Goal: Task Accomplishment & Management: Manage account settings

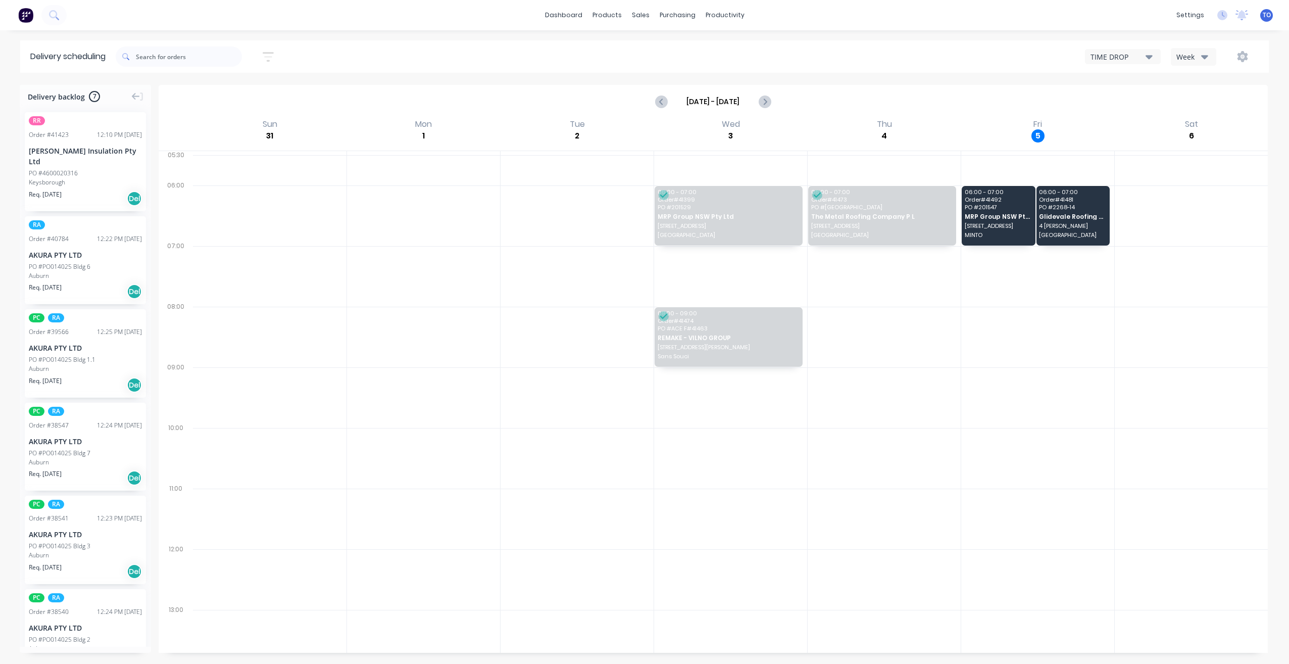
click at [1188, 62] on button "Week" at bounding box center [1193, 57] width 45 height 18
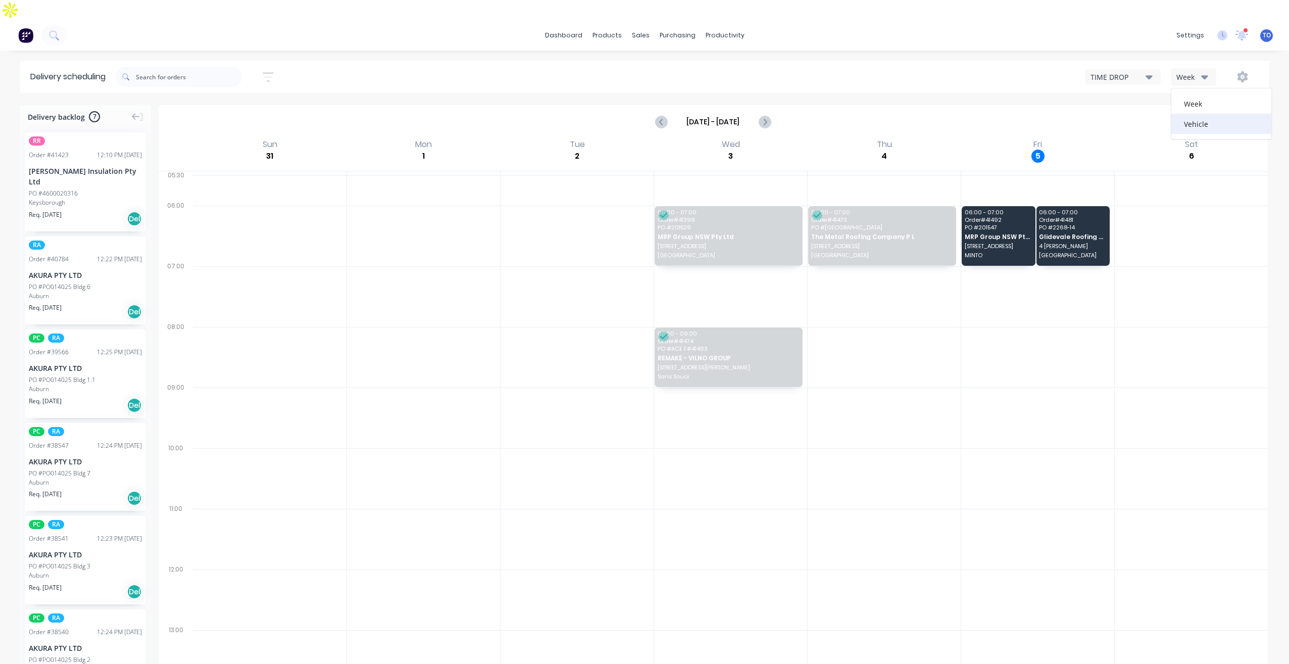
click at [1195, 114] on div "Vehicle" at bounding box center [1221, 124] width 100 height 20
click at [1202, 71] on icon "button" at bounding box center [1204, 76] width 7 height 11
click at [1192, 114] on div "Vehicle" at bounding box center [1221, 124] width 100 height 20
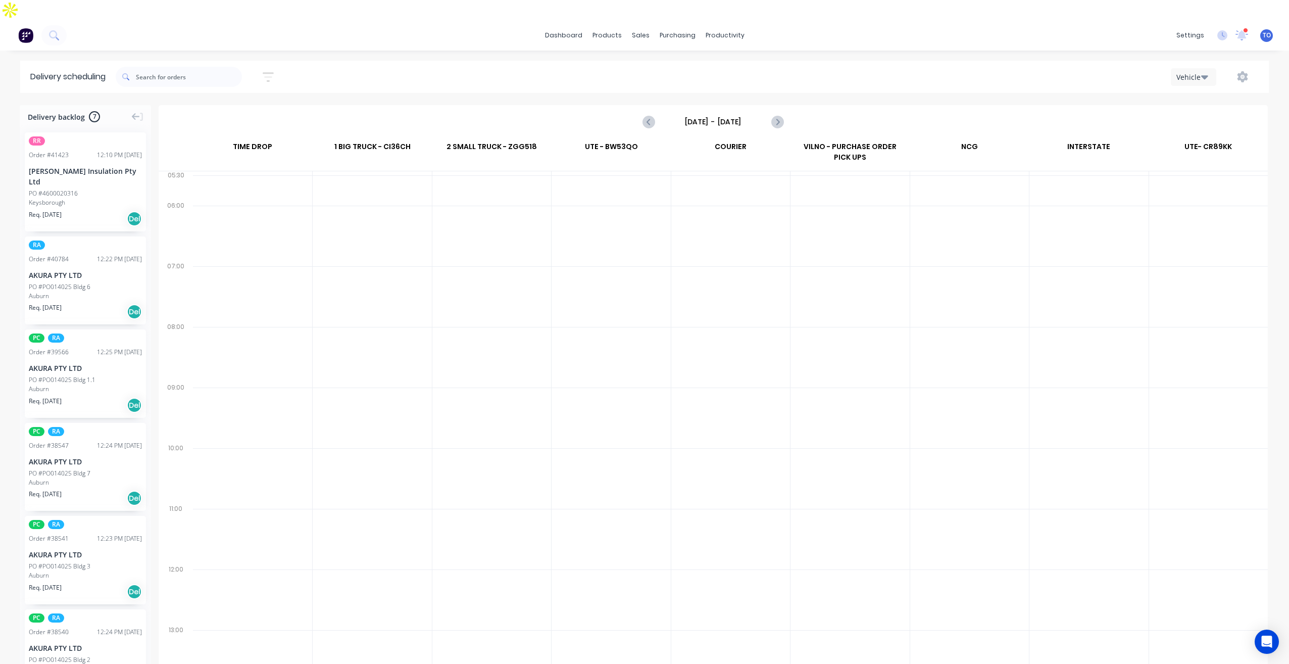
click at [703, 114] on input "Sunday - 31/08/25" at bounding box center [713, 121] width 100 height 15
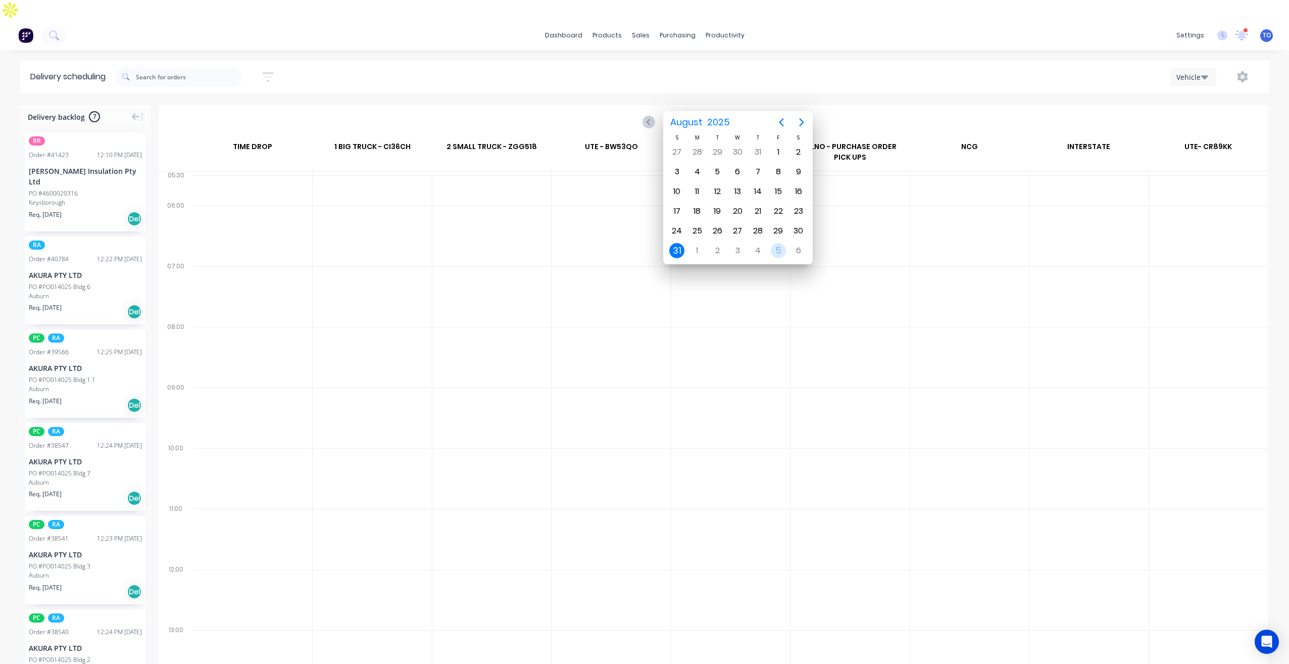
click at [783, 256] on div "5" at bounding box center [778, 250] width 15 height 15
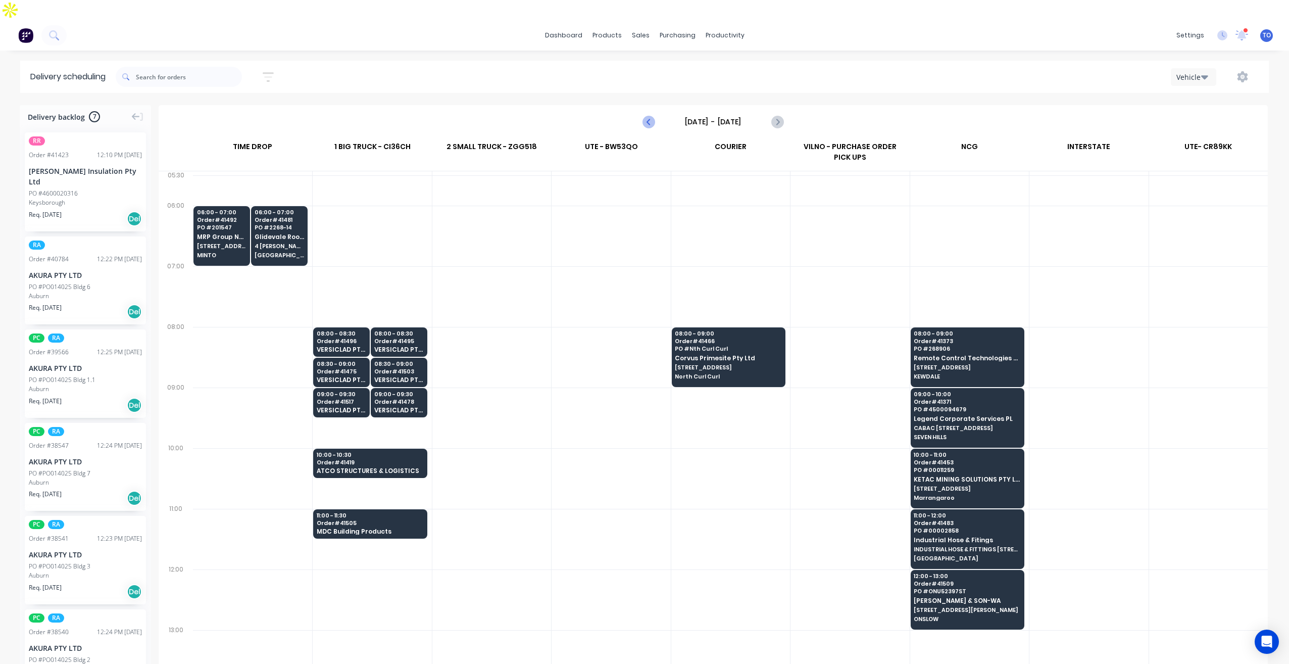
click at [652, 116] on icon "Previous page" at bounding box center [649, 122] width 12 height 12
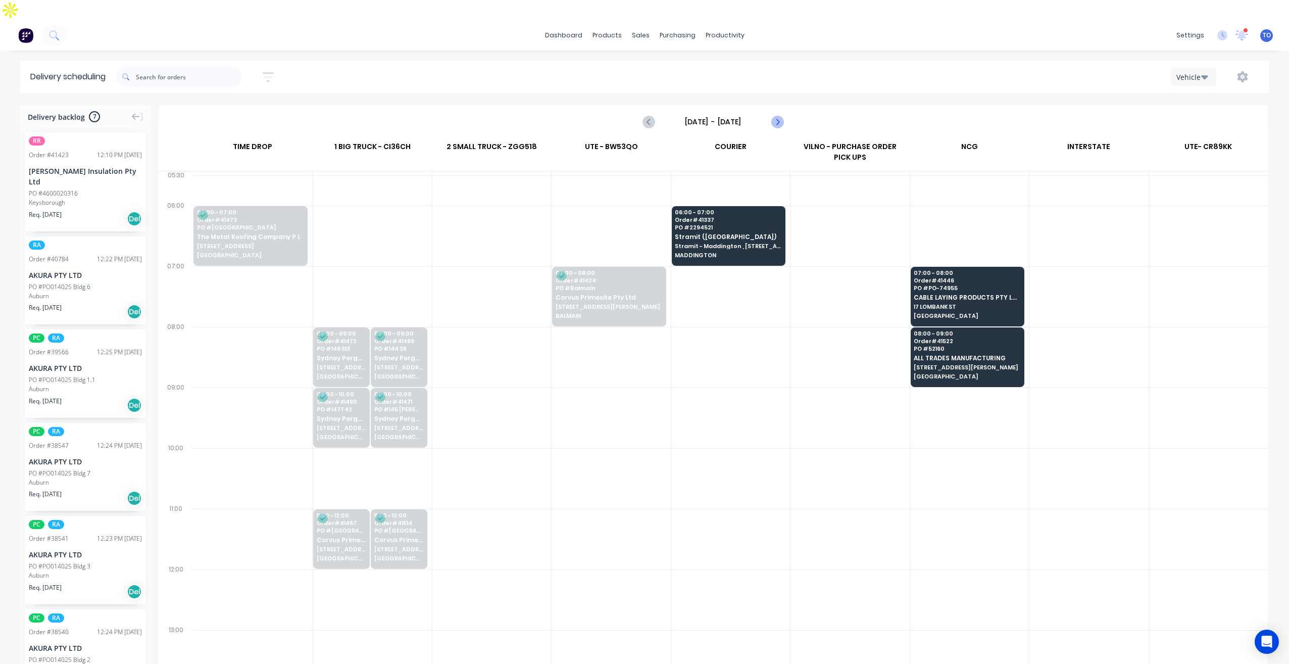
click at [781, 116] on icon "Next page" at bounding box center [777, 122] width 12 height 12
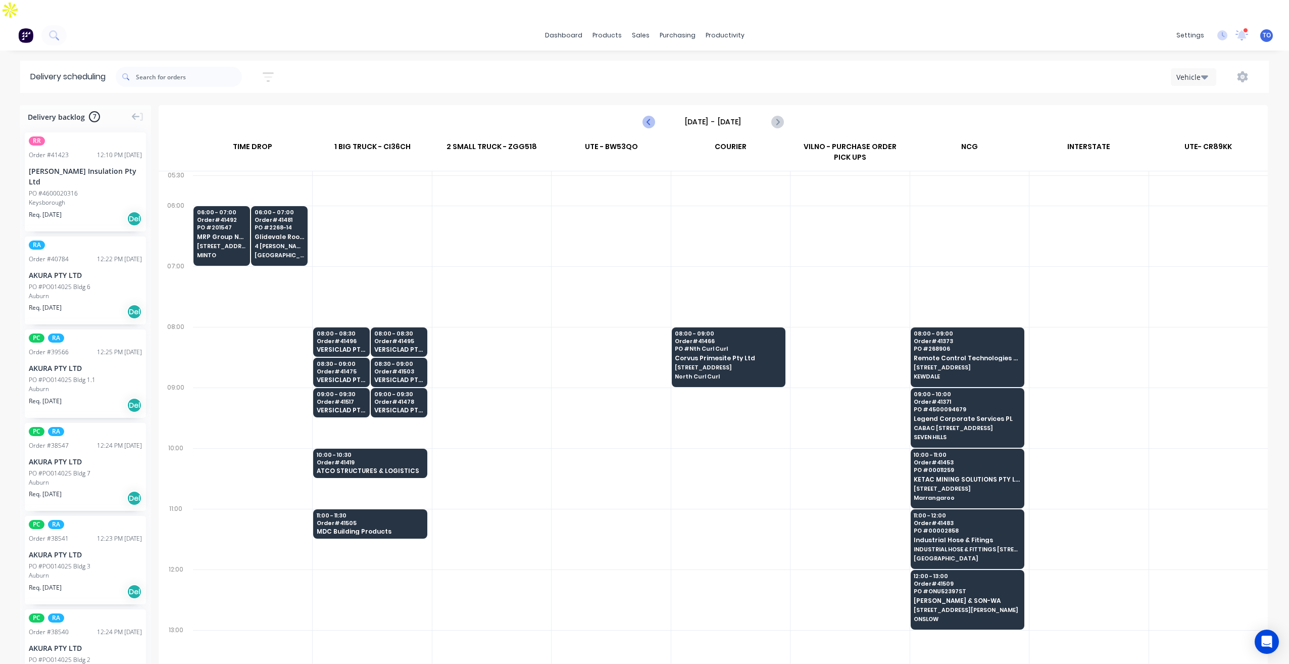
click at [649, 118] on icon "Previous page" at bounding box center [649, 122] width 5 height 8
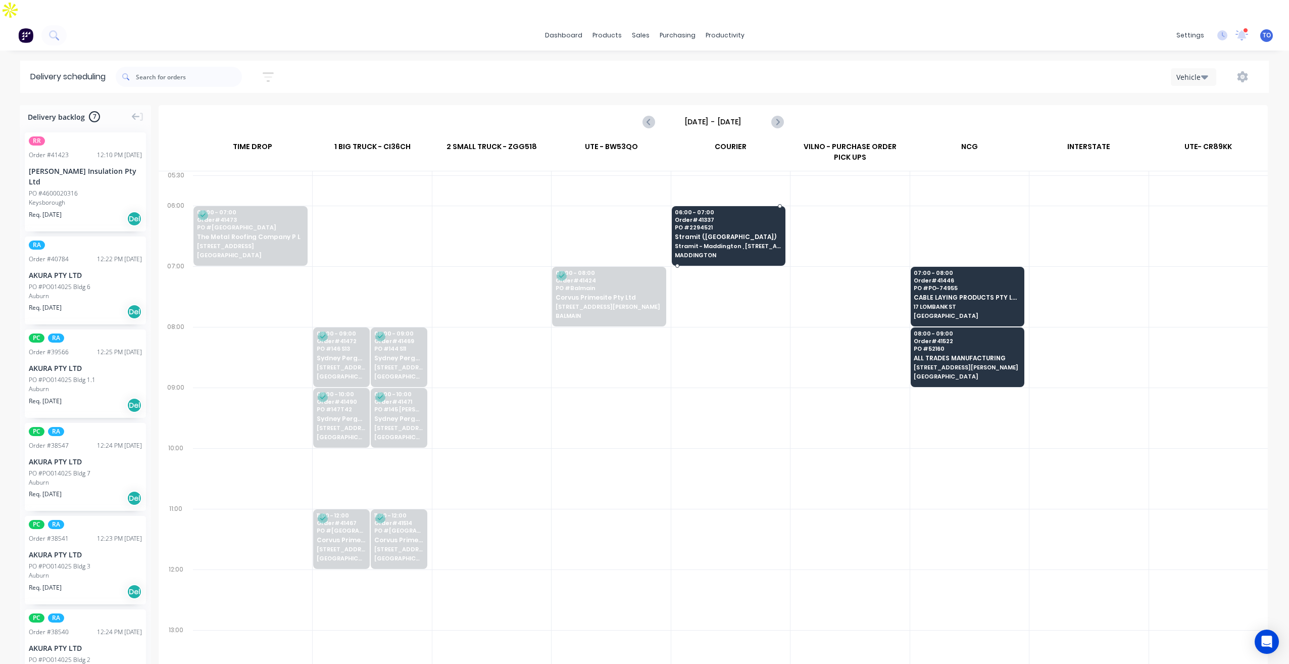
click at [758, 233] on span "Stramit (WA)" at bounding box center [728, 236] width 106 height 7
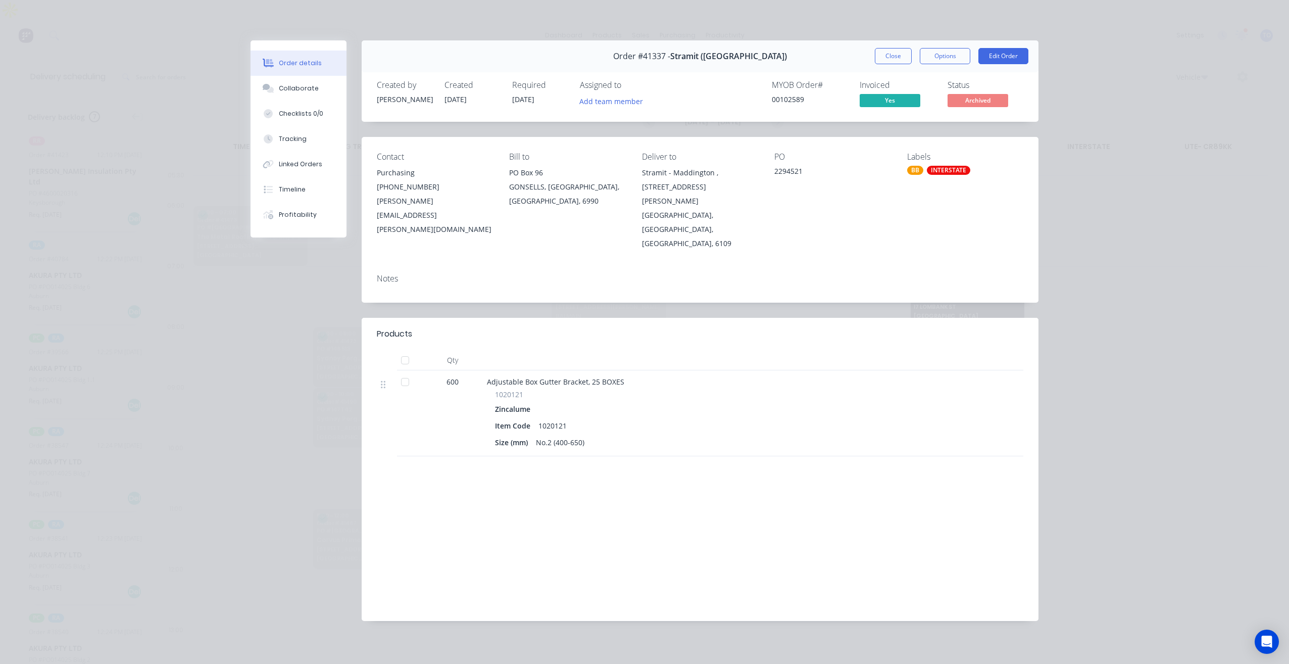
click at [897, 52] on button "Close" at bounding box center [893, 56] width 37 height 16
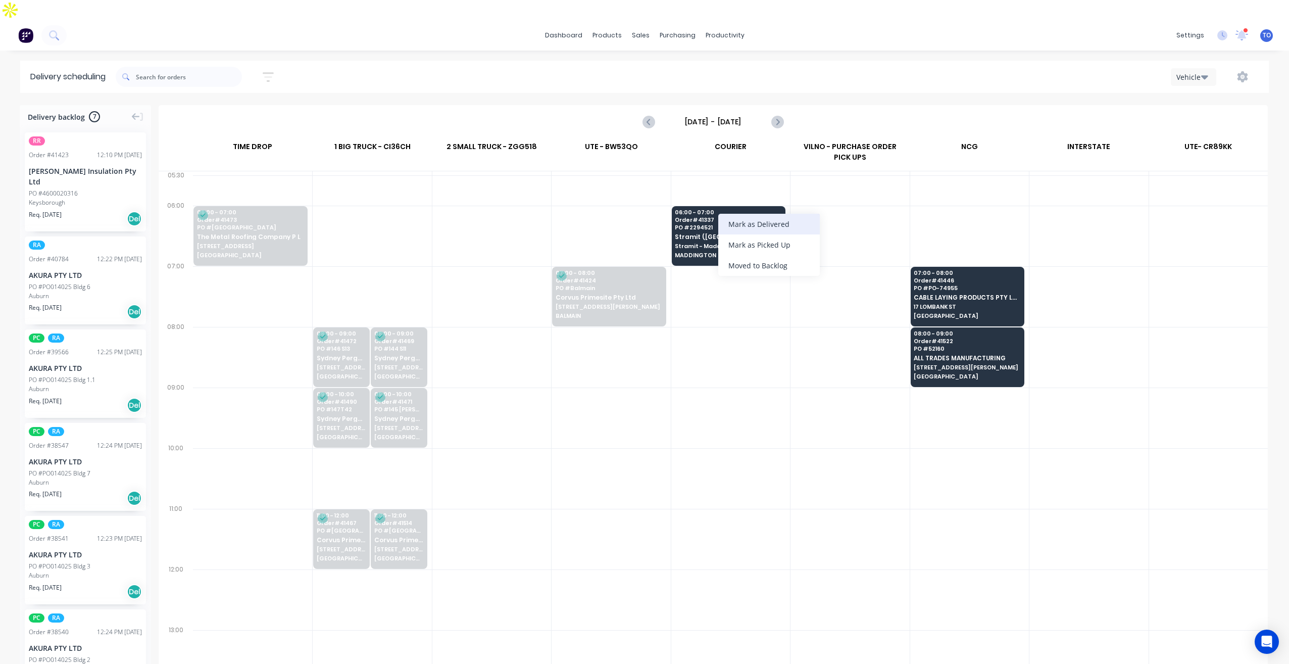
click at [769, 227] on div "Mark as Delivered" at bounding box center [768, 224] width 101 height 21
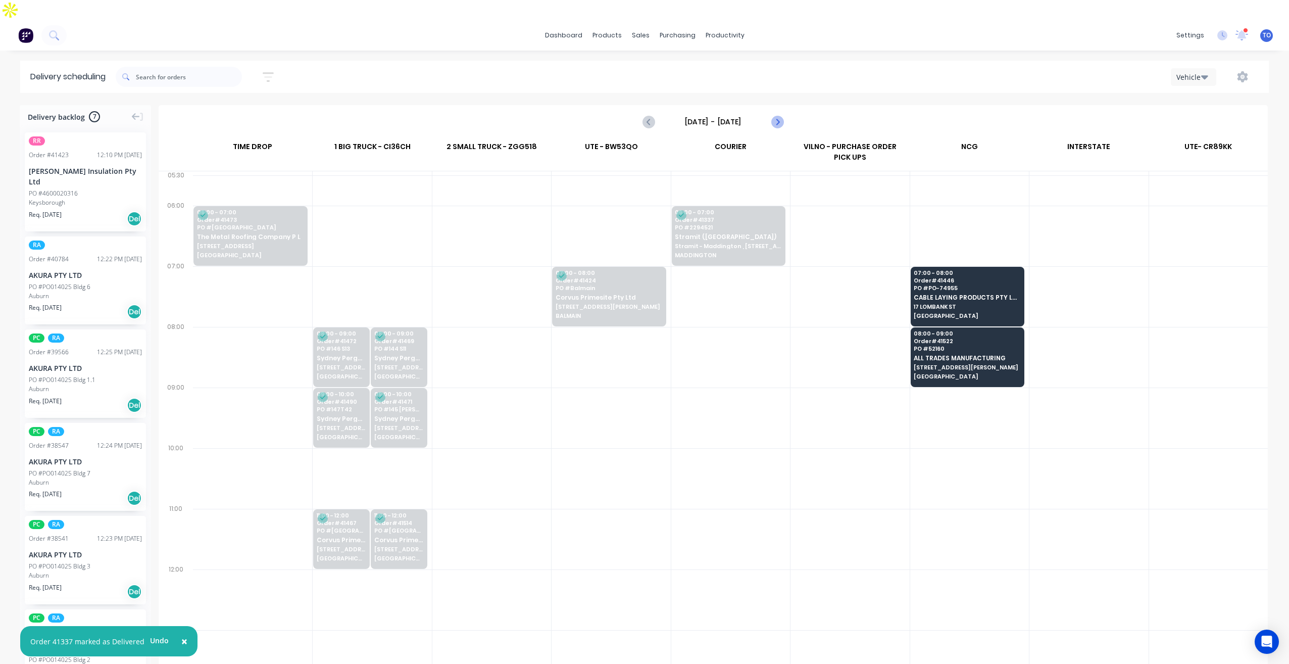
click at [773, 116] on icon "Next page" at bounding box center [777, 122] width 12 height 12
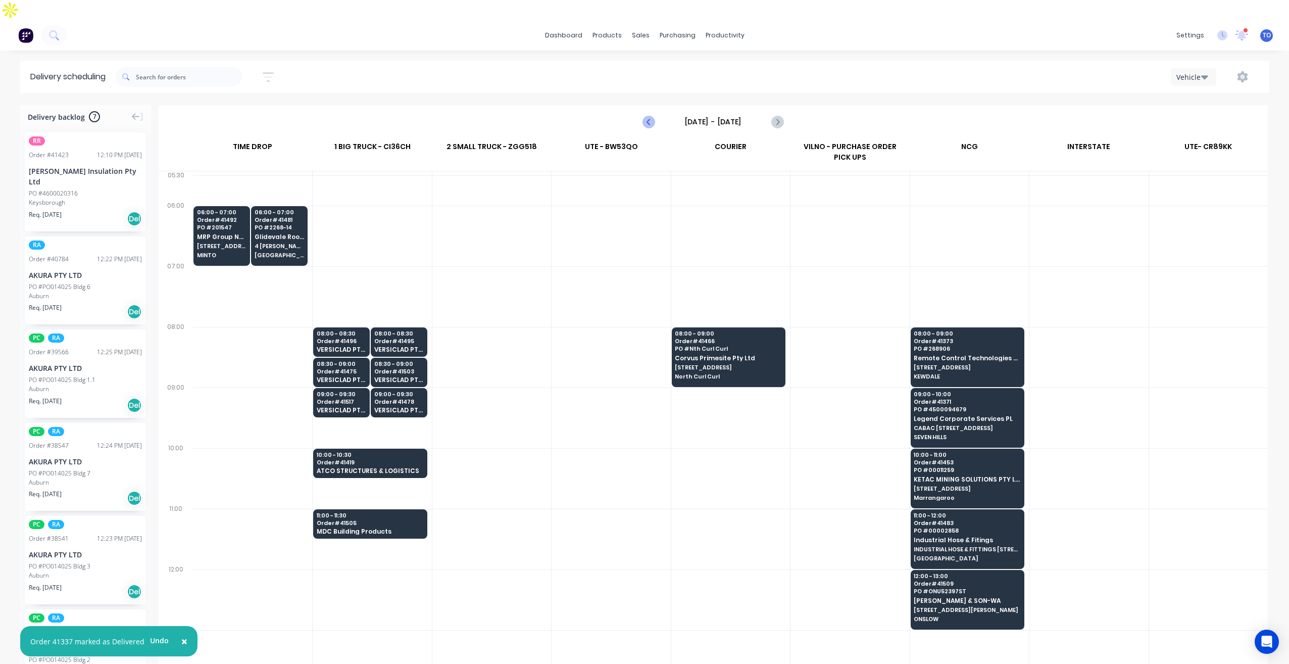
click at [653, 116] on icon "Previous page" at bounding box center [649, 122] width 12 height 12
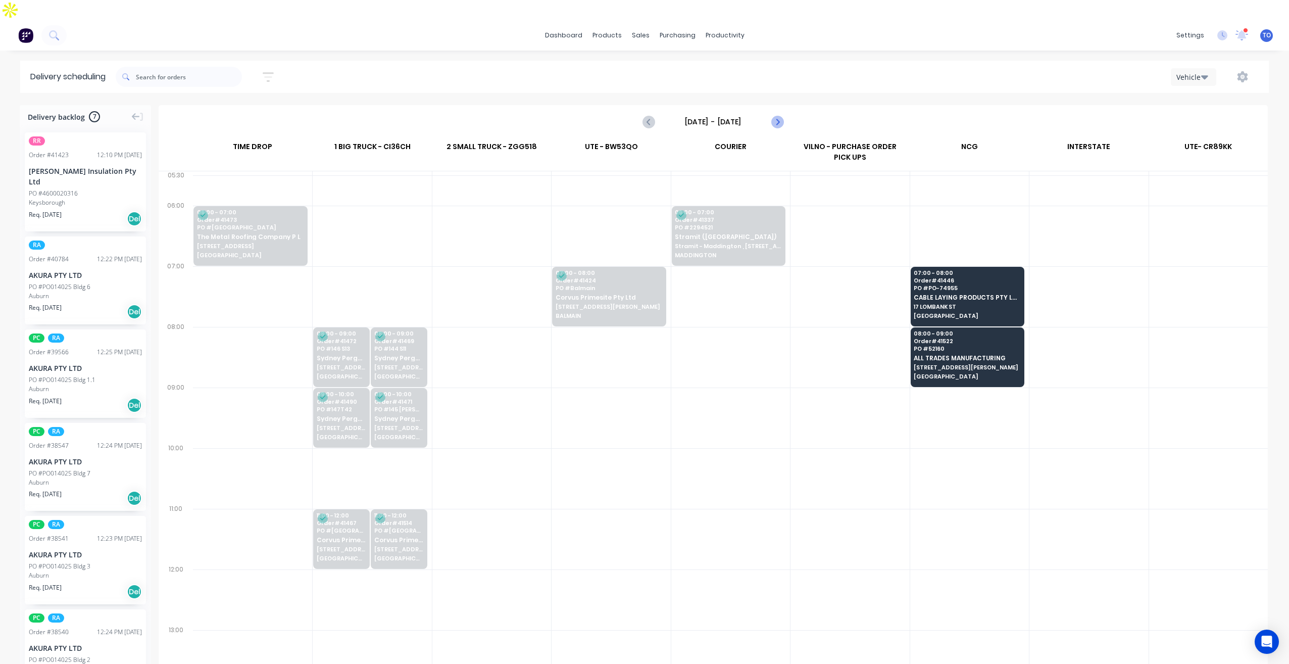
click at [774, 116] on icon "Next page" at bounding box center [777, 122] width 12 height 12
type input "Friday - 05/09/25"
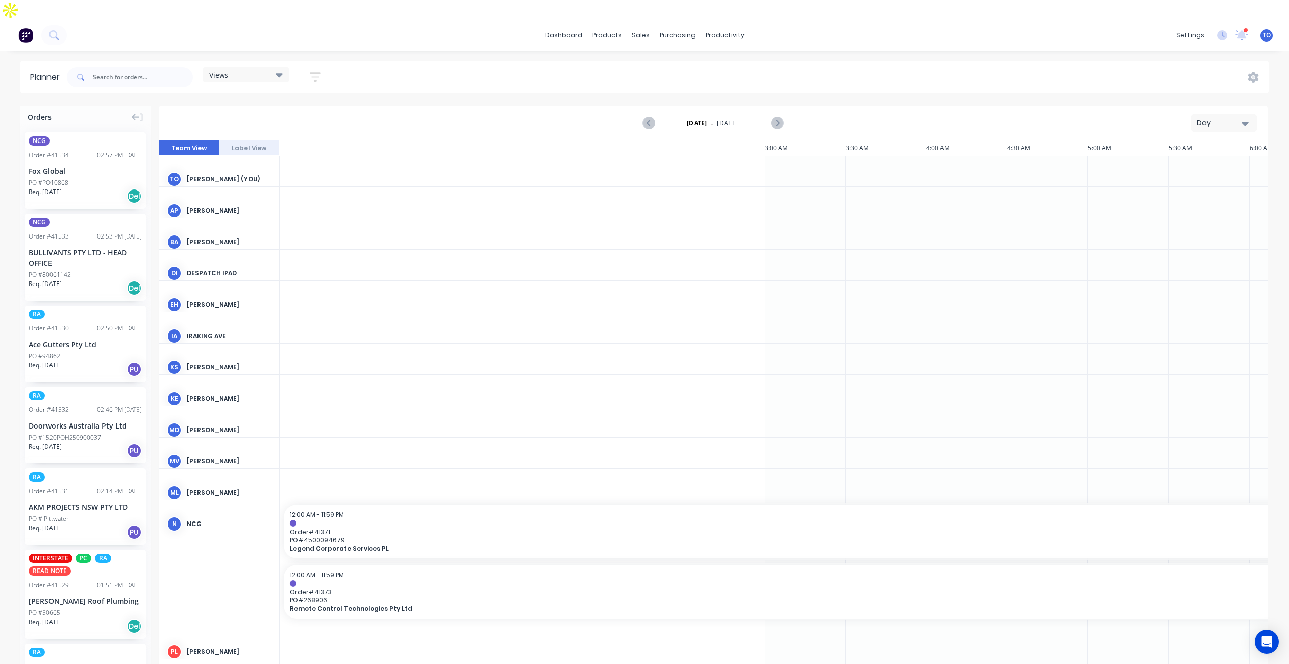
scroll to position [0, 1132]
click at [1214, 118] on div "Day" at bounding box center [1219, 123] width 46 height 11
click at [1177, 160] on div "Week" at bounding box center [1205, 170] width 100 height 20
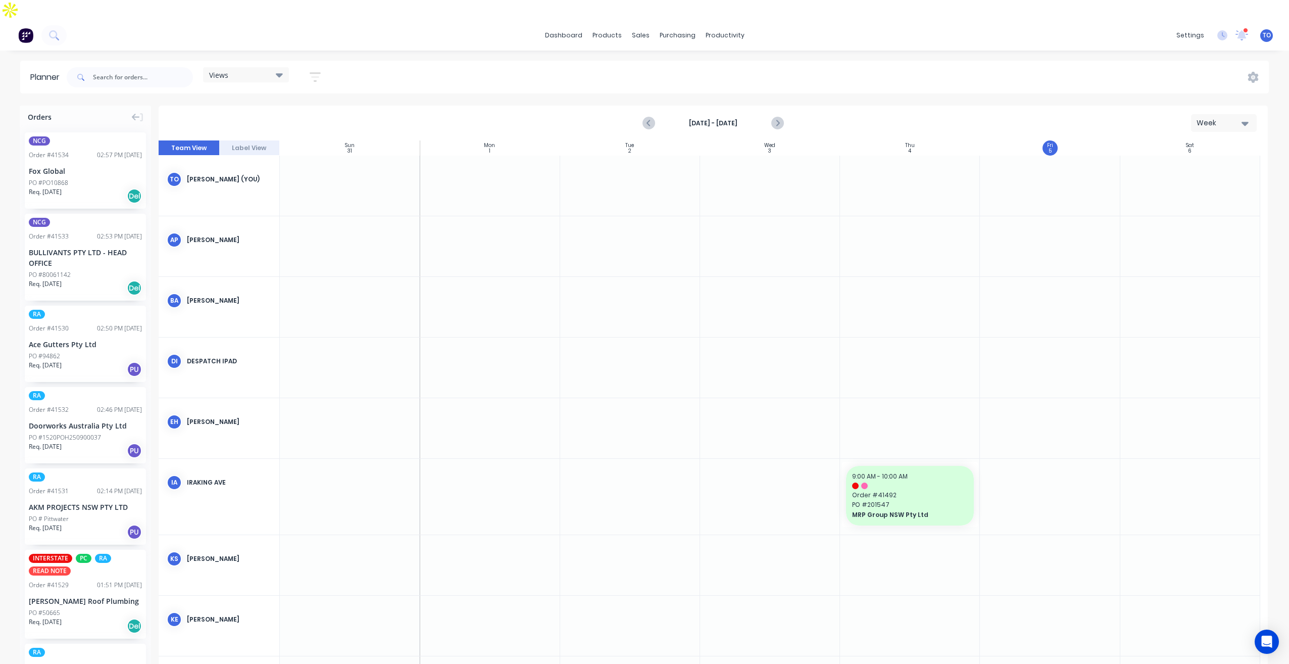
click at [326, 67] on button "button" at bounding box center [315, 77] width 32 height 20
click at [309, 107] on button "Show/Hide users" at bounding box center [268, 114] width 94 height 15
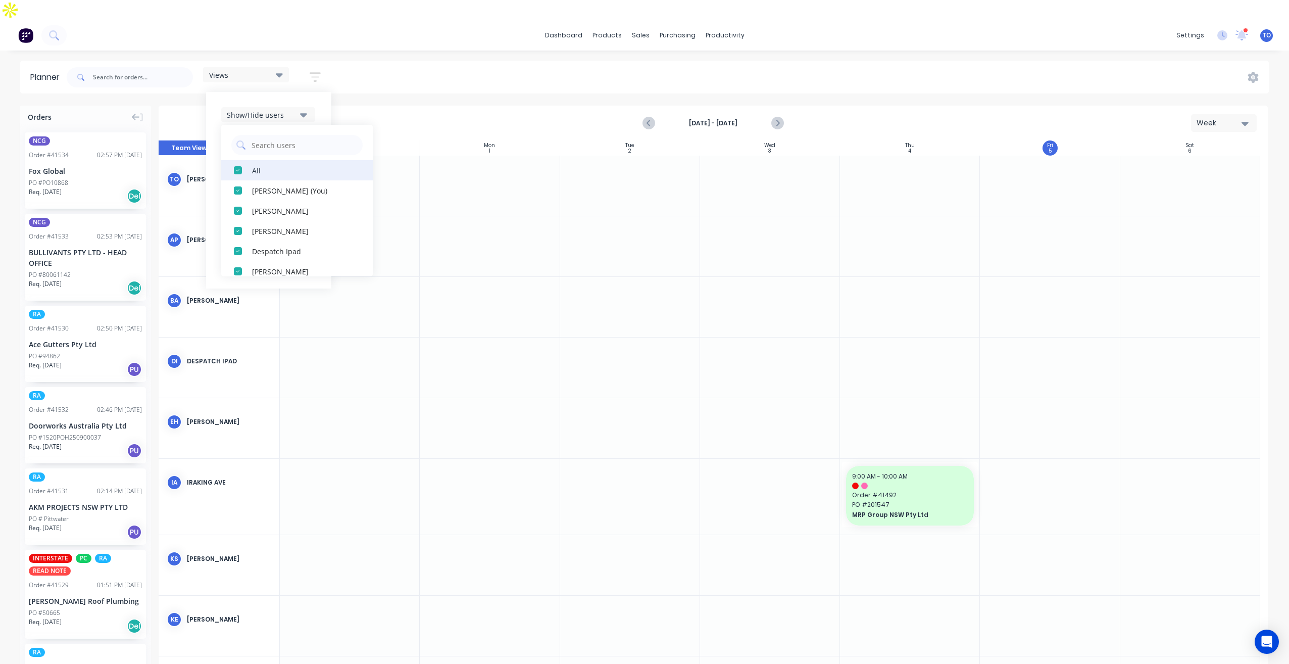
click at [276, 165] on div "All" at bounding box center [302, 170] width 101 height 11
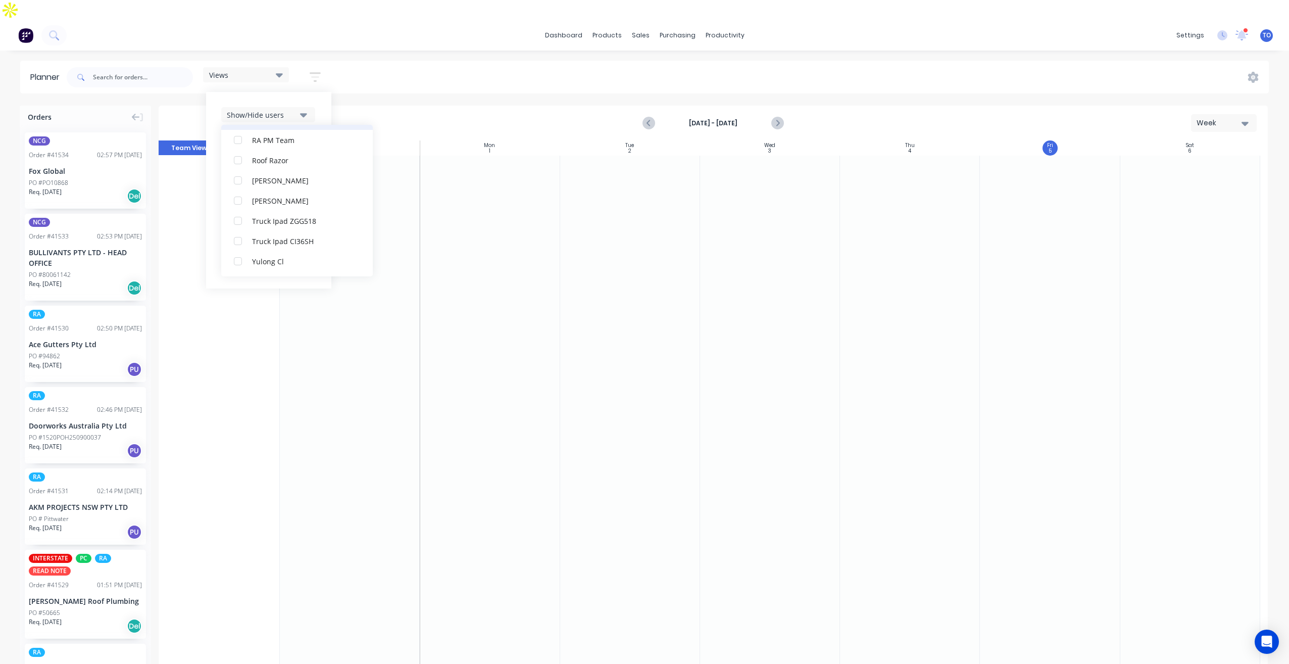
scroll to position [283, 0]
click at [268, 185] on div "RA PM Team" at bounding box center [302, 190] width 101 height 11
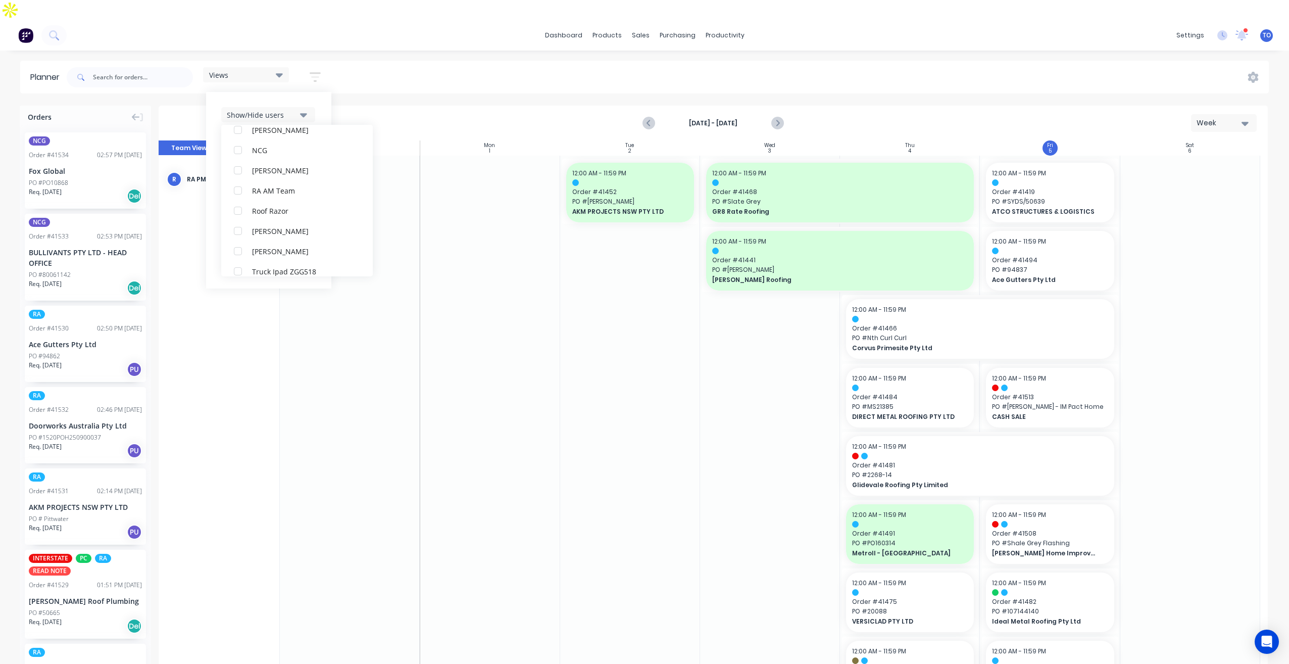
scroll to position [0, 0]
click at [322, 92] on div "Show/Hide users All RA PM Team Tobias Oyeyinka (You) Angela Perez Byron Aird De…" at bounding box center [268, 190] width 125 height 196
click at [290, 140] on div "Show/Hide orders" at bounding box center [262, 145] width 70 height 11
click at [266, 165] on div "All" at bounding box center [302, 170] width 101 height 11
click at [268, 205] on div "Unscheduled" at bounding box center [302, 210] width 101 height 11
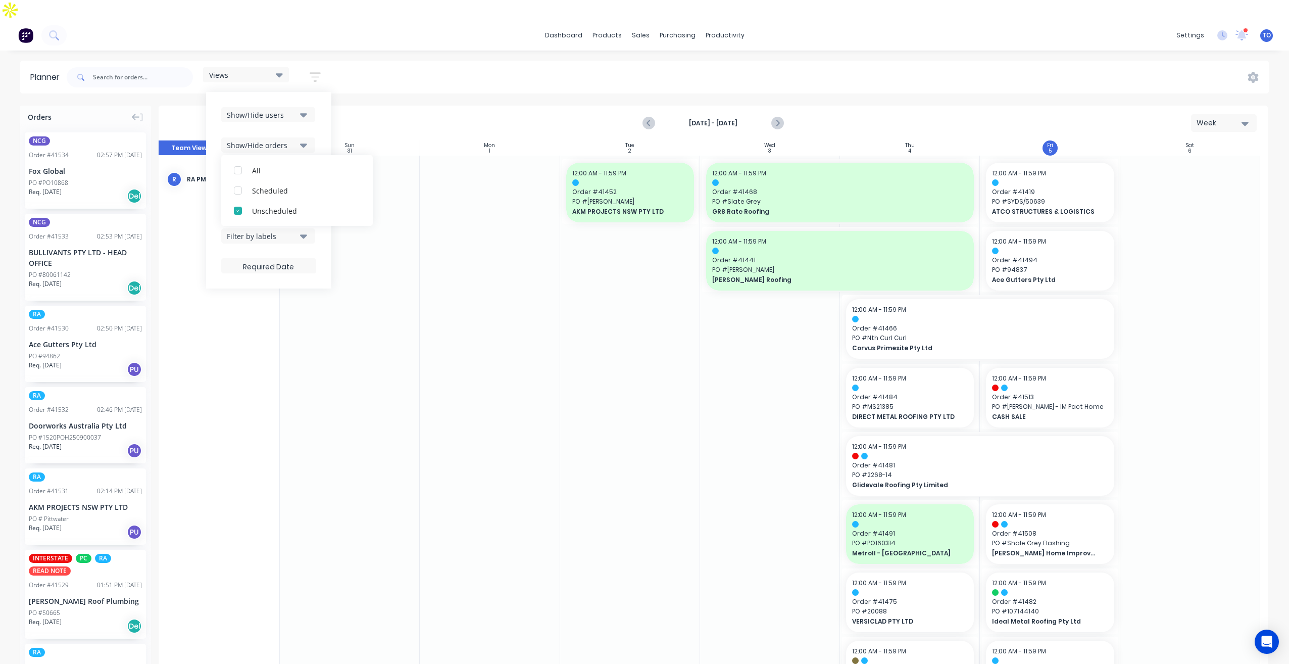
click at [323, 108] on div "Show/Hide users Show/Hide orders All Scheduled Unscheduled Filter by status Fil…" at bounding box center [268, 190] width 125 height 196
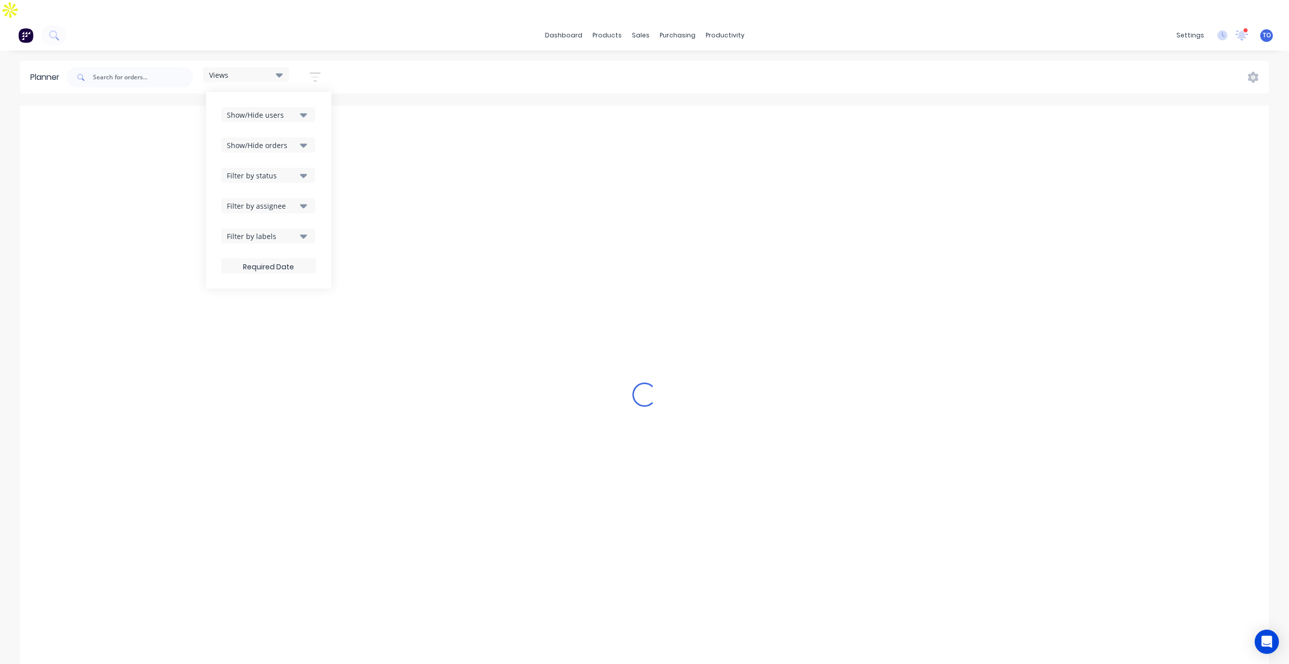
click at [293, 170] on div "Filter by status" at bounding box center [262, 175] width 70 height 11
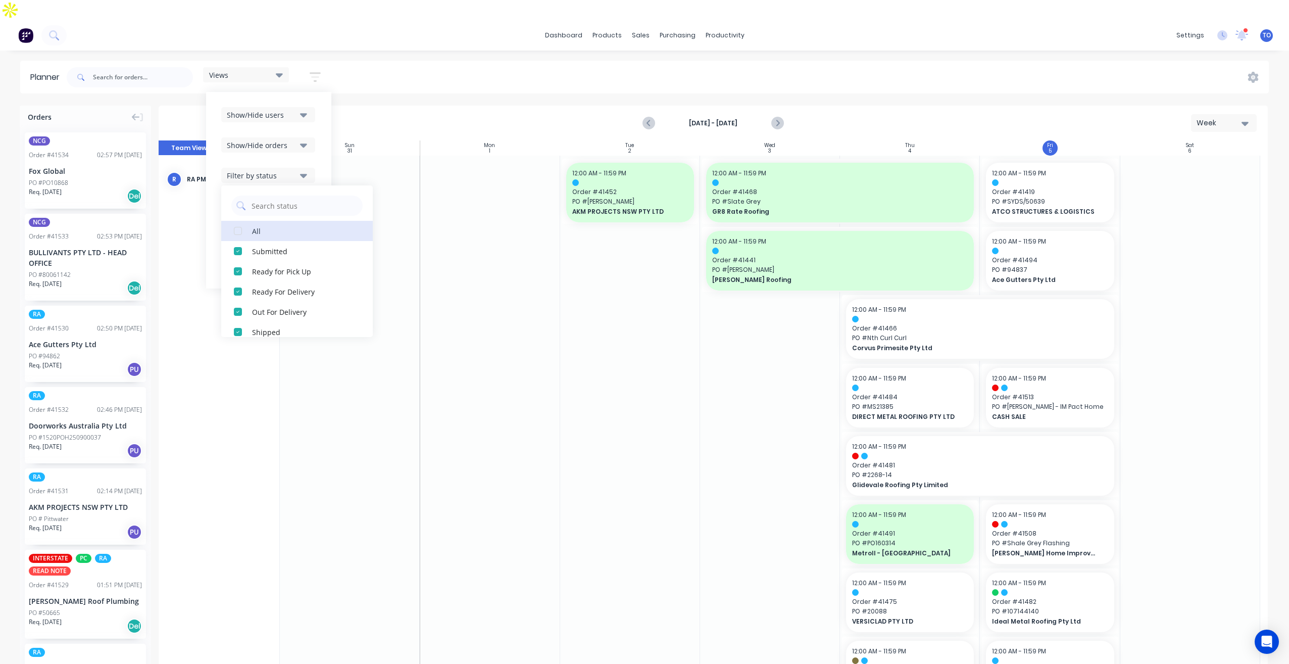
drag, startPoint x: 255, startPoint y: 208, endPoint x: 301, endPoint y: 155, distance: 70.5
click at [255, 225] on div "All" at bounding box center [302, 230] width 101 height 11
click at [324, 132] on div "Show/Hide users Show/Hide orders Filter by status All Draft Quote Archived Deli…" at bounding box center [268, 190] width 125 height 196
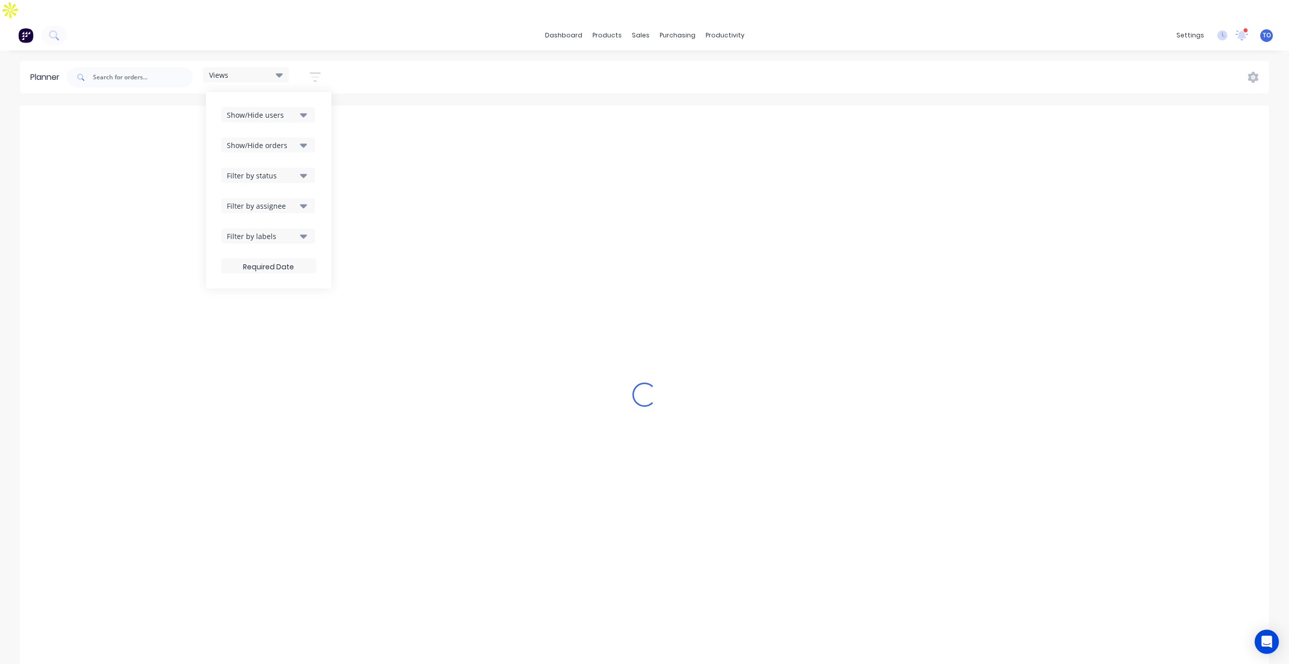
click at [282, 200] on div "Filter by assignee" at bounding box center [262, 205] width 70 height 11
click at [514, 62] on div "Views Save new view None (Default) edit Iraking edit kyle edit Michael's View e…" at bounding box center [667, 77] width 1204 height 30
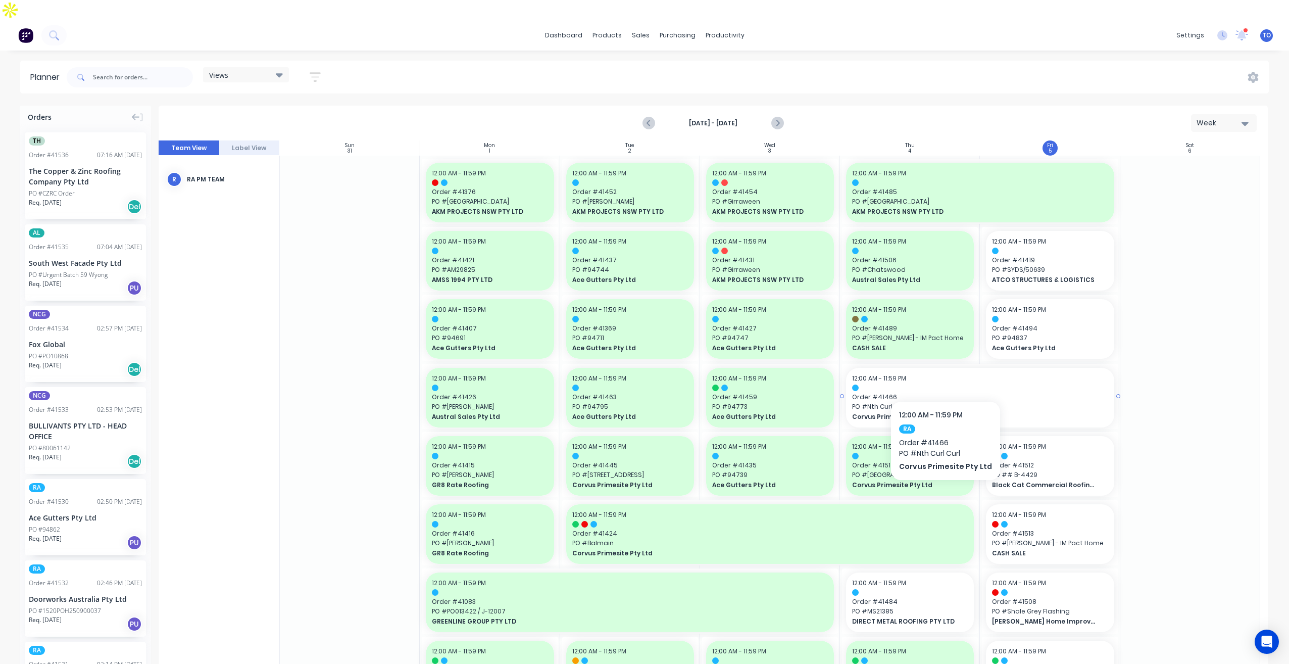
click at [942, 384] on div at bounding box center [980, 387] width 256 height 7
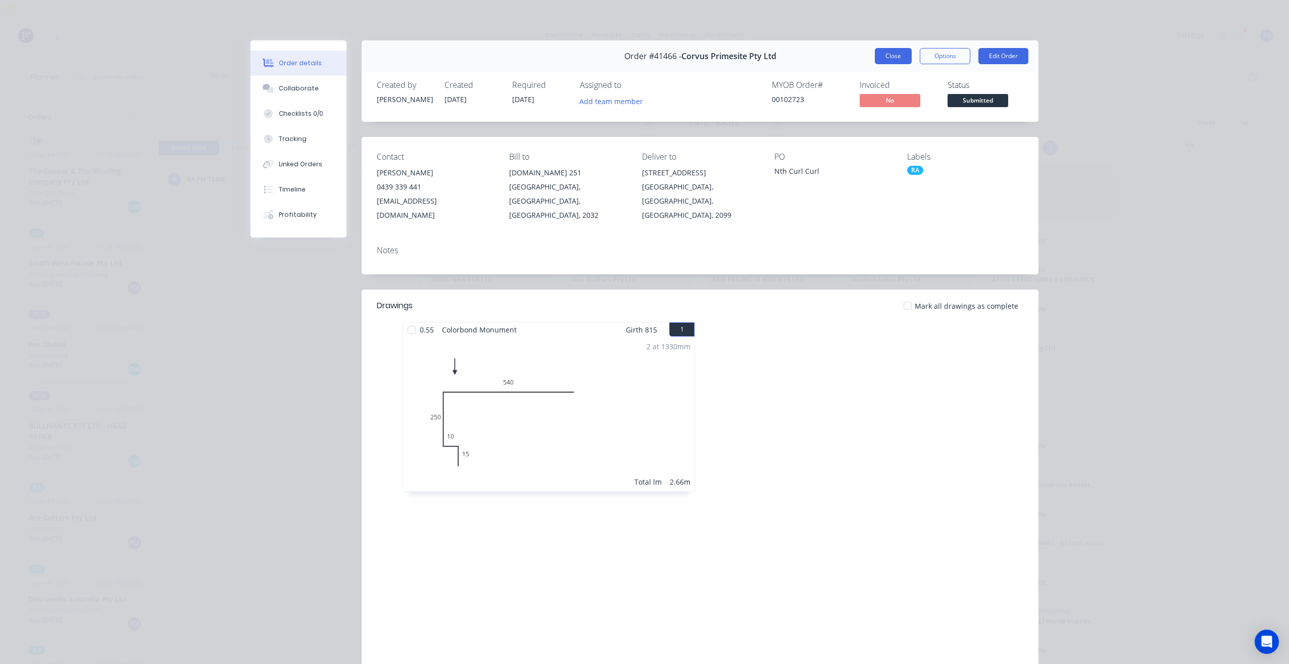
click at [897, 62] on button "Close" at bounding box center [893, 56] width 37 height 16
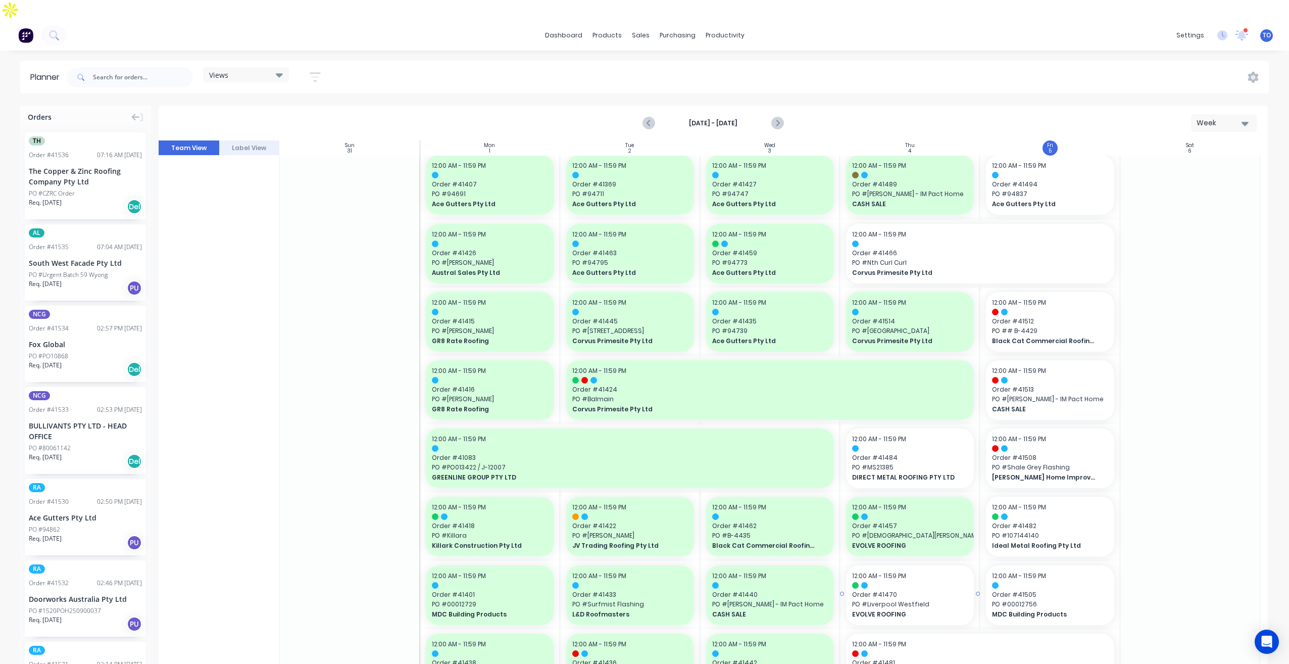
scroll to position [303, 0]
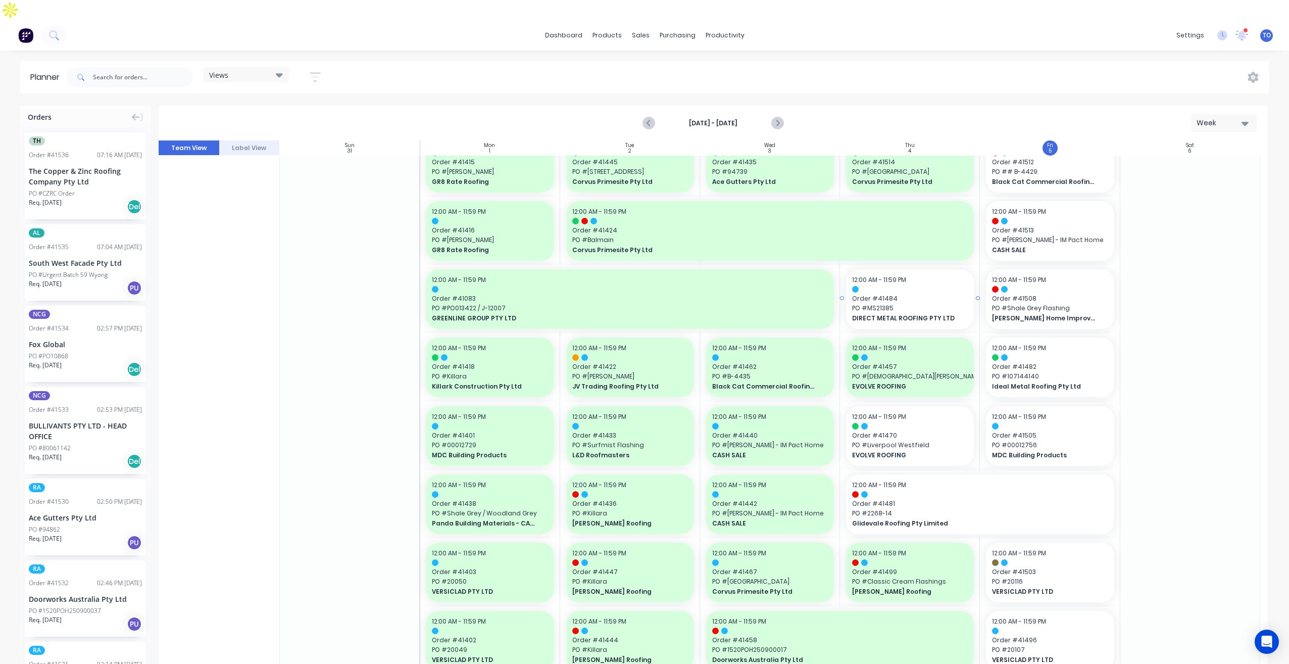
click at [926, 303] on span "PO # MS21385" at bounding box center [910, 307] width 116 height 9
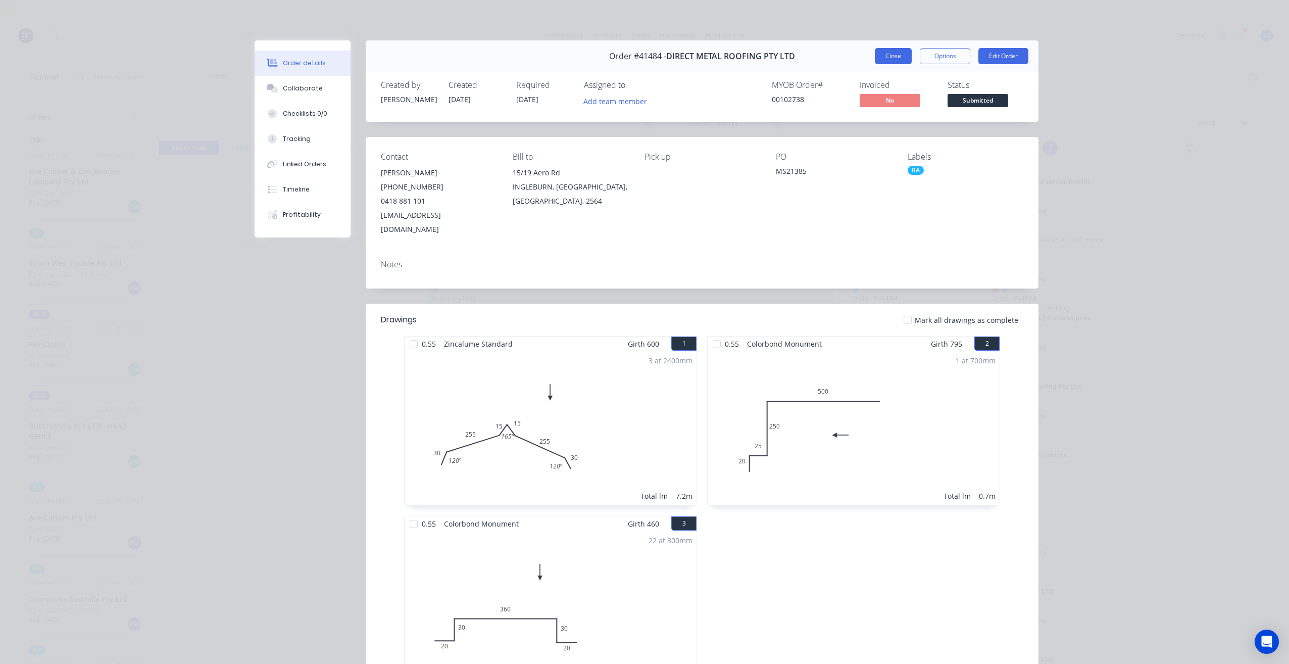
click at [891, 62] on button "Close" at bounding box center [893, 56] width 37 height 16
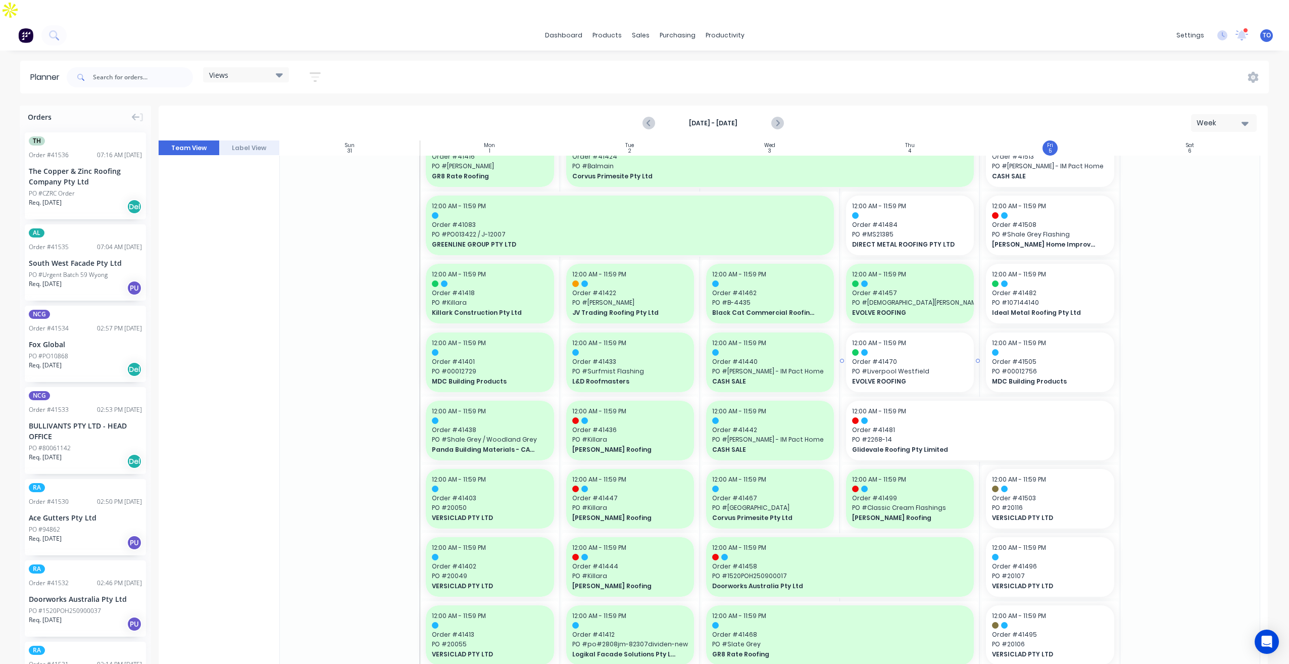
scroll to position [404, 0]
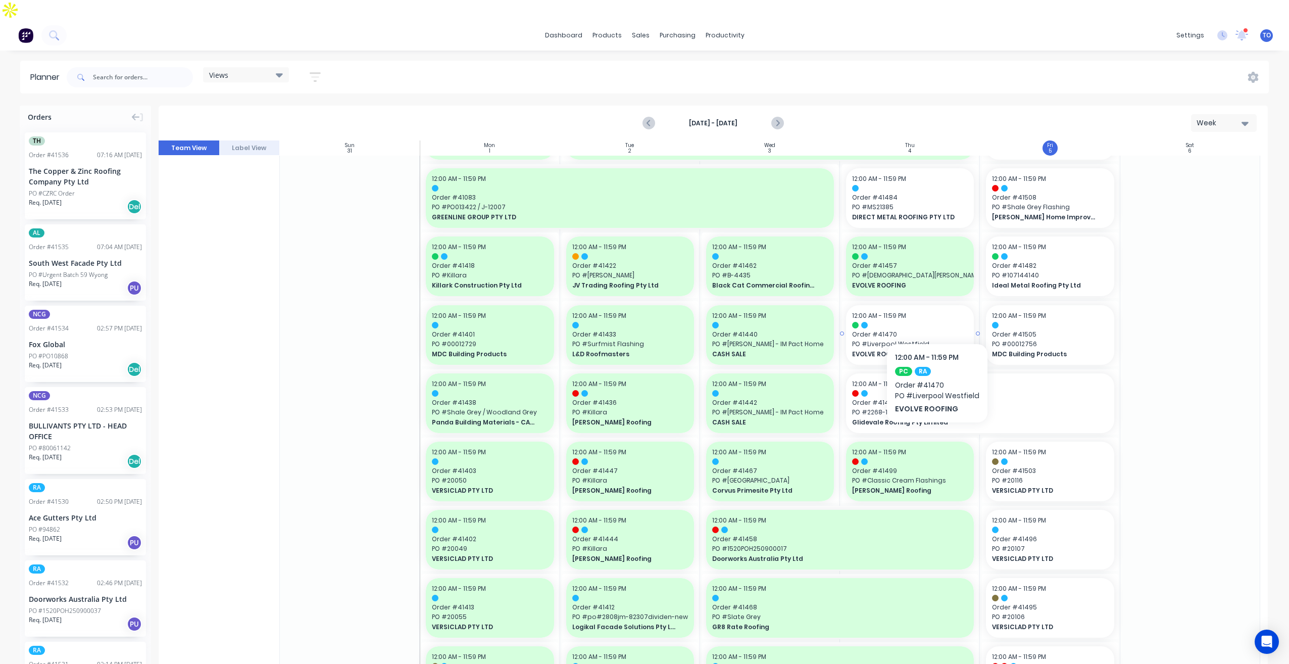
click at [936, 330] on span "Order # 41470" at bounding box center [910, 334] width 116 height 9
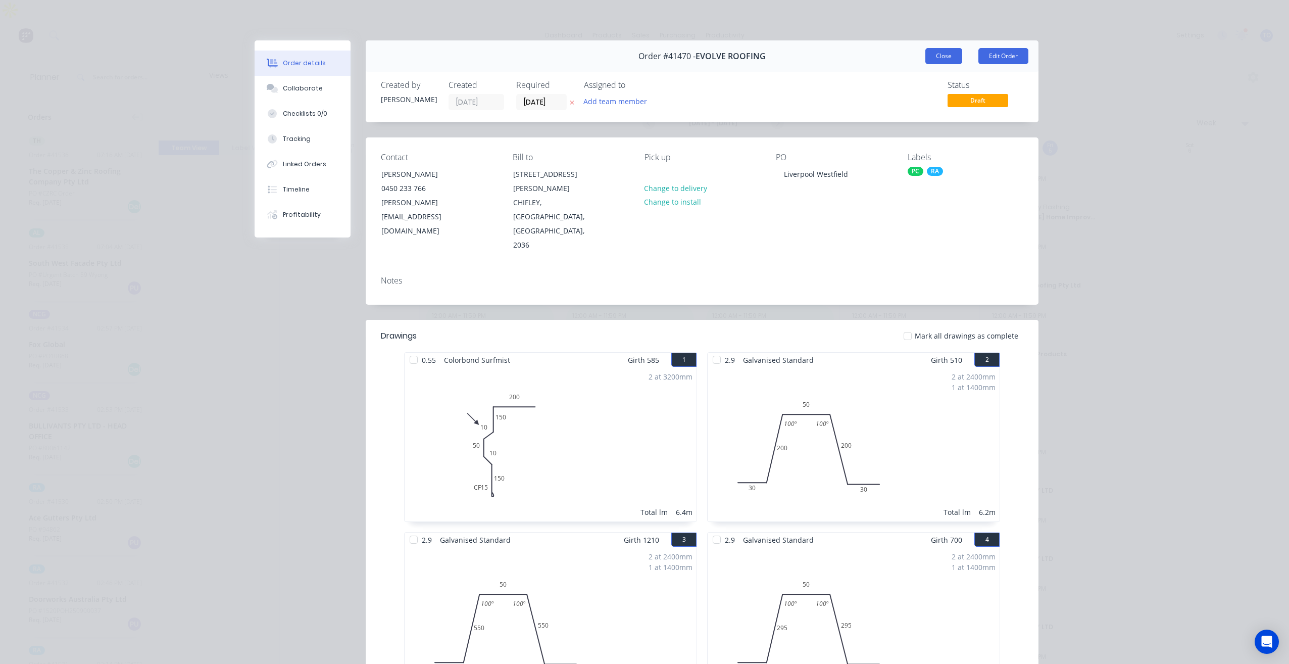
click at [933, 62] on button "Close" at bounding box center [943, 56] width 37 height 16
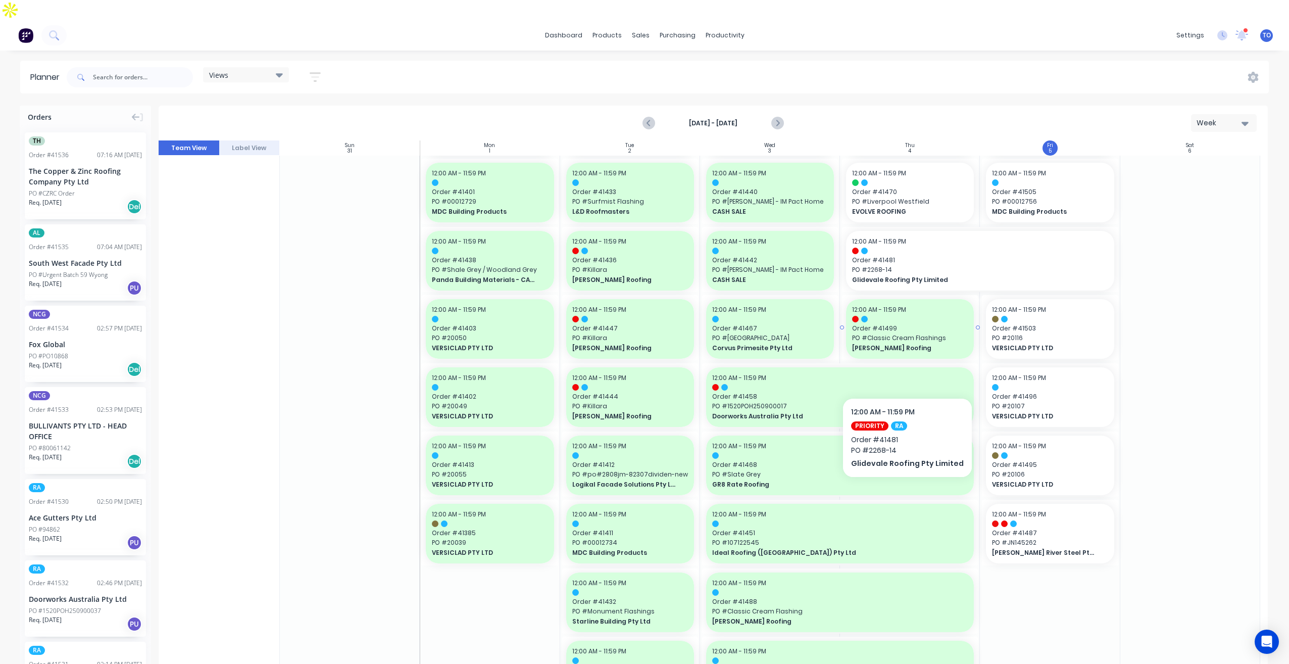
scroll to position [555, 0]
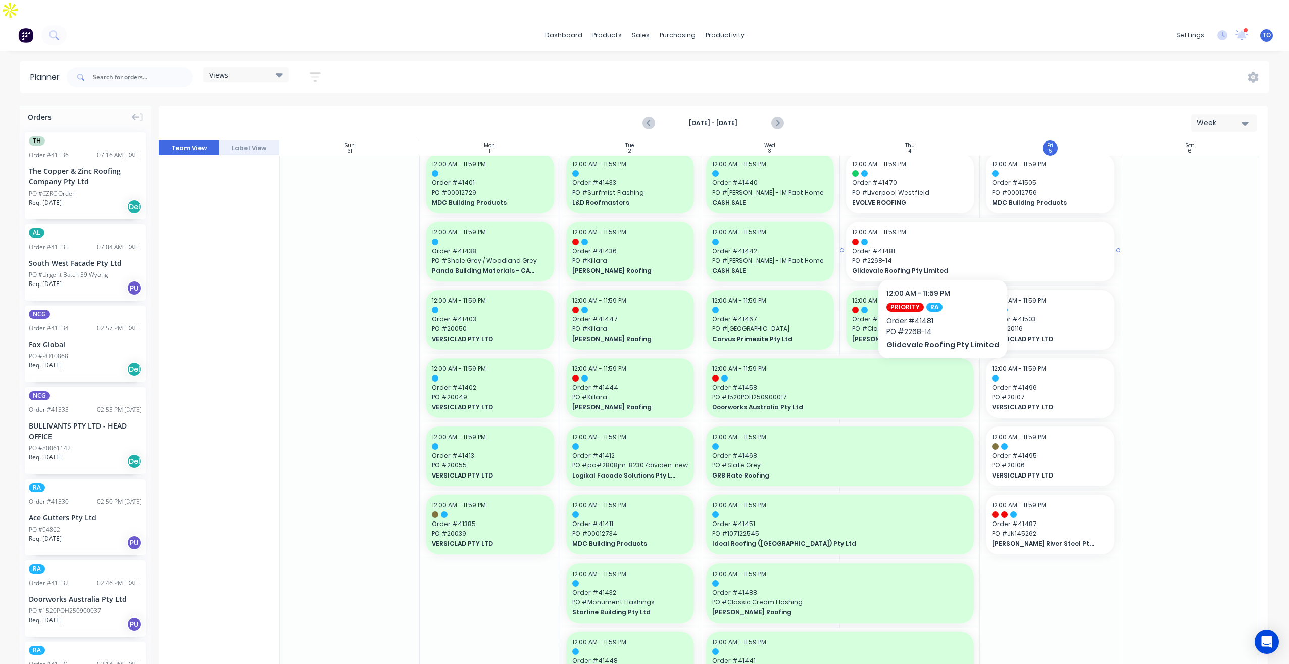
click at [938, 266] on span "Glidevale Roofing Pty Limited" at bounding box center [967, 270] width 230 height 9
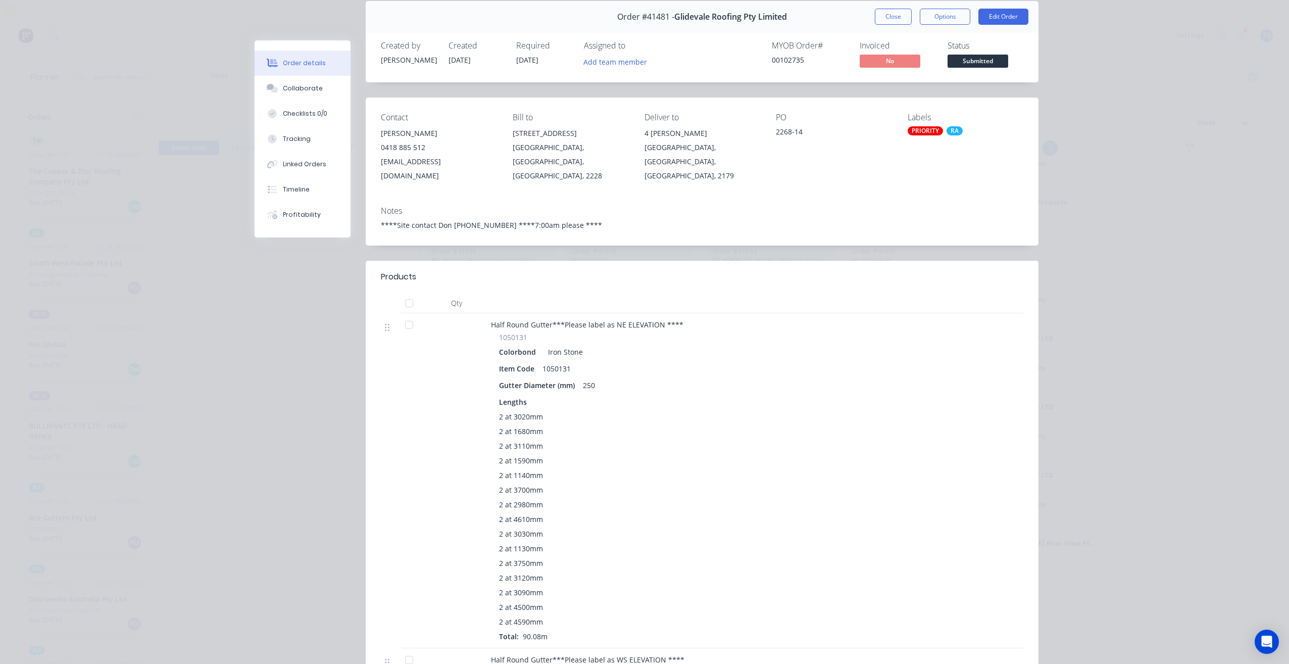
scroll to position [50, 0]
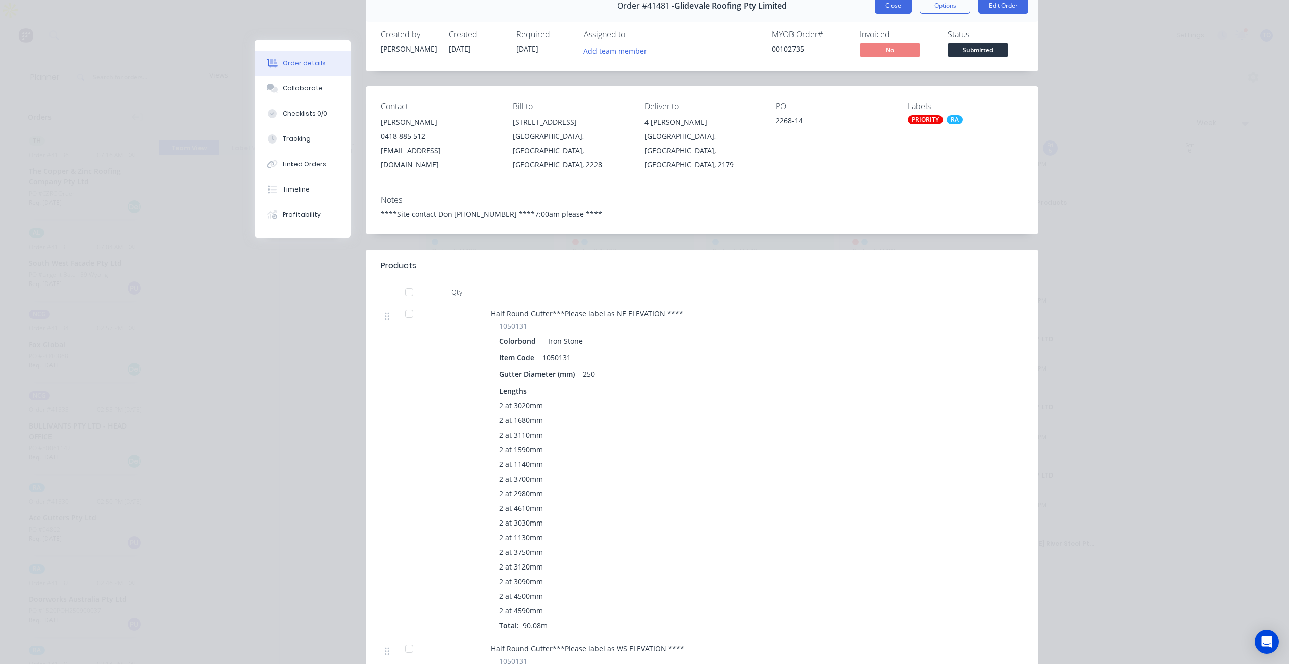
click at [883, 5] on button "Close" at bounding box center [893, 5] width 37 height 16
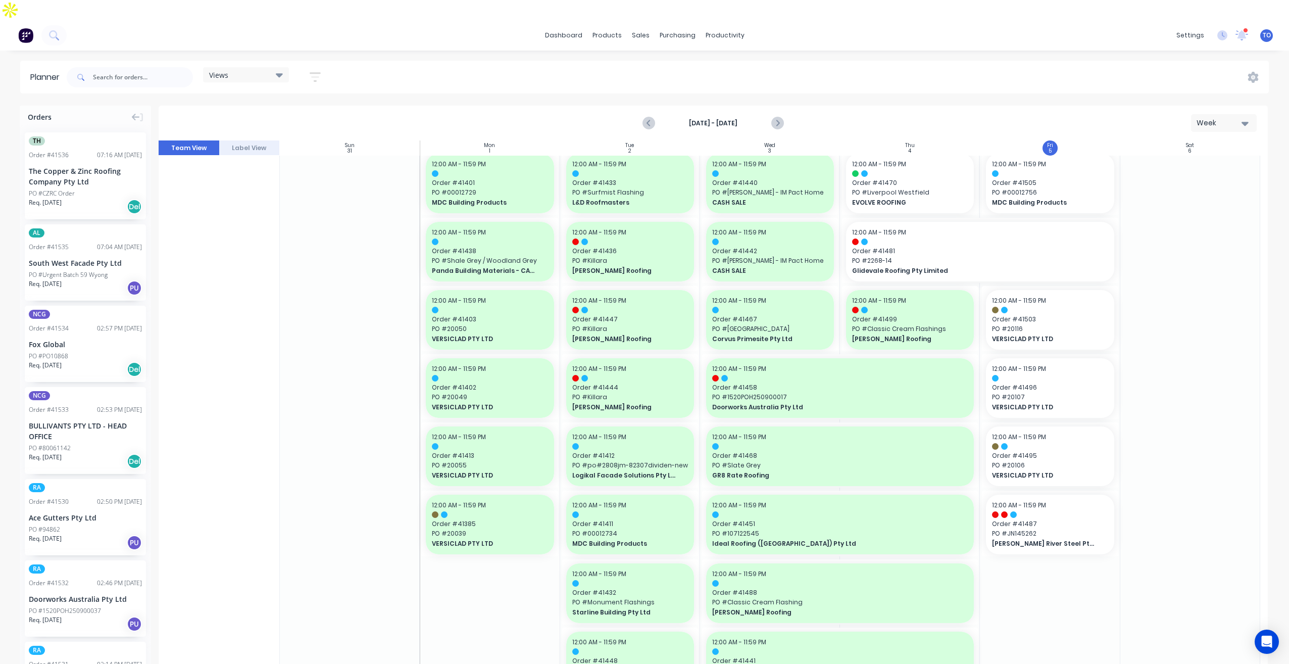
click at [96, 189] on div "PO #CZRC Order" at bounding box center [85, 193] width 113 height 9
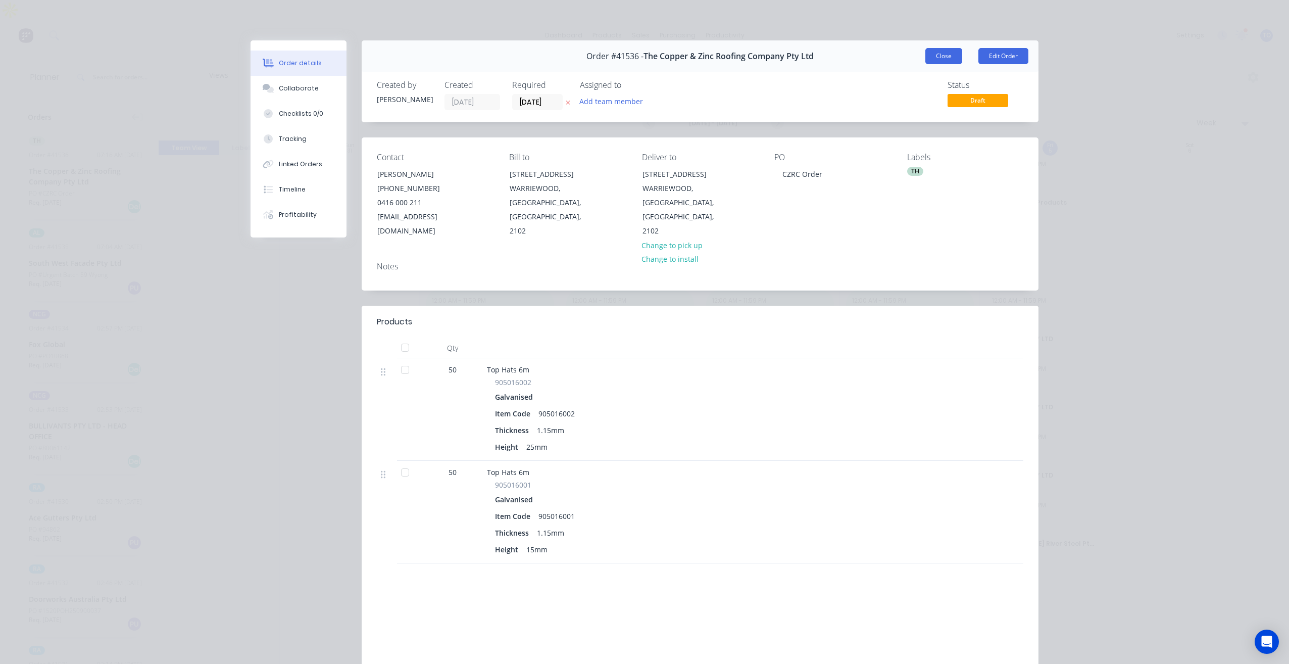
click at [935, 54] on button "Close" at bounding box center [943, 56] width 37 height 16
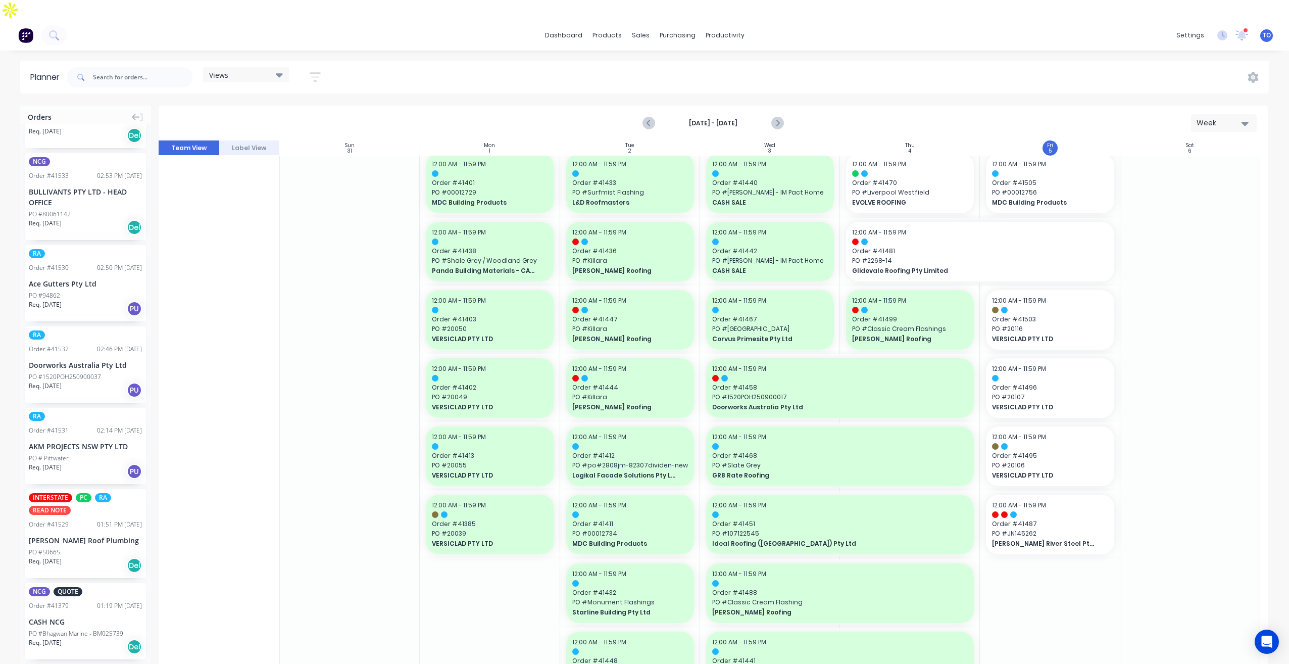
scroll to position [252, 0]
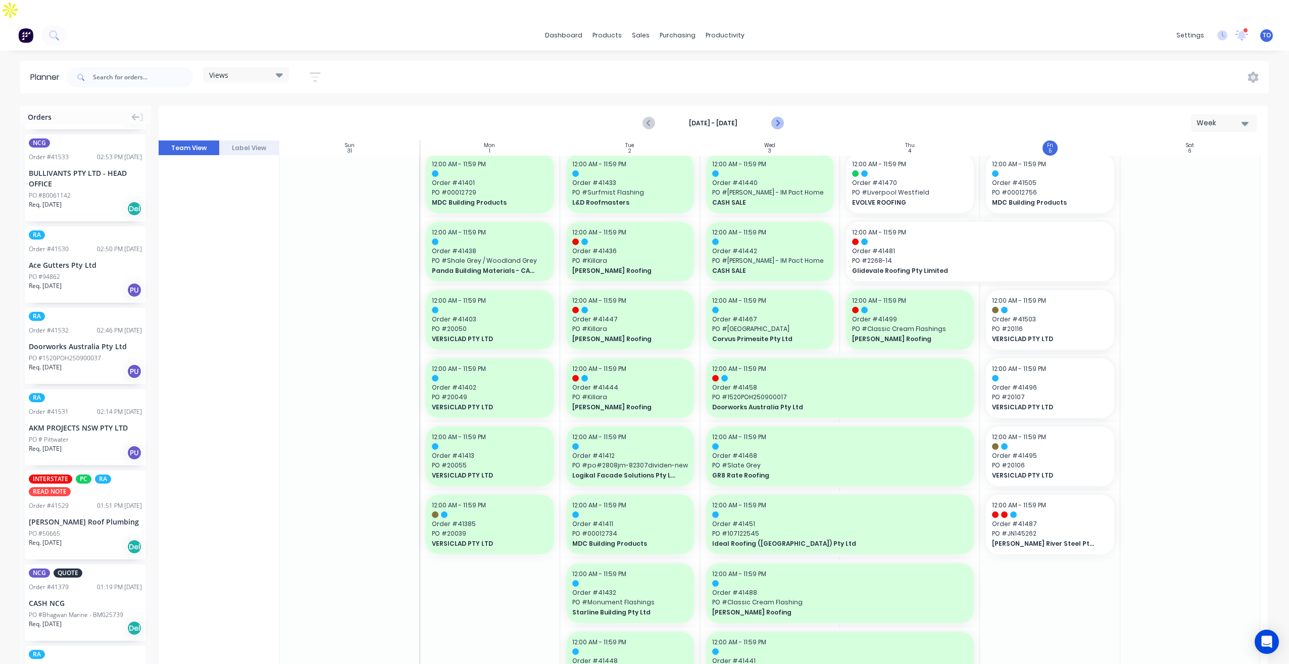
click at [775, 117] on icon "Next page" at bounding box center [777, 123] width 12 height 12
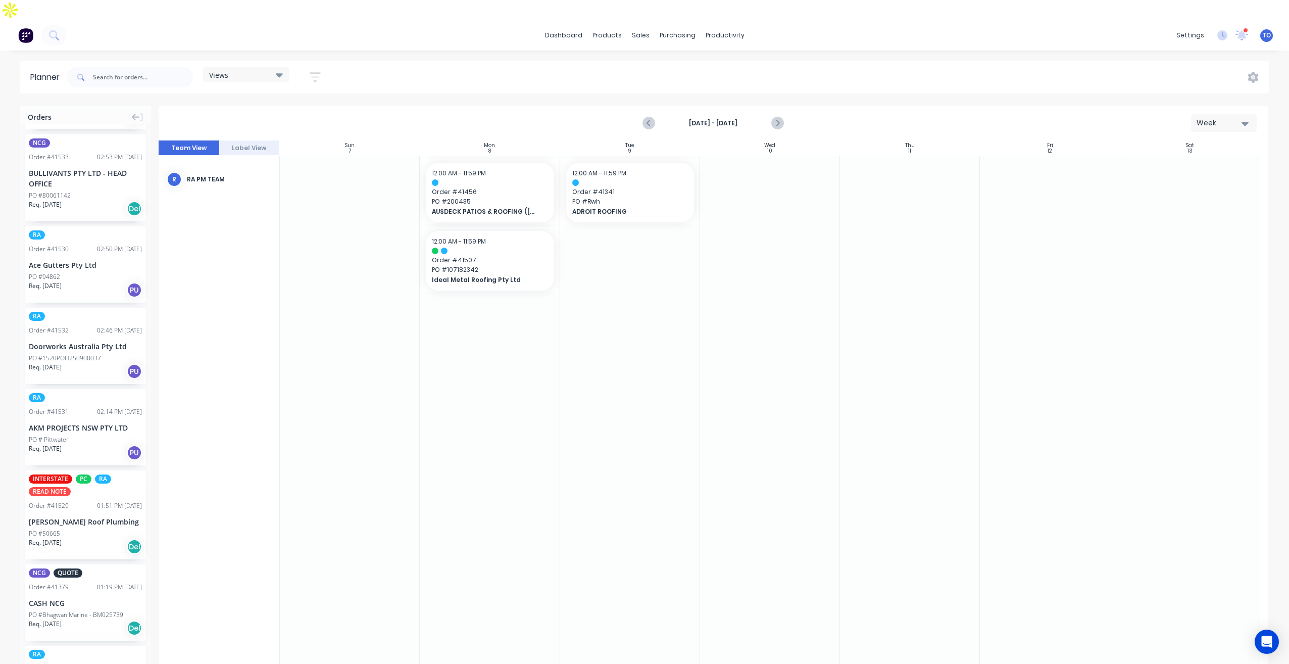
scroll to position [0, 0]
drag, startPoint x: 36, startPoint y: 236, endPoint x: 452, endPoint y: 215, distance: 416.1
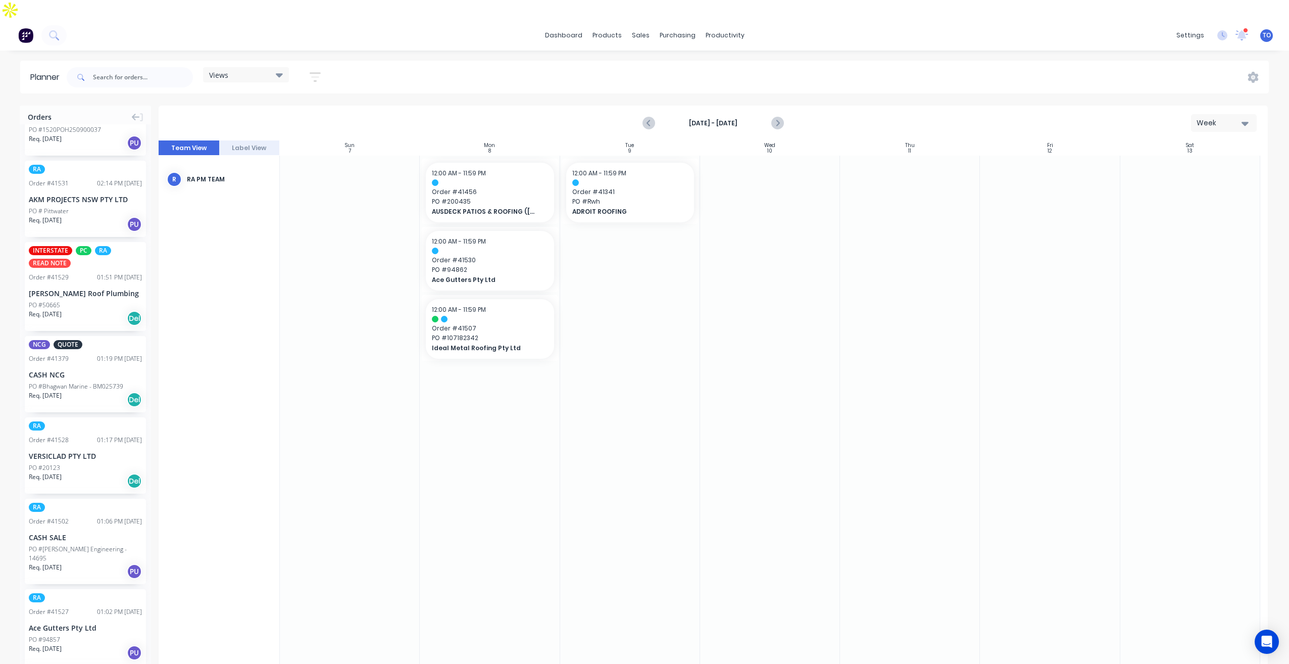
scroll to position [404, 0]
drag, startPoint x: 50, startPoint y: 435, endPoint x: 484, endPoint y: 297, distance: 455.5
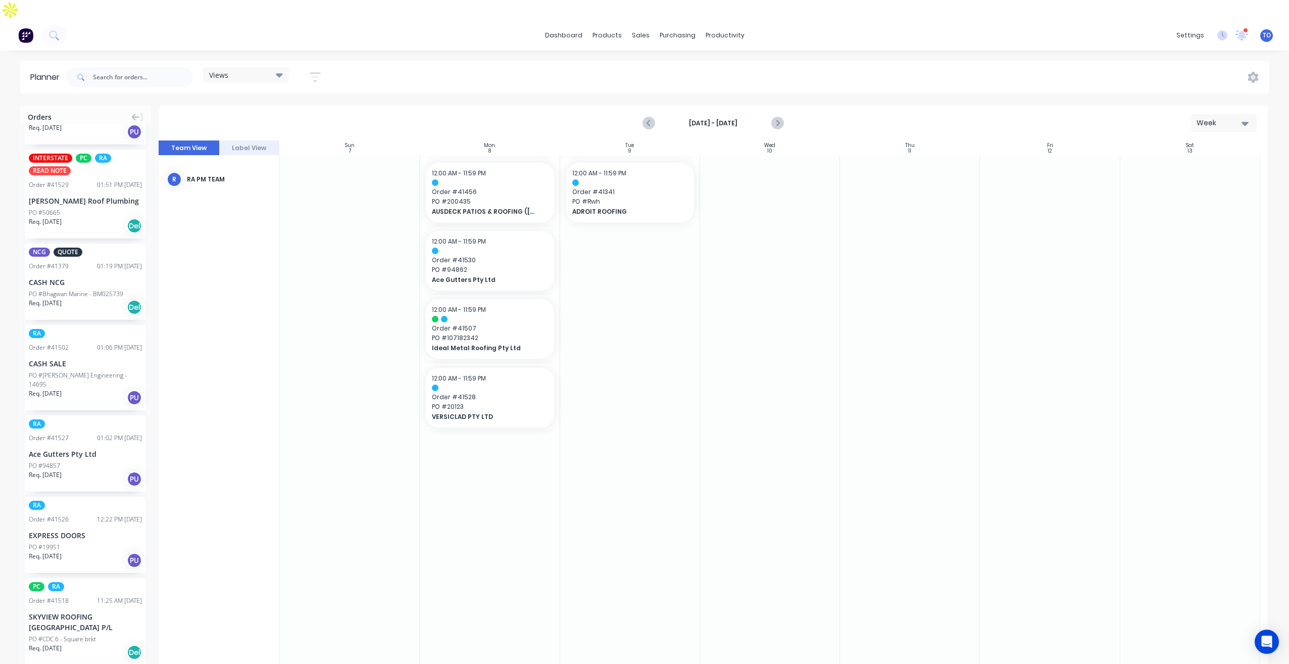
scroll to position [505, 0]
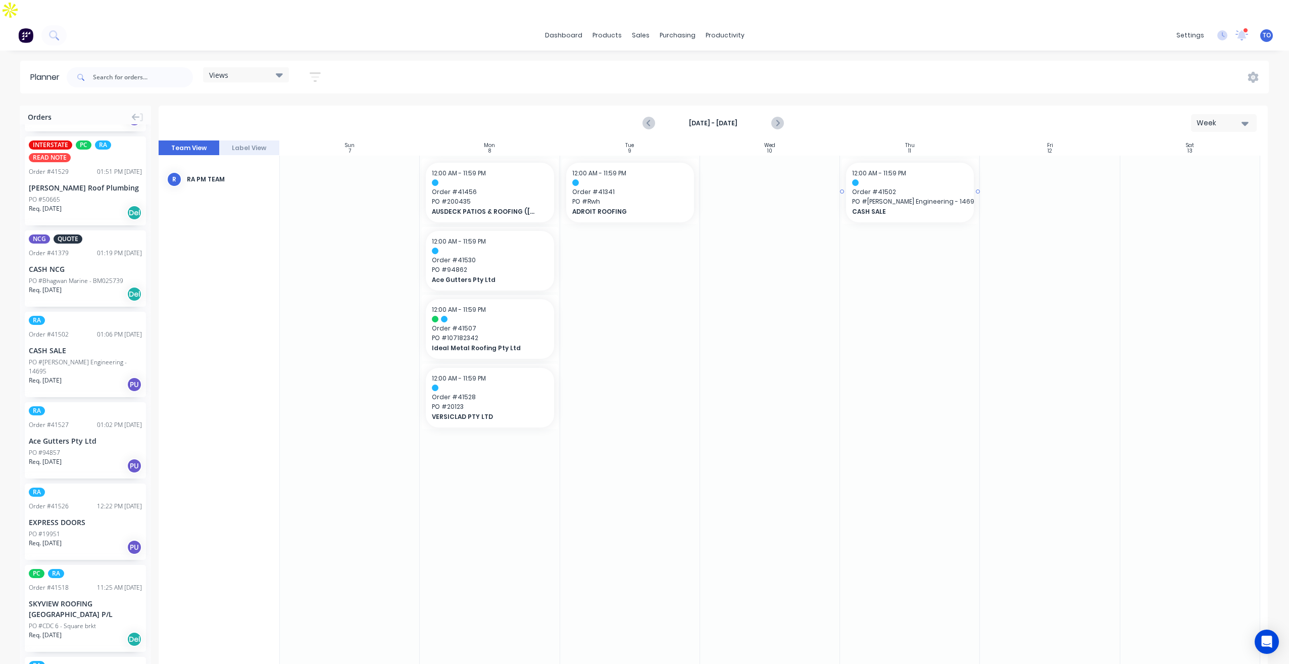
drag, startPoint x: 62, startPoint y: 317, endPoint x: 864, endPoint y: 194, distance: 811.7
drag, startPoint x: 52, startPoint y: 317, endPoint x: 451, endPoint y: 261, distance: 403.3
drag, startPoint x: 36, startPoint y: 319, endPoint x: 434, endPoint y: 276, distance: 400.7
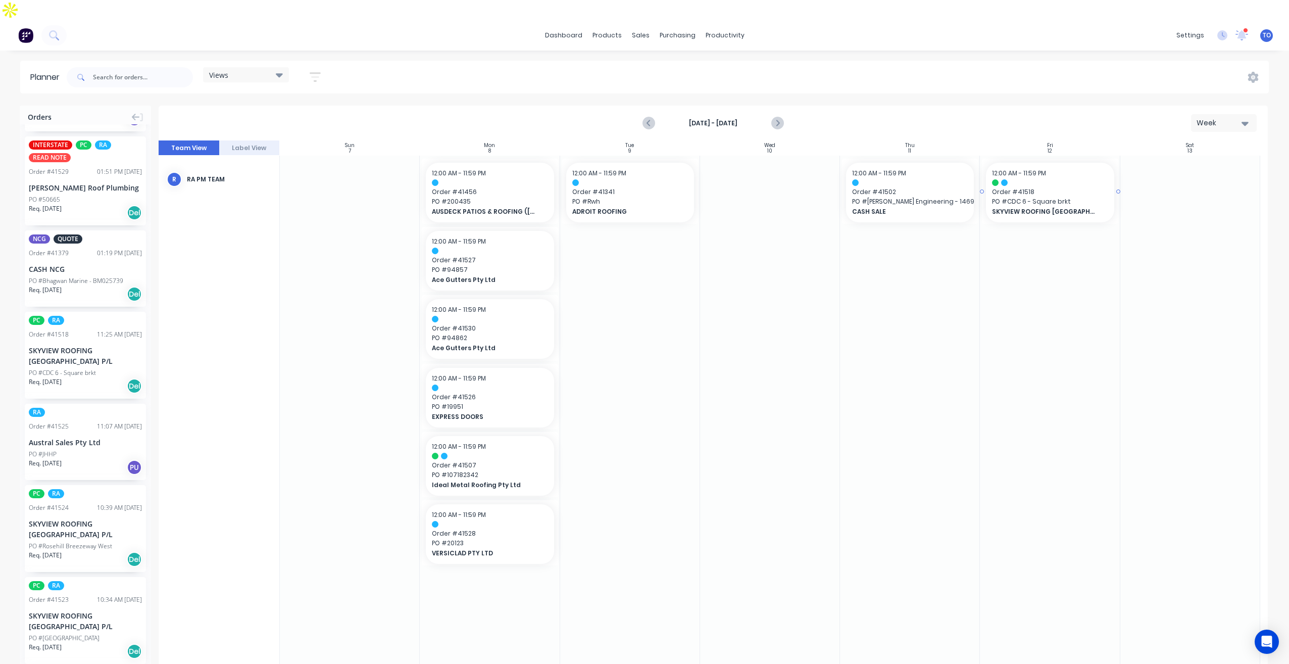
drag, startPoint x: 40, startPoint y: 332, endPoint x: 1002, endPoint y: 228, distance: 967.5
click at [779, 117] on icon "Next page" at bounding box center [777, 123] width 12 height 12
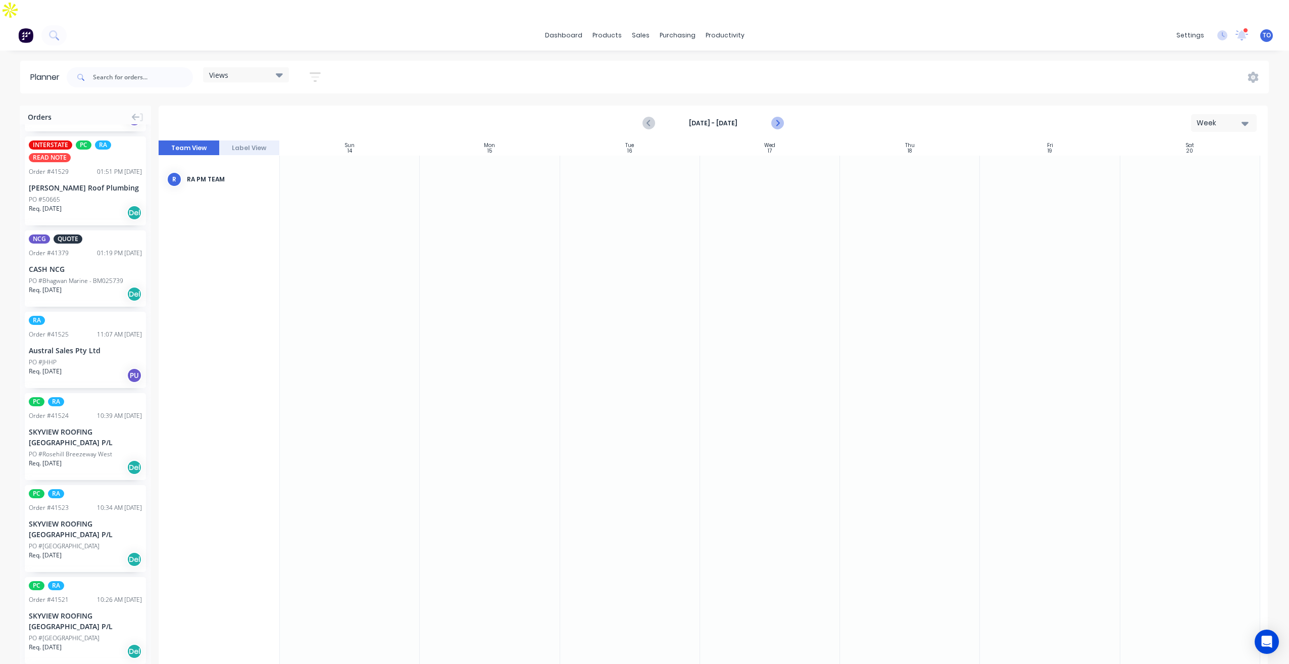
click at [779, 117] on icon "Next page" at bounding box center [777, 123] width 12 height 12
click at [641, 113] on button "Previous page" at bounding box center [649, 123] width 20 height 20
drag, startPoint x: 41, startPoint y: 404, endPoint x: 741, endPoint y: 229, distance: 722.1
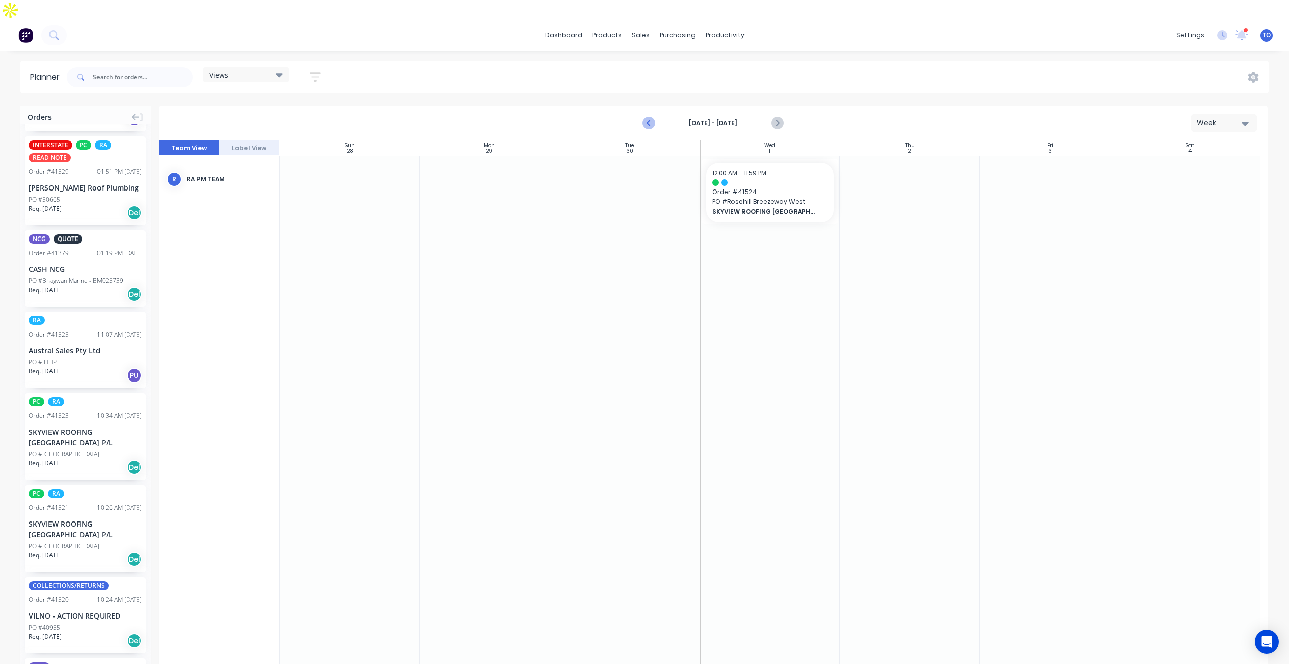
click at [648, 119] on icon "Previous page" at bounding box center [649, 123] width 5 height 8
drag, startPoint x: 49, startPoint y: 397, endPoint x: 725, endPoint y: 247, distance: 692.7
click at [644, 117] on icon "Previous page" at bounding box center [649, 123] width 12 height 12
drag, startPoint x: 41, startPoint y: 385, endPoint x: 758, endPoint y: 248, distance: 730.0
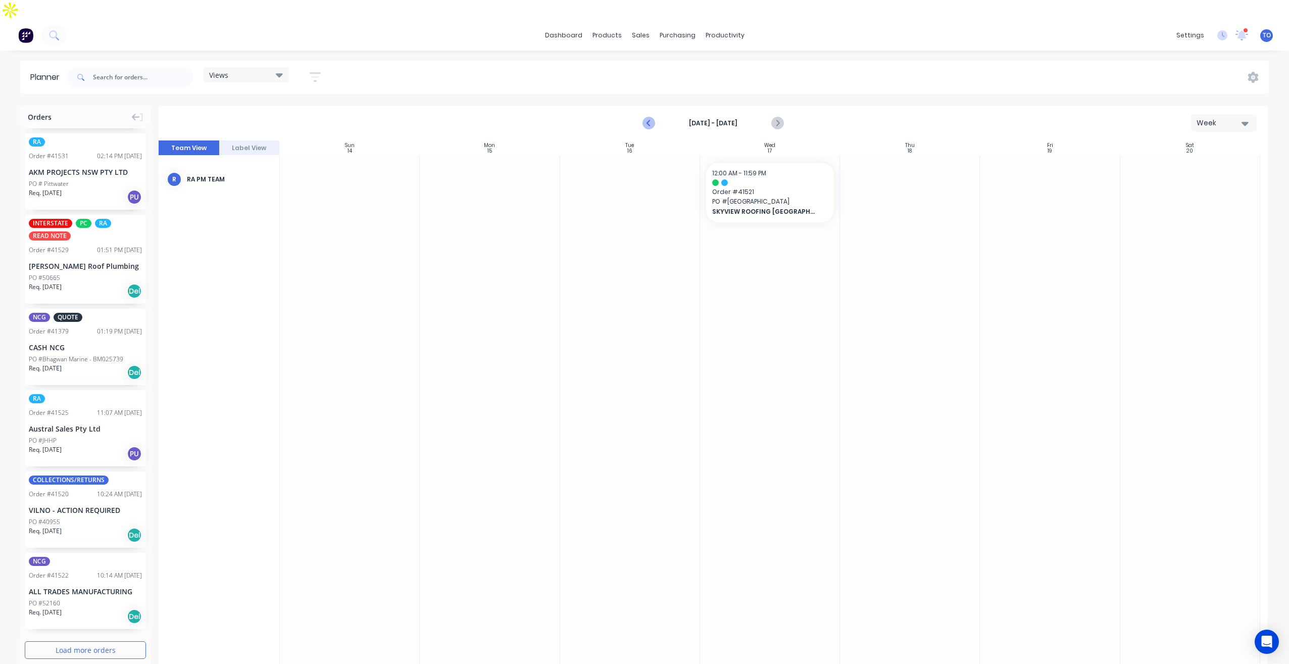
click at [649, 117] on icon "Previous page" at bounding box center [649, 123] width 12 height 12
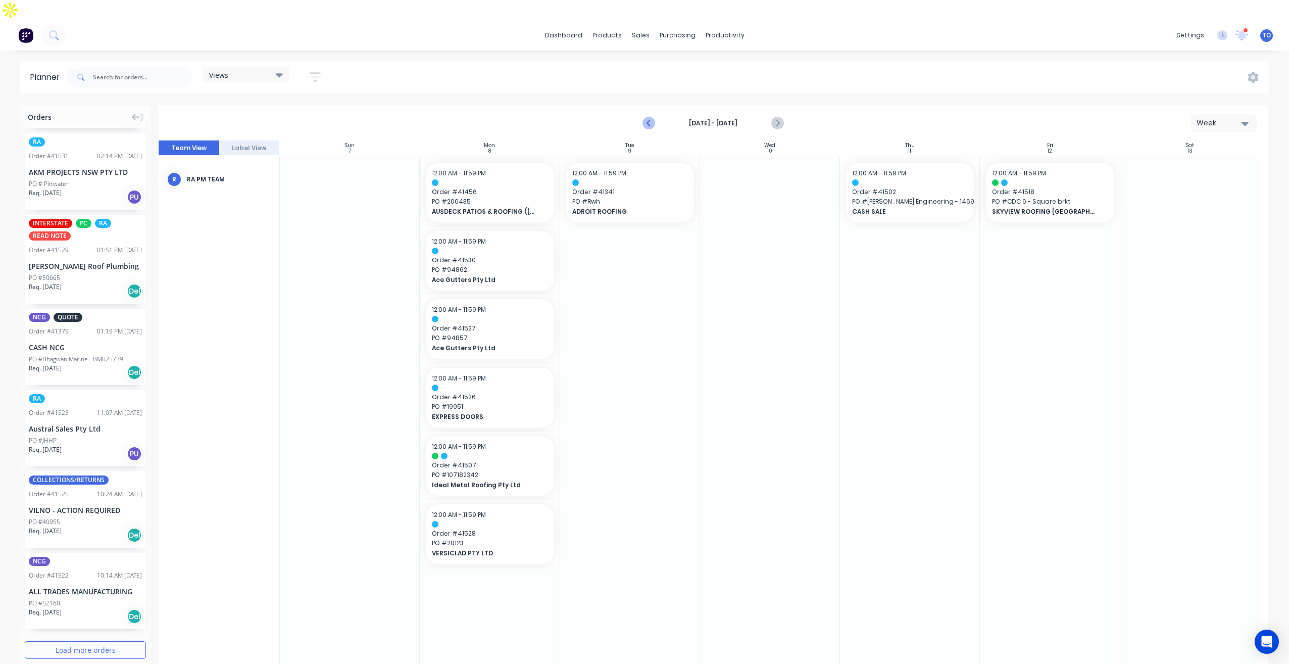
click at [649, 117] on icon "Previous page" at bounding box center [649, 123] width 12 height 12
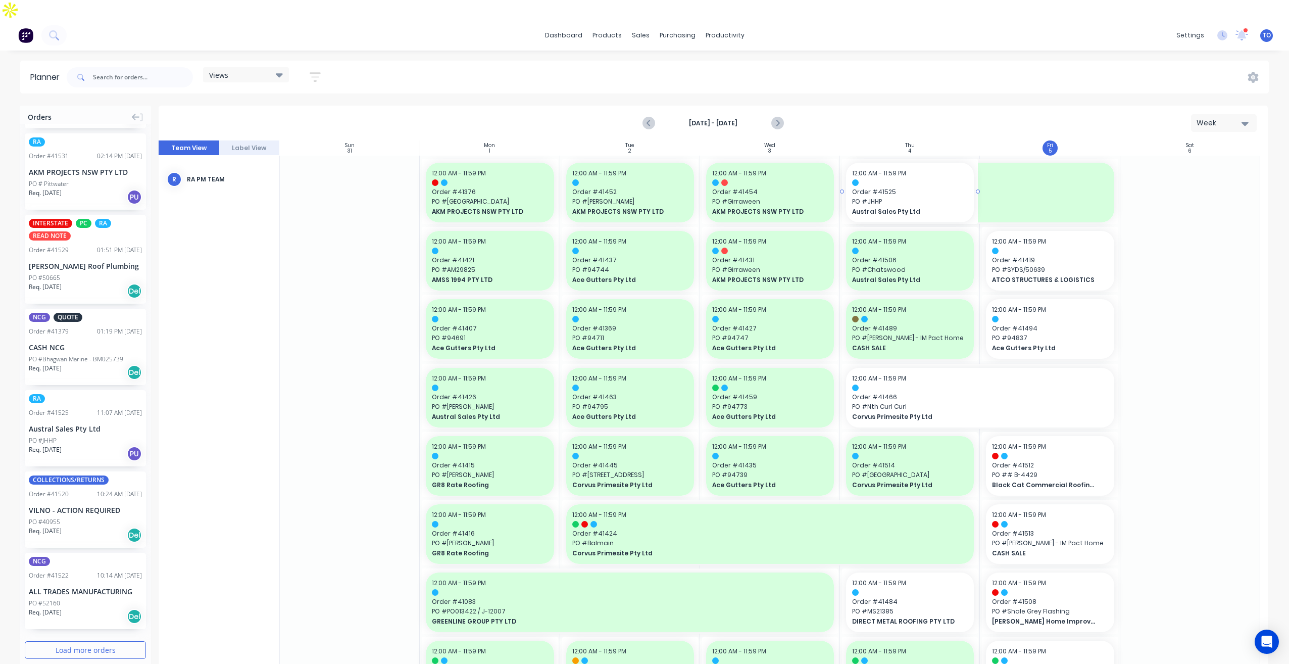
drag, startPoint x: 48, startPoint y: 386, endPoint x: 916, endPoint y: 250, distance: 878.7
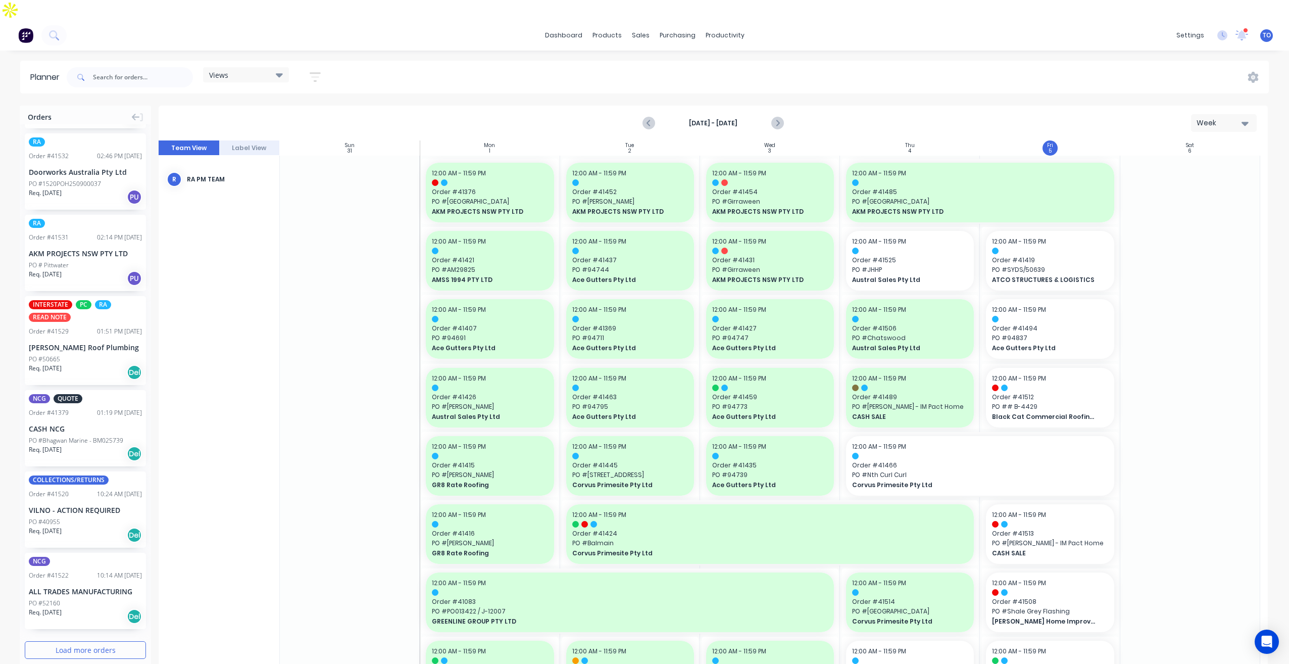
scroll to position [345, 0]
click at [77, 316] on div "INTERSTATE PC RA READ NOTE Order # 41529 01:51 PM 04/09/25 Meredith Roof Plumbi…" at bounding box center [85, 340] width 121 height 89
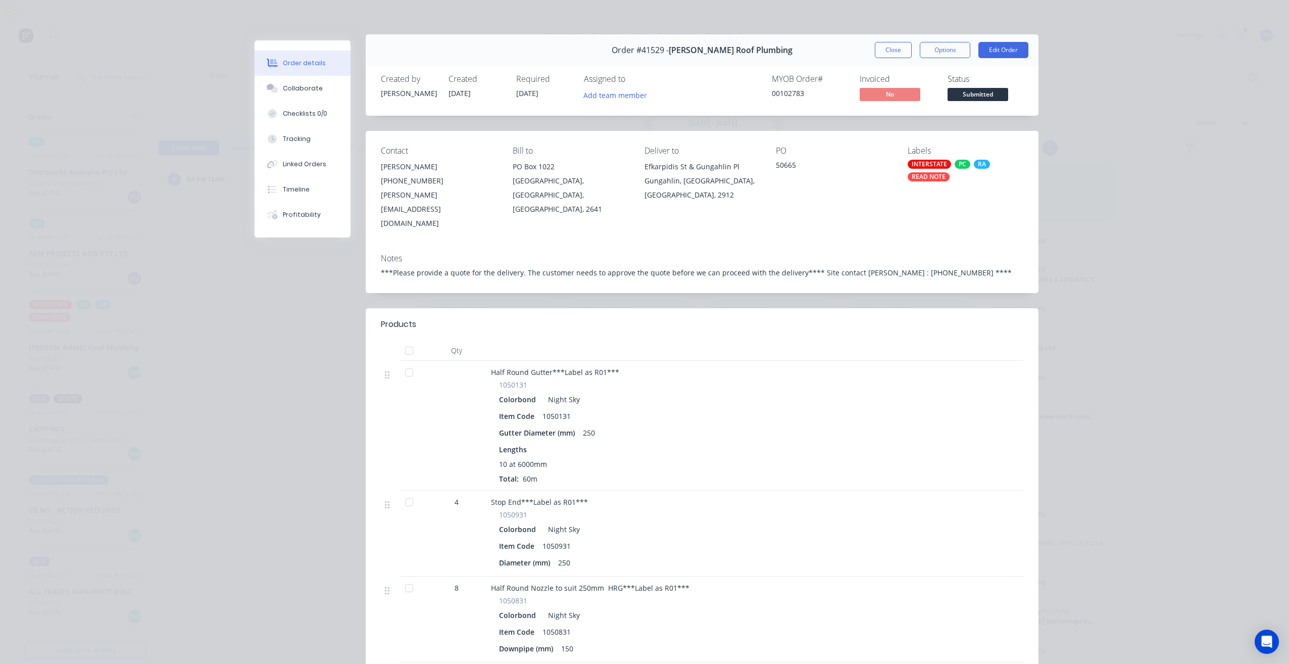
scroll to position [0, 0]
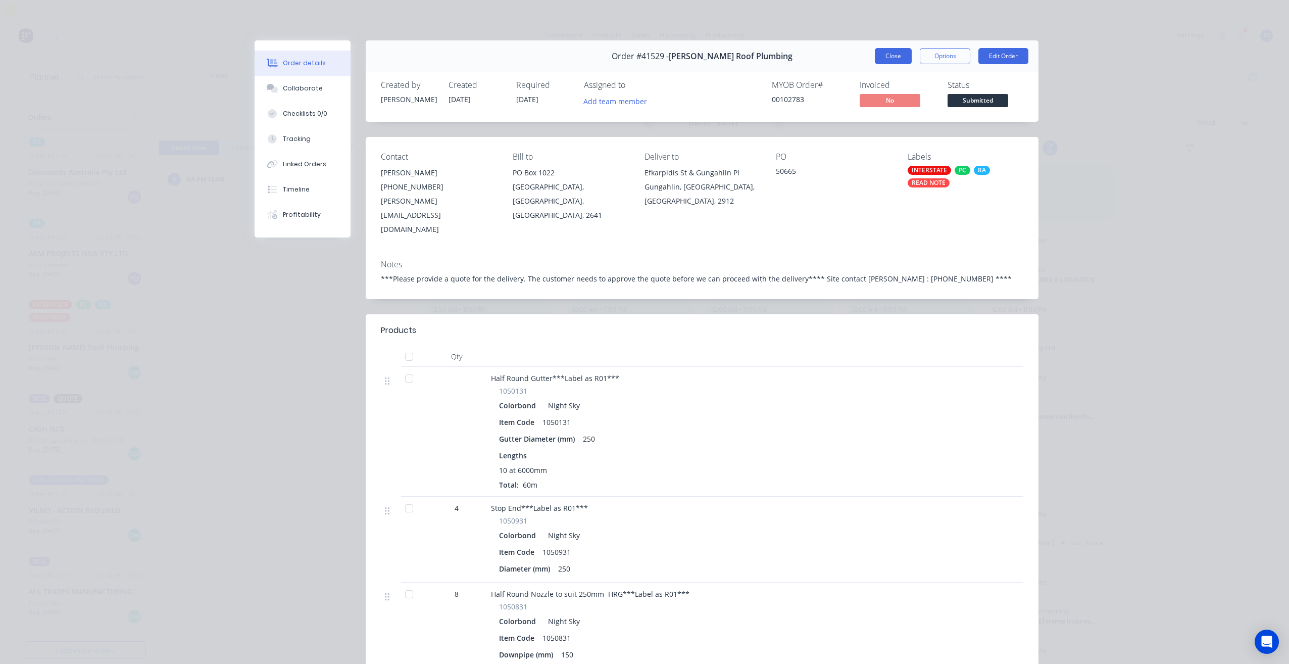
click at [891, 61] on button "Close" at bounding box center [893, 56] width 37 height 16
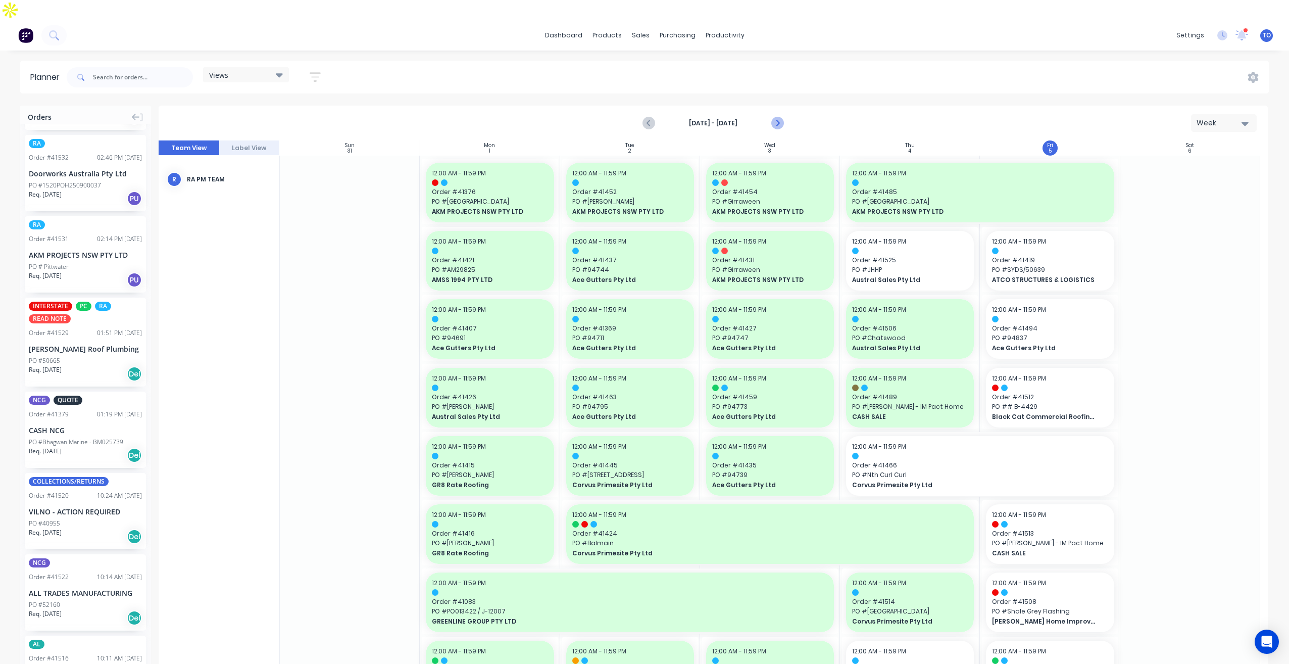
scroll to position [505, 0]
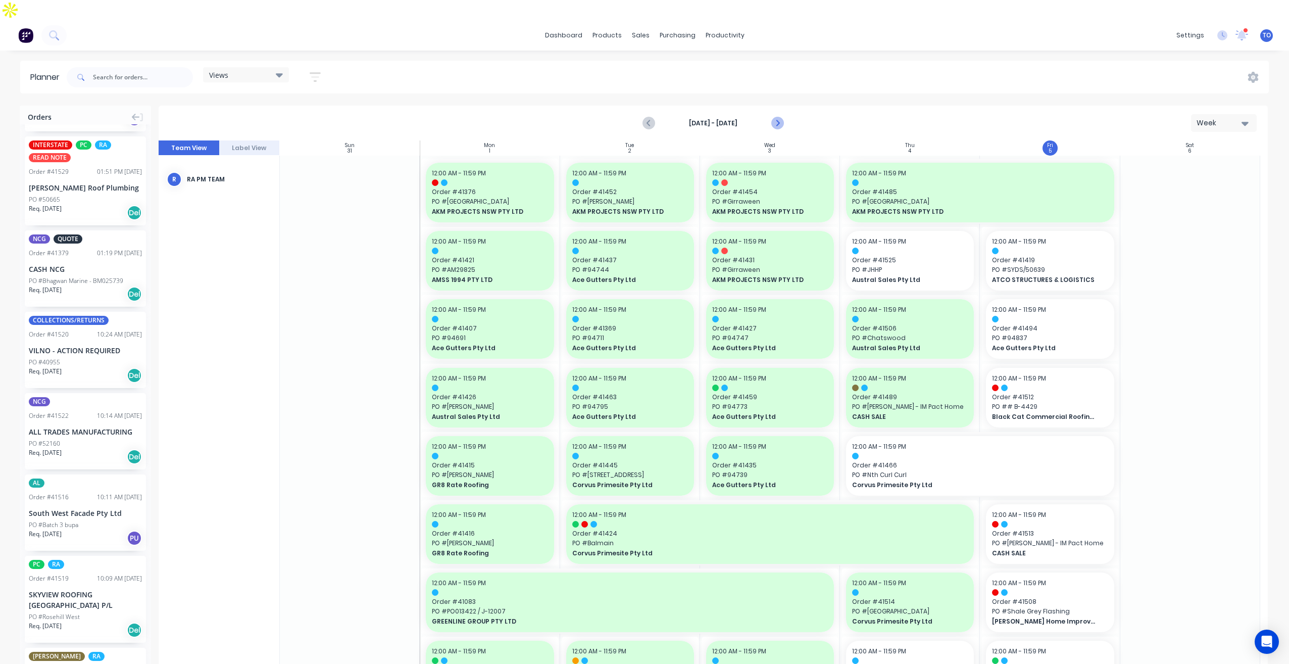
click at [778, 119] on icon "Next page" at bounding box center [777, 123] width 5 height 8
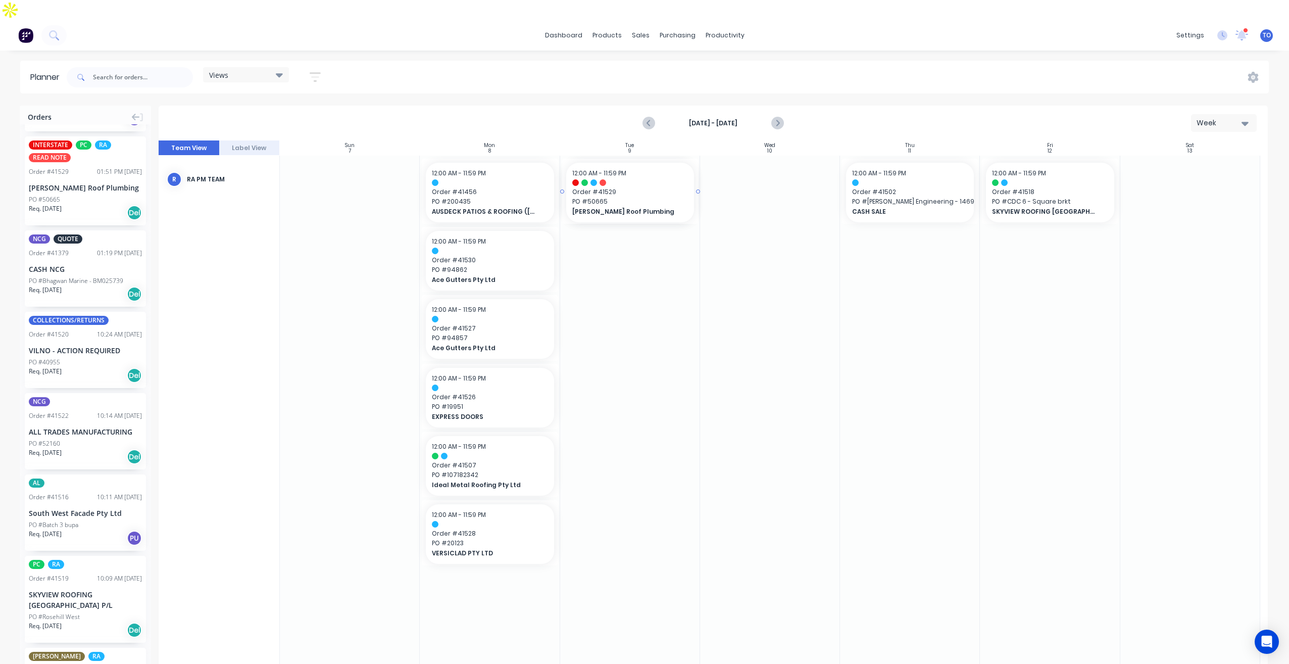
drag, startPoint x: 54, startPoint y: 140, endPoint x: 620, endPoint y: 240, distance: 574.4
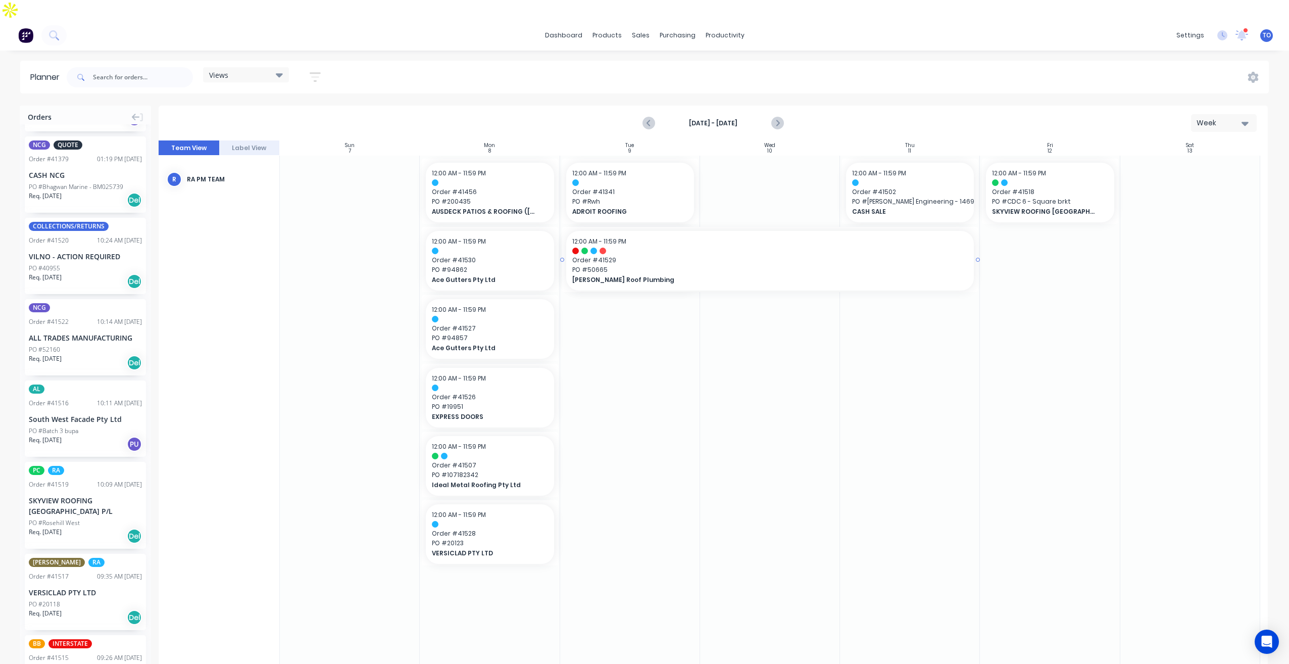
drag, startPoint x: 697, startPoint y: 238, endPoint x: 913, endPoint y: 240, distance: 215.6
drag, startPoint x: 650, startPoint y: 240, endPoint x: 511, endPoint y: 253, distance: 140.0
drag, startPoint x: 836, startPoint y: 511, endPoint x: 895, endPoint y: 502, distance: 59.2
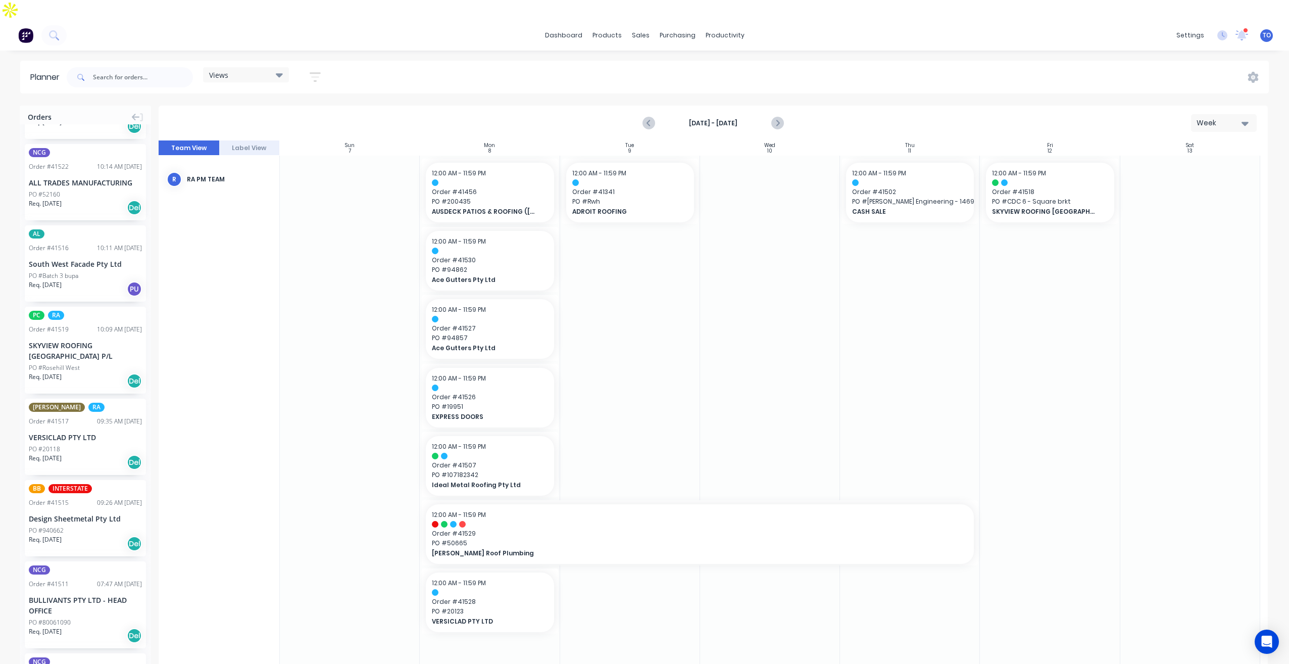
scroll to position [707, 0]
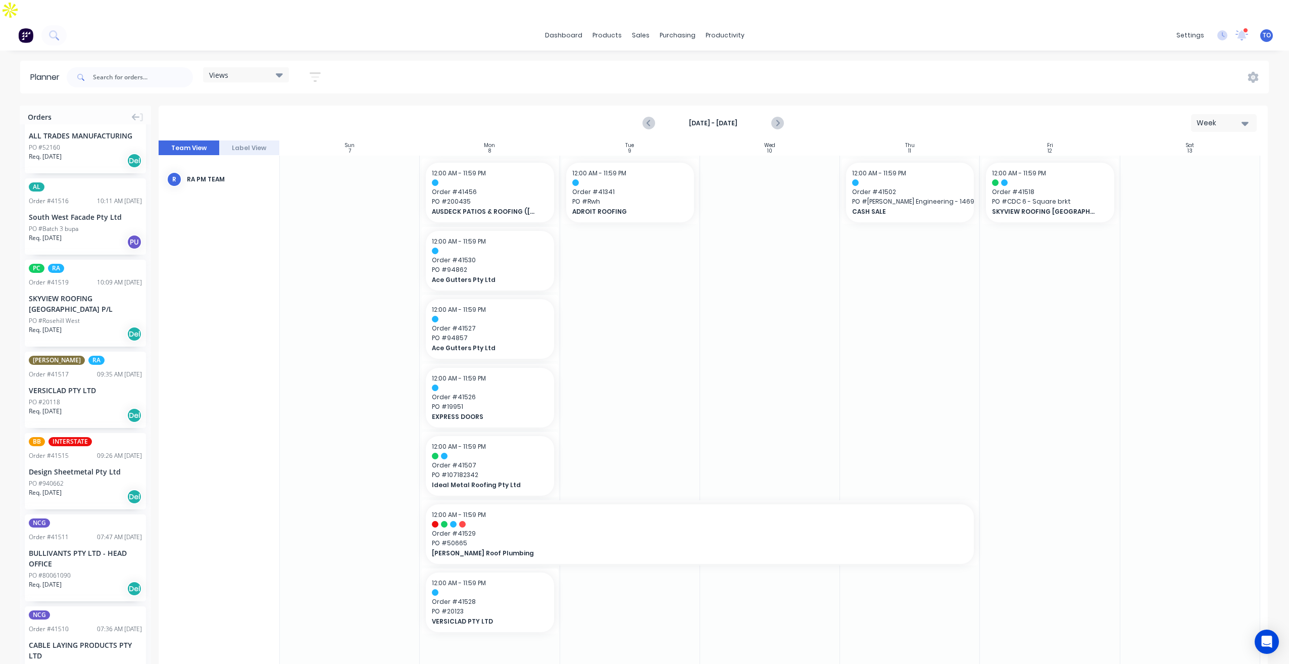
click at [75, 316] on div "PO #Rosehill West" at bounding box center [54, 320] width 51 height 9
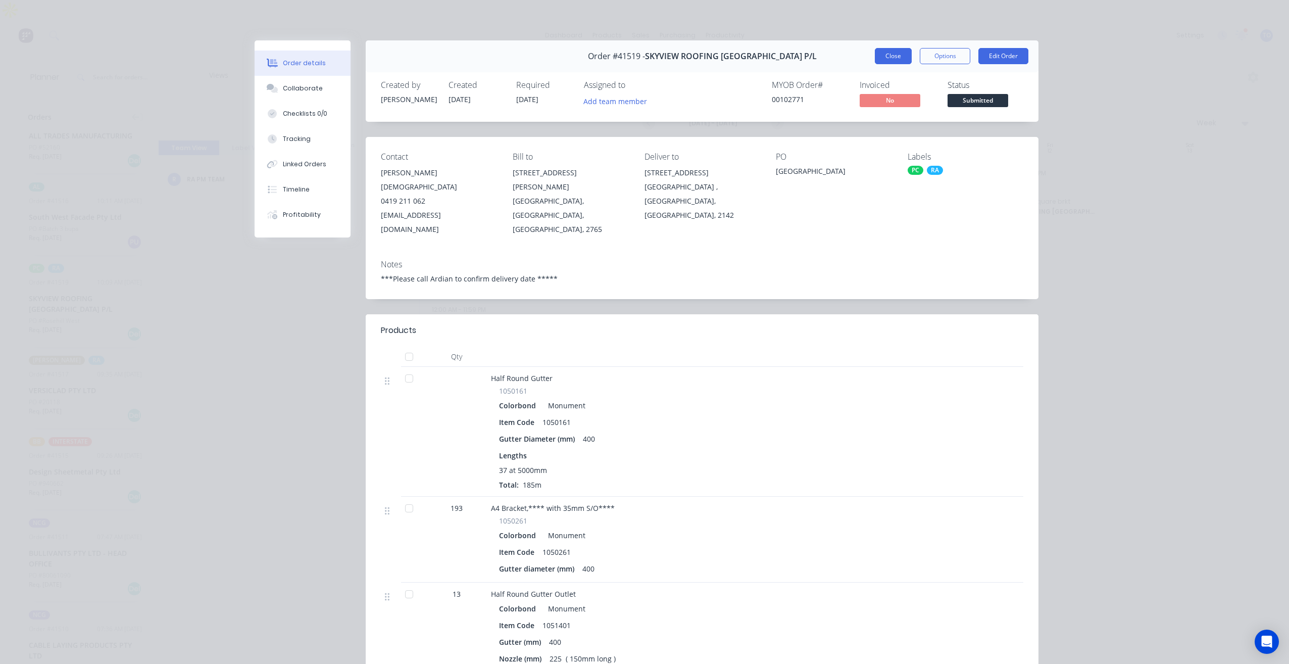
click at [882, 58] on button "Close" at bounding box center [893, 56] width 37 height 16
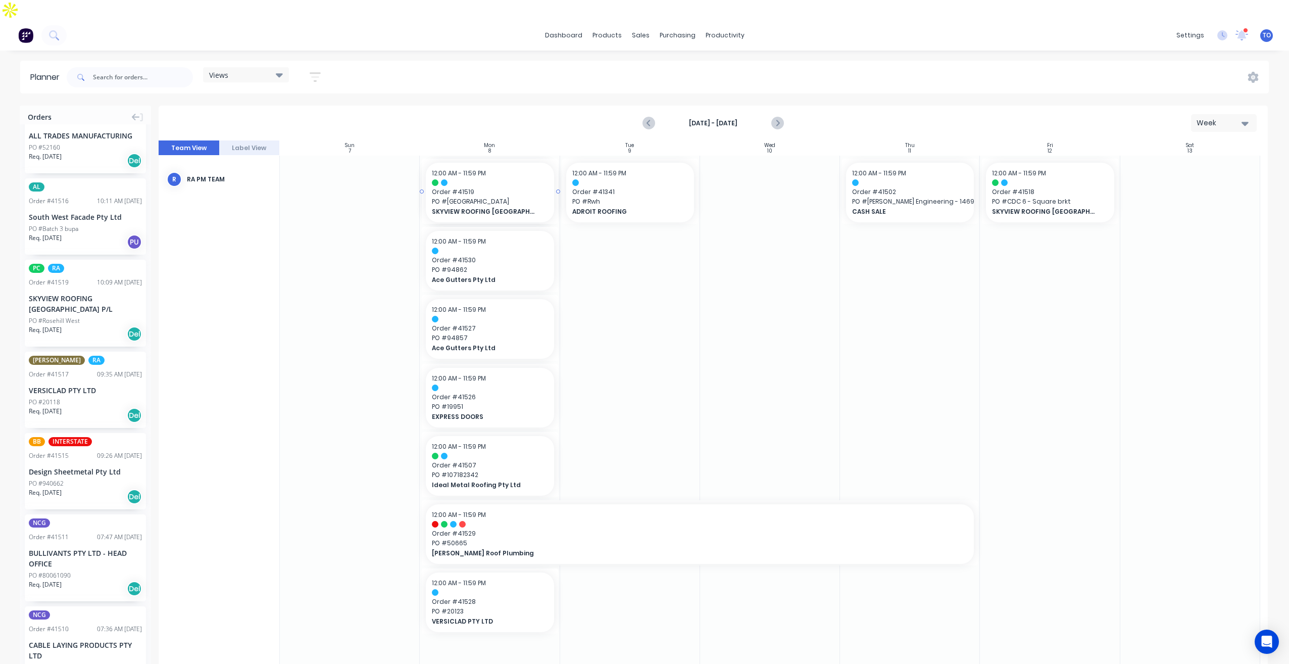
drag, startPoint x: 63, startPoint y: 291, endPoint x: 512, endPoint y: 282, distance: 448.5
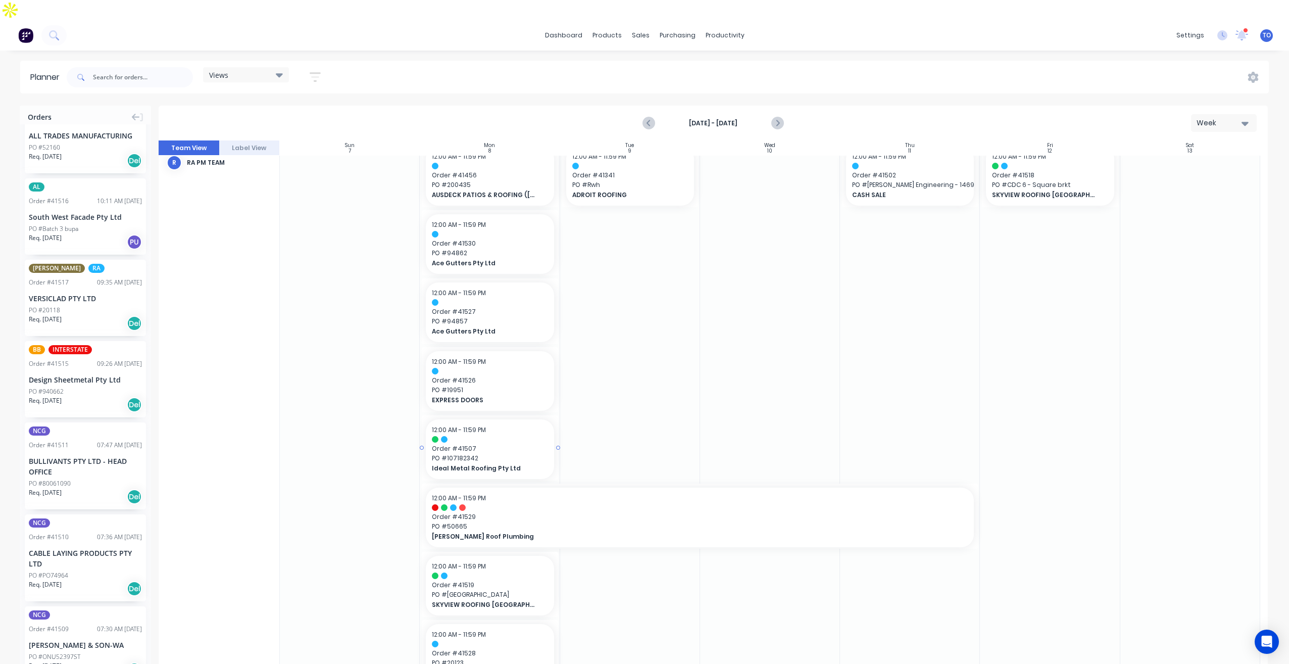
scroll to position [44, 0]
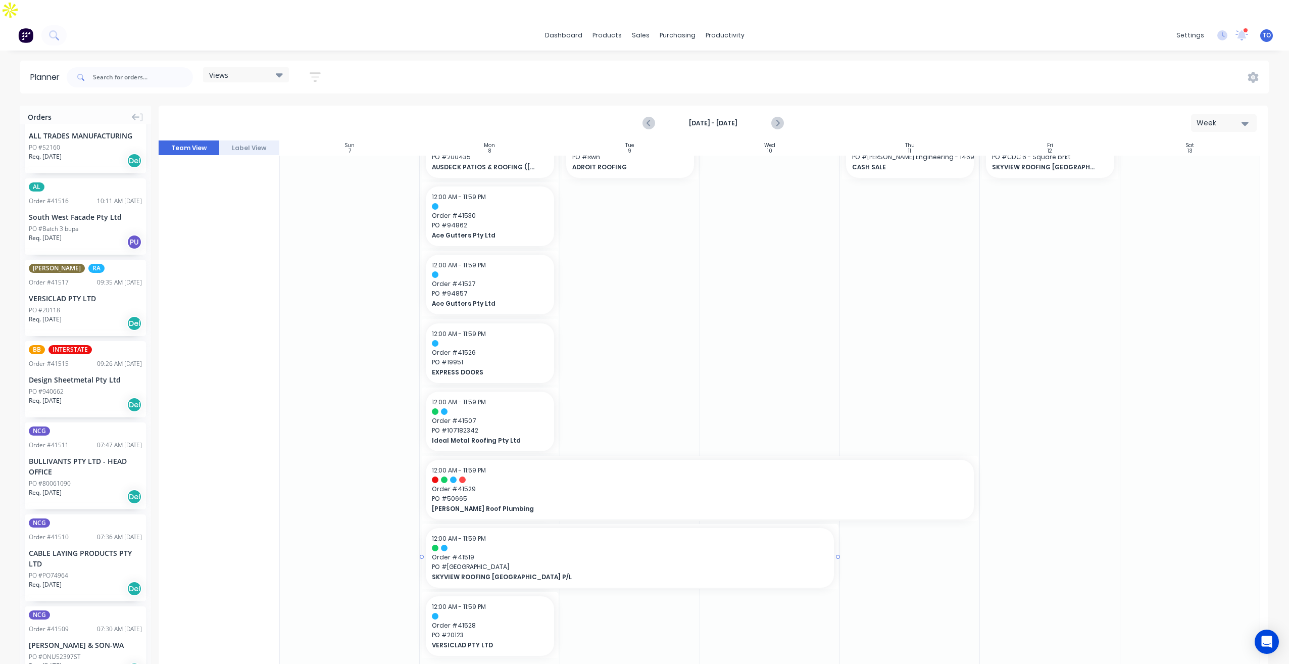
drag, startPoint x: 556, startPoint y: 538, endPoint x: 735, endPoint y: 542, distance: 178.8
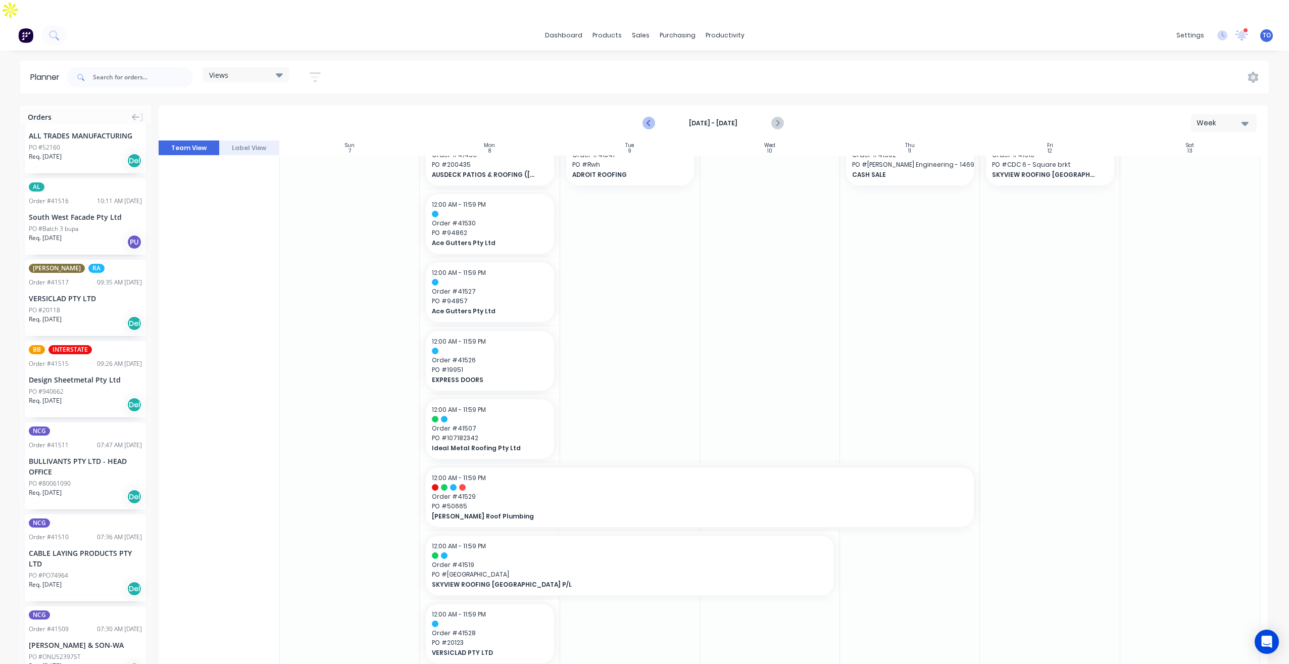
drag, startPoint x: 647, startPoint y: 103, endPoint x: 626, endPoint y: 109, distance: 22.1
click at [647, 117] on icon "Previous page" at bounding box center [649, 123] width 12 height 12
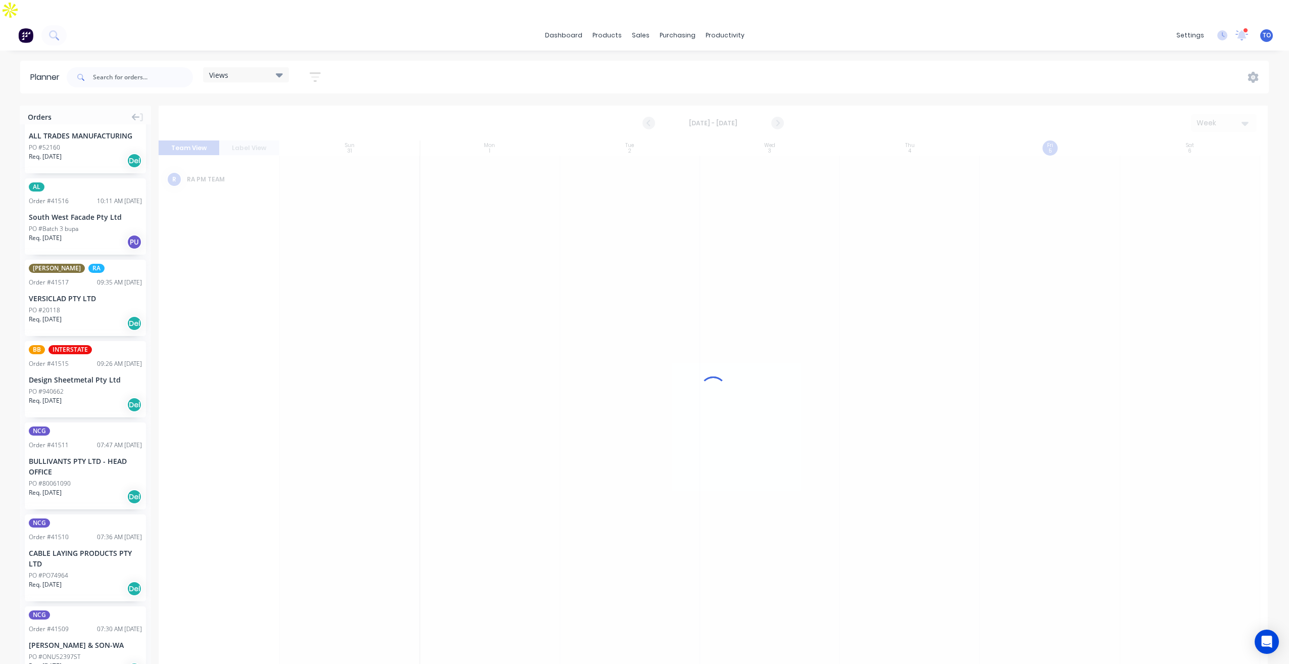
scroll to position [0, 0]
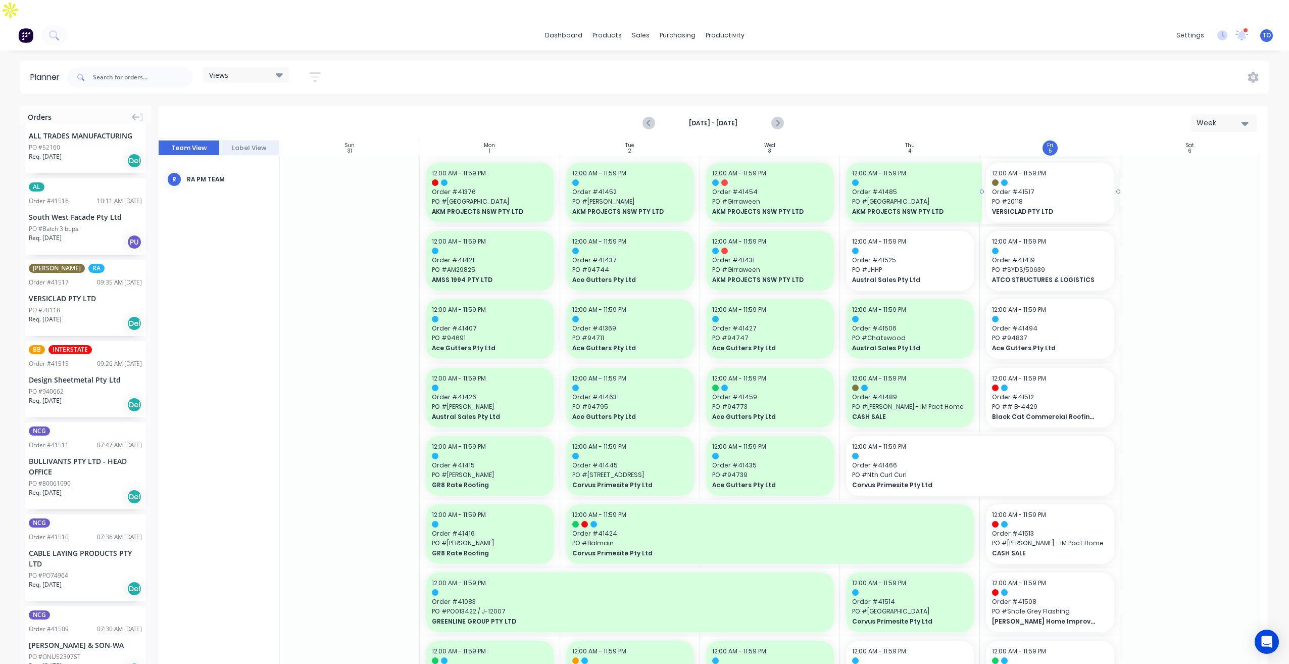
drag, startPoint x: 54, startPoint y: 263, endPoint x: 1010, endPoint y: 230, distance: 957.0
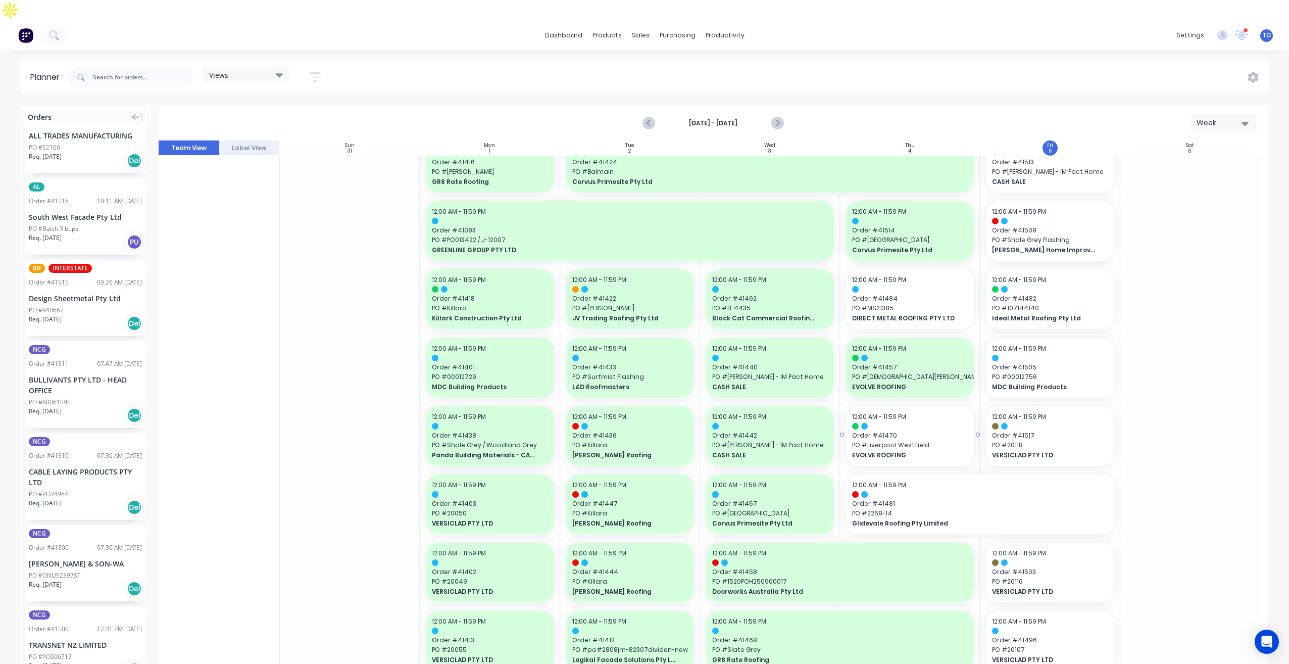
scroll to position [353, 0]
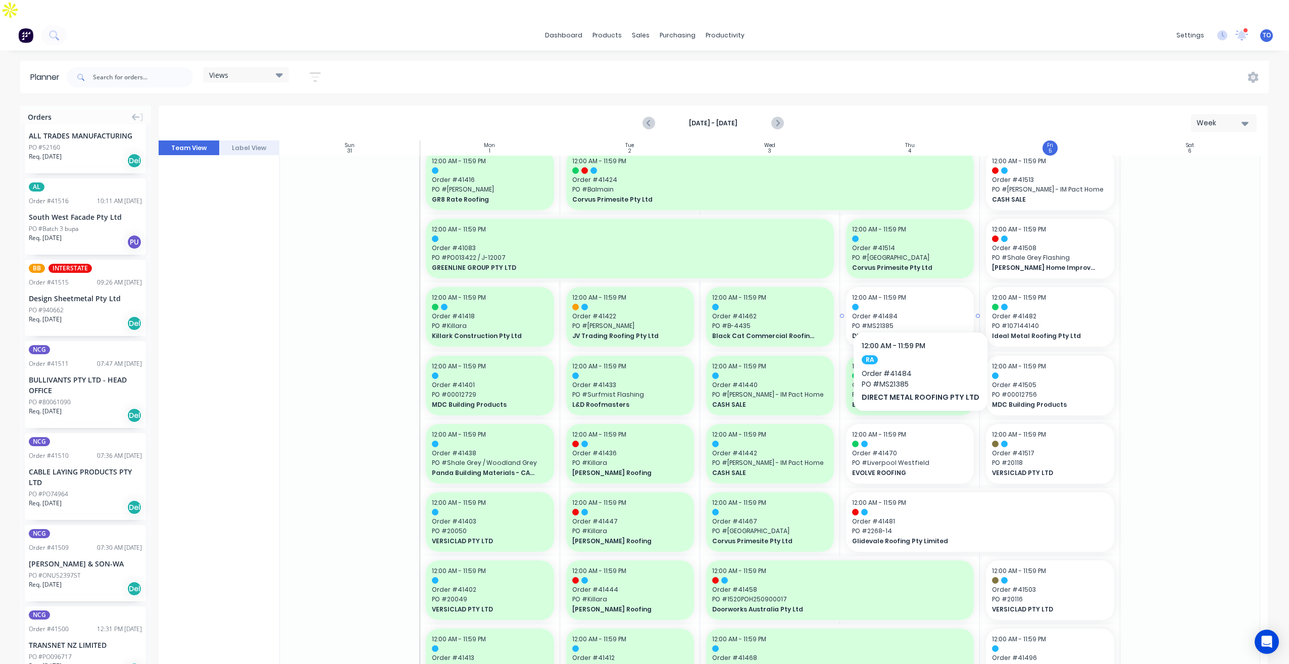
click at [917, 321] on span "PO # MS21385" at bounding box center [910, 325] width 116 height 9
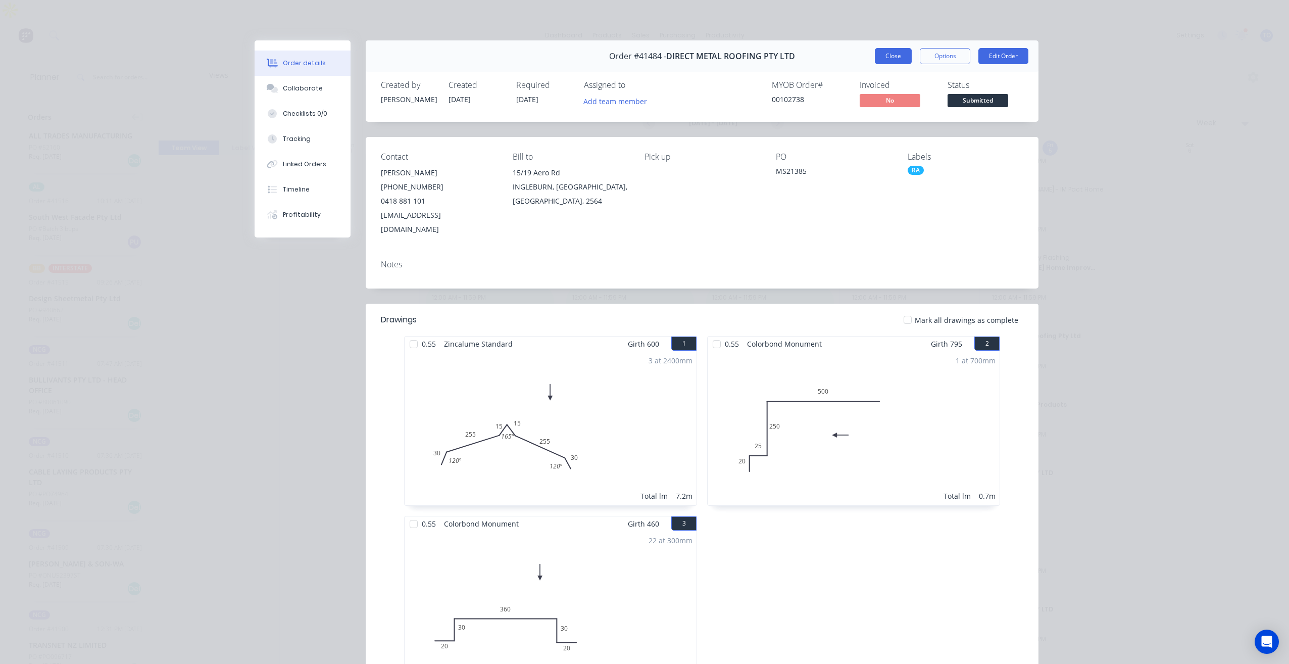
click at [891, 57] on button "Close" at bounding box center [893, 56] width 37 height 16
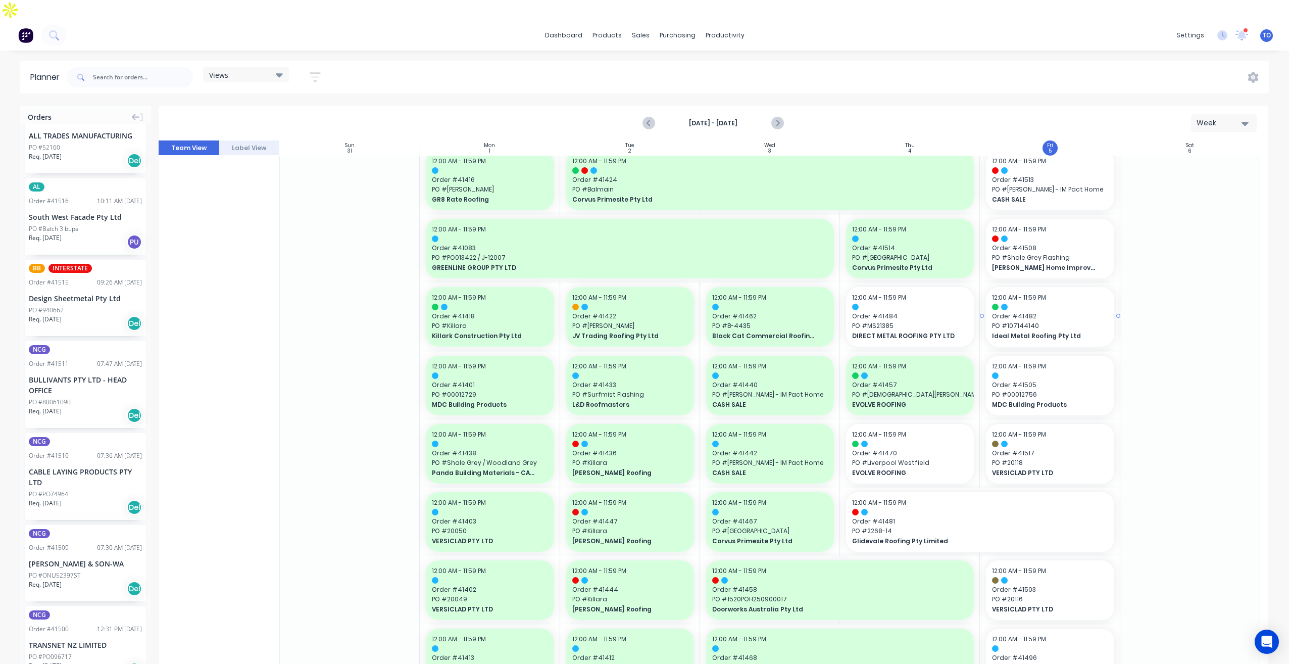
drag, startPoint x: 977, startPoint y: 295, endPoint x: 1004, endPoint y: 292, distance: 27.4
drag, startPoint x: 977, startPoint y: 298, endPoint x: 1010, endPoint y: 296, distance: 33.4
drag, startPoint x: 980, startPoint y: 295, endPoint x: 991, endPoint y: 294, distance: 11.2
drag, startPoint x: 978, startPoint y: 295, endPoint x: 1016, endPoint y: 289, distance: 38.9
click at [1162, 257] on div at bounding box center [1190, 659] width 140 height 1714
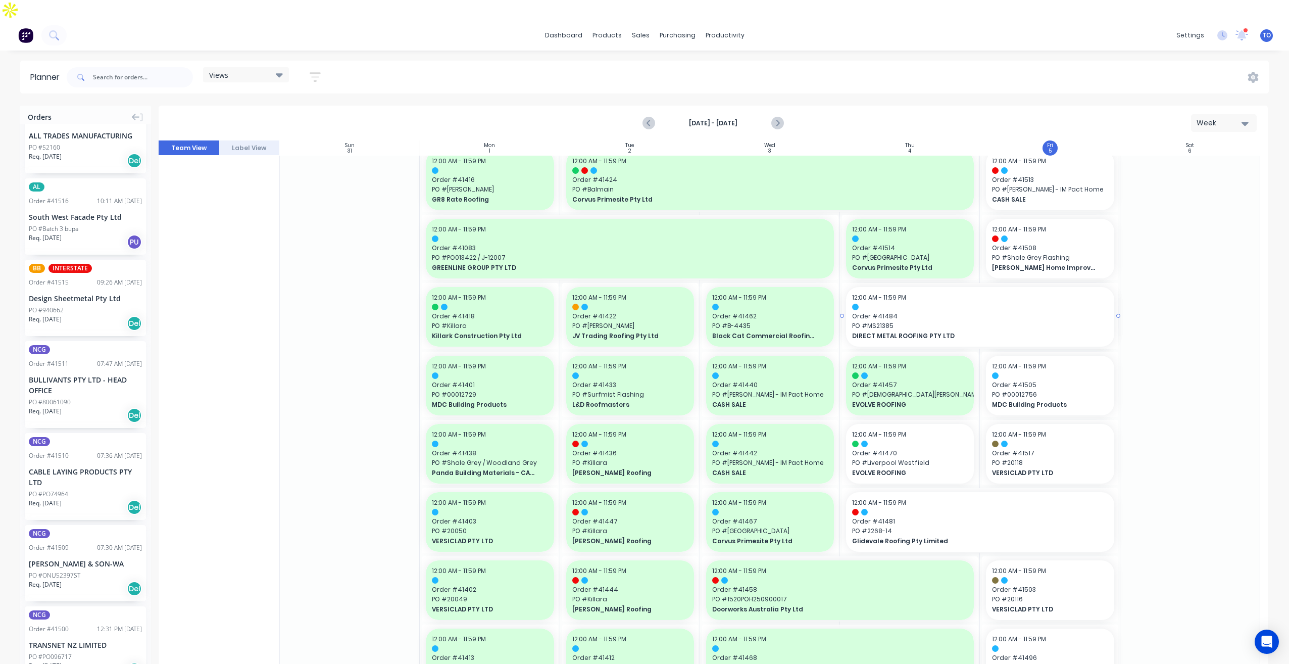
drag, startPoint x: 975, startPoint y: 295, endPoint x: 1027, endPoint y: 287, distance: 52.7
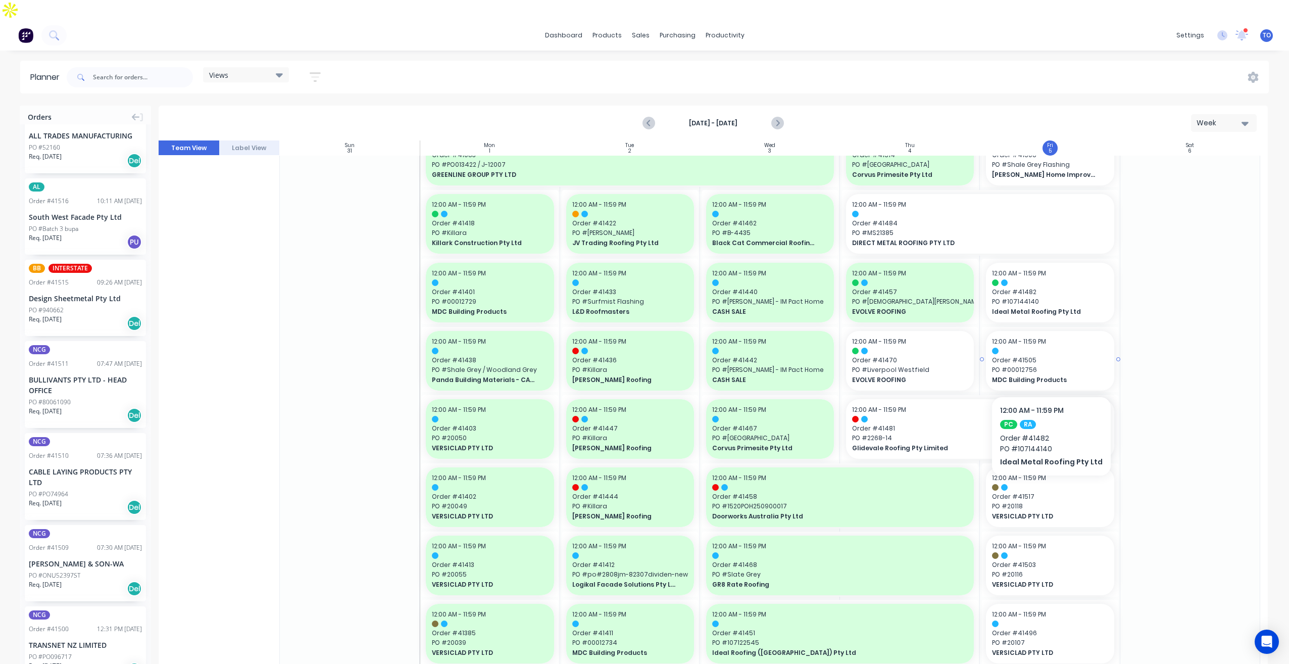
scroll to position [454, 0]
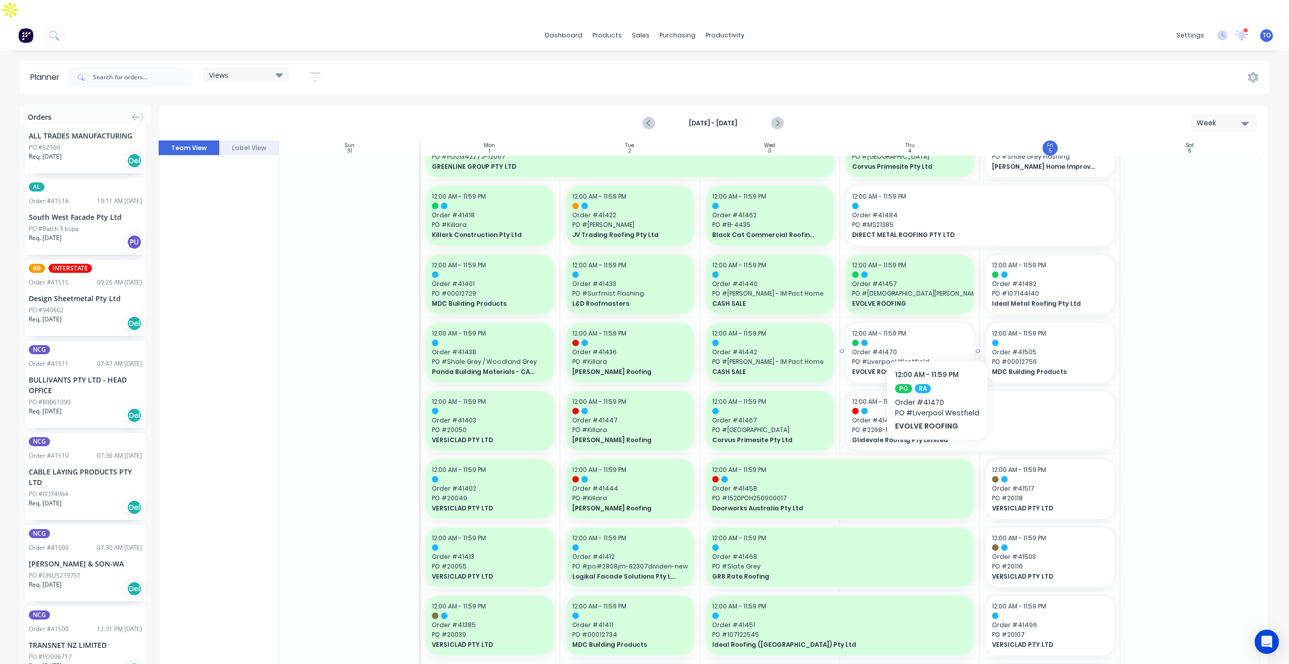
click at [937, 347] on span "Order # 41470" at bounding box center [910, 351] width 116 height 9
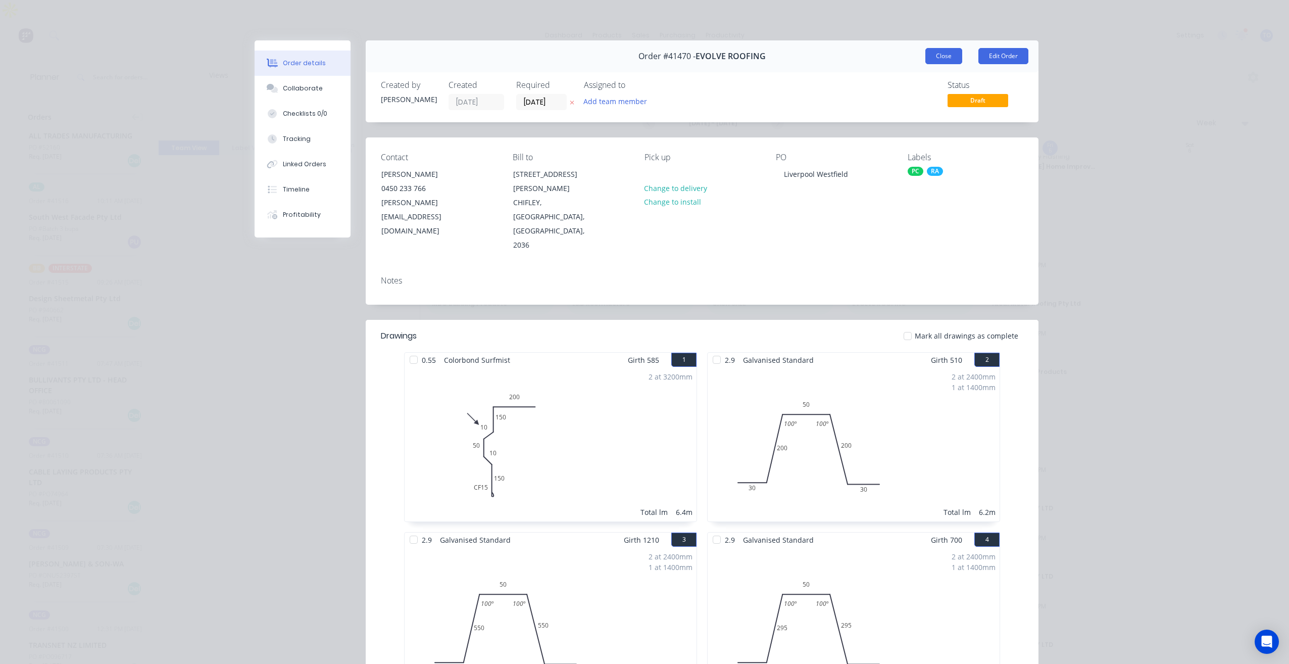
click at [934, 57] on button "Close" at bounding box center [943, 56] width 37 height 16
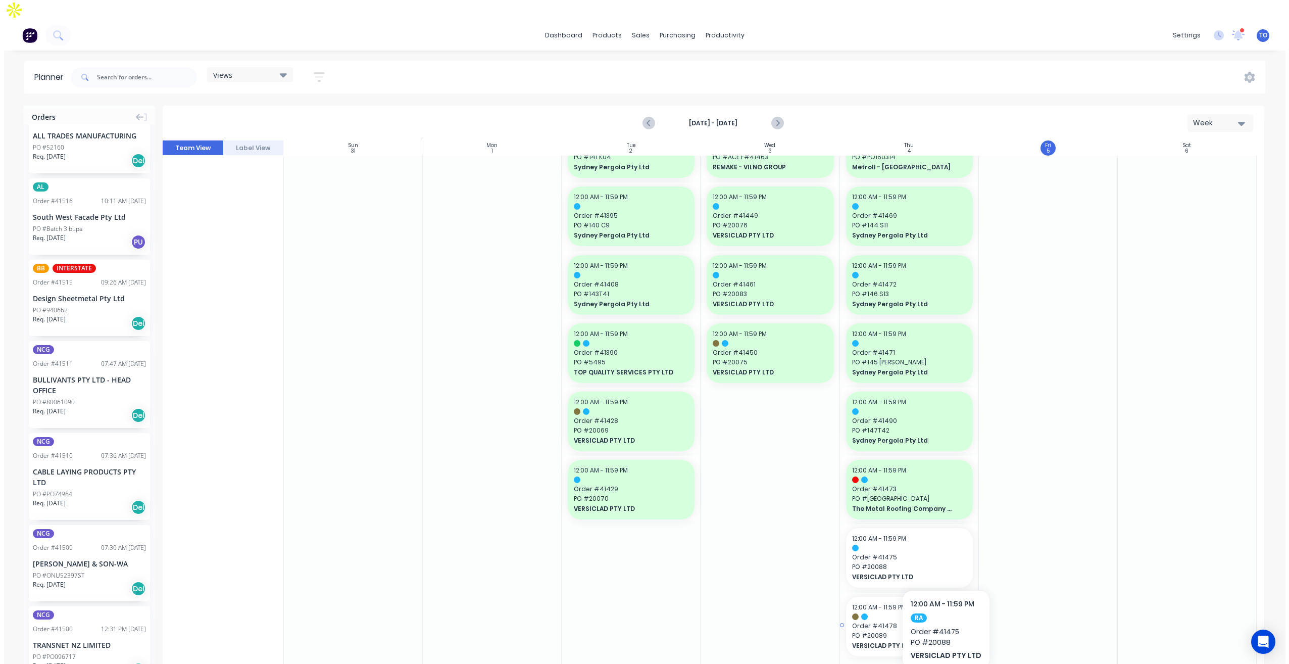
scroll to position [1197, 0]
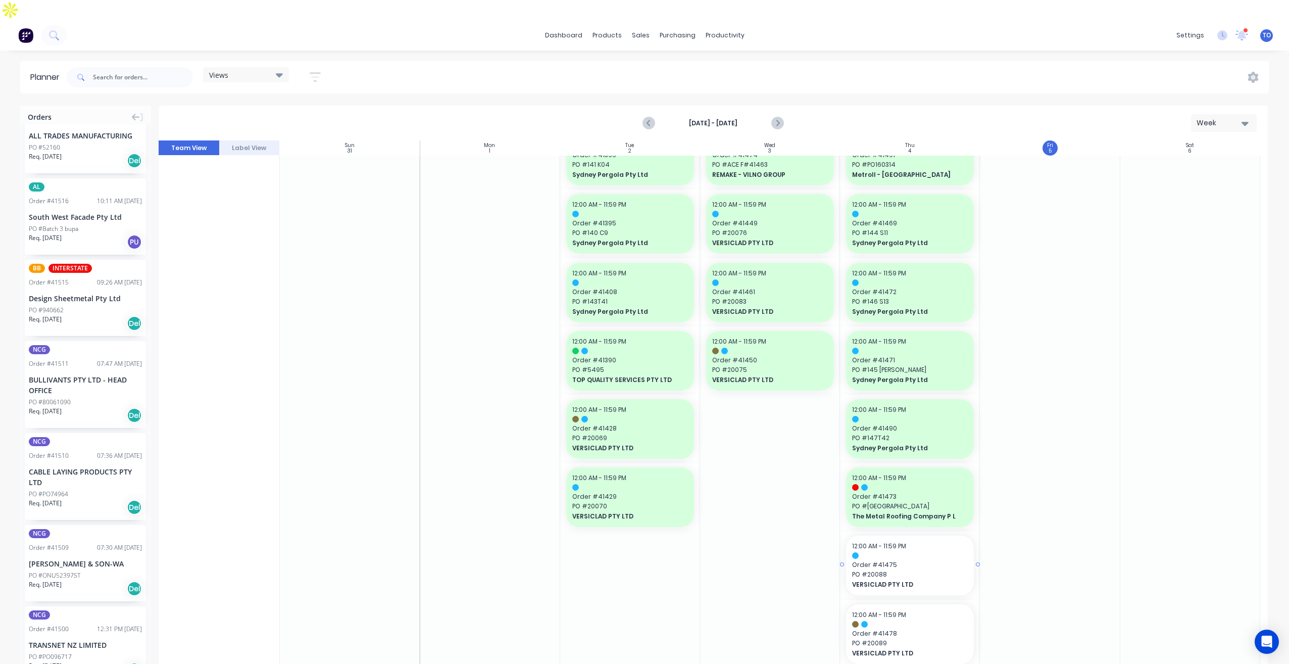
click at [905, 560] on span "Order # 41475" at bounding box center [910, 564] width 116 height 9
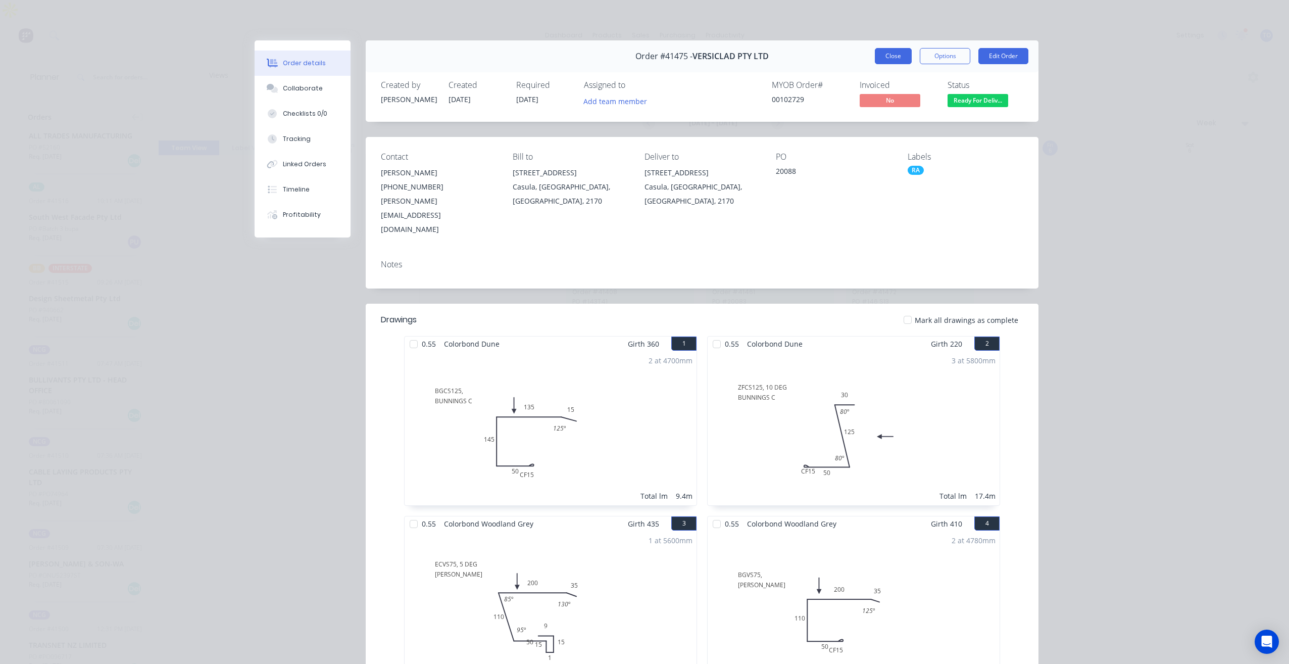
click at [888, 50] on button "Close" at bounding box center [893, 56] width 37 height 16
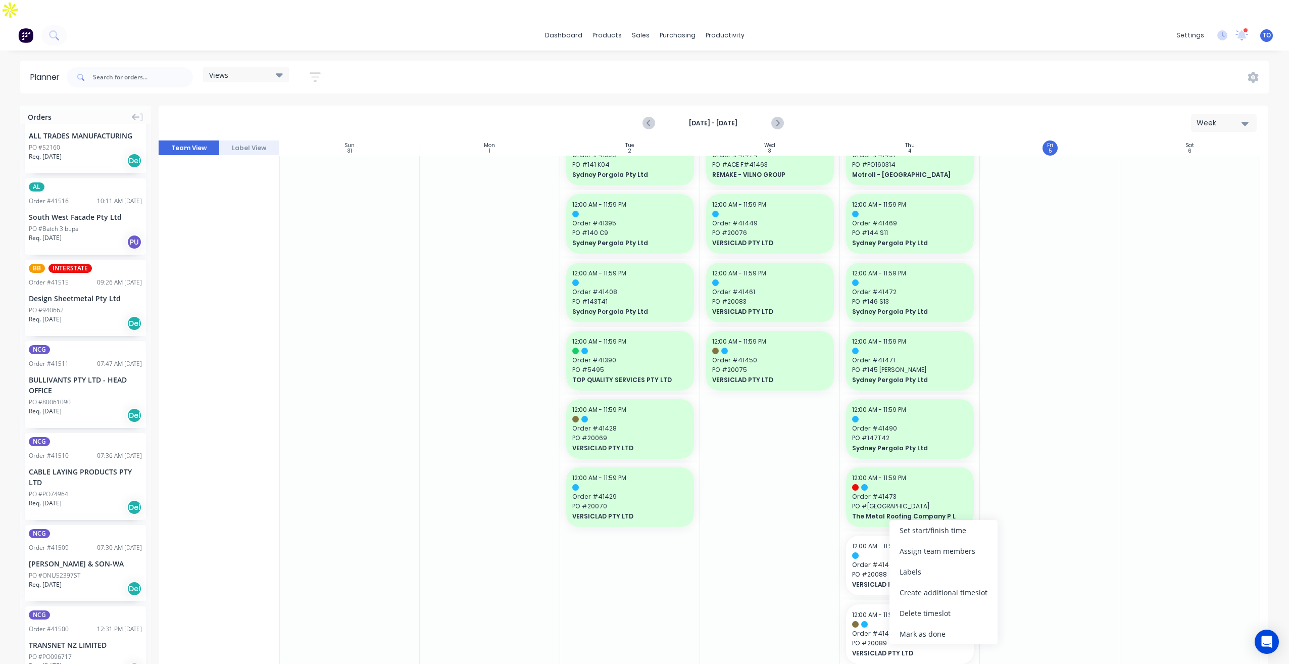
click at [919, 634] on div "Mark as done" at bounding box center [943, 633] width 108 height 21
drag, startPoint x: 975, startPoint y: 613, endPoint x: 996, endPoint y: 609, distance: 22.0
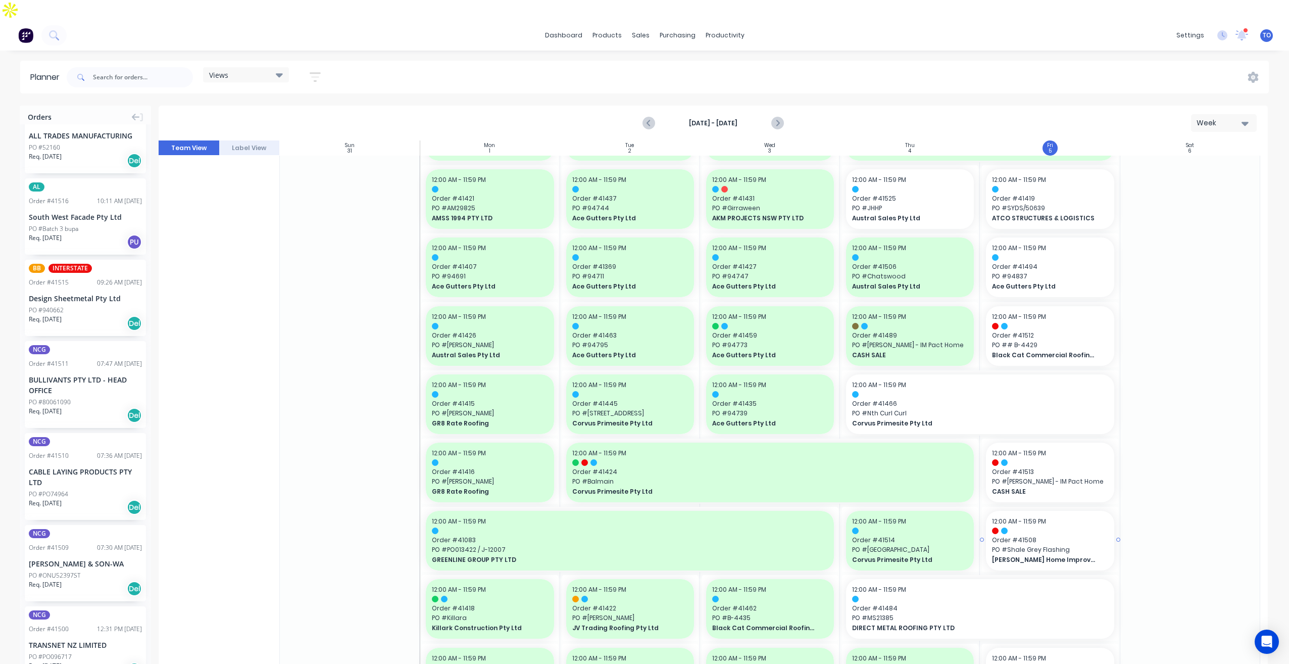
scroll to position [0, 0]
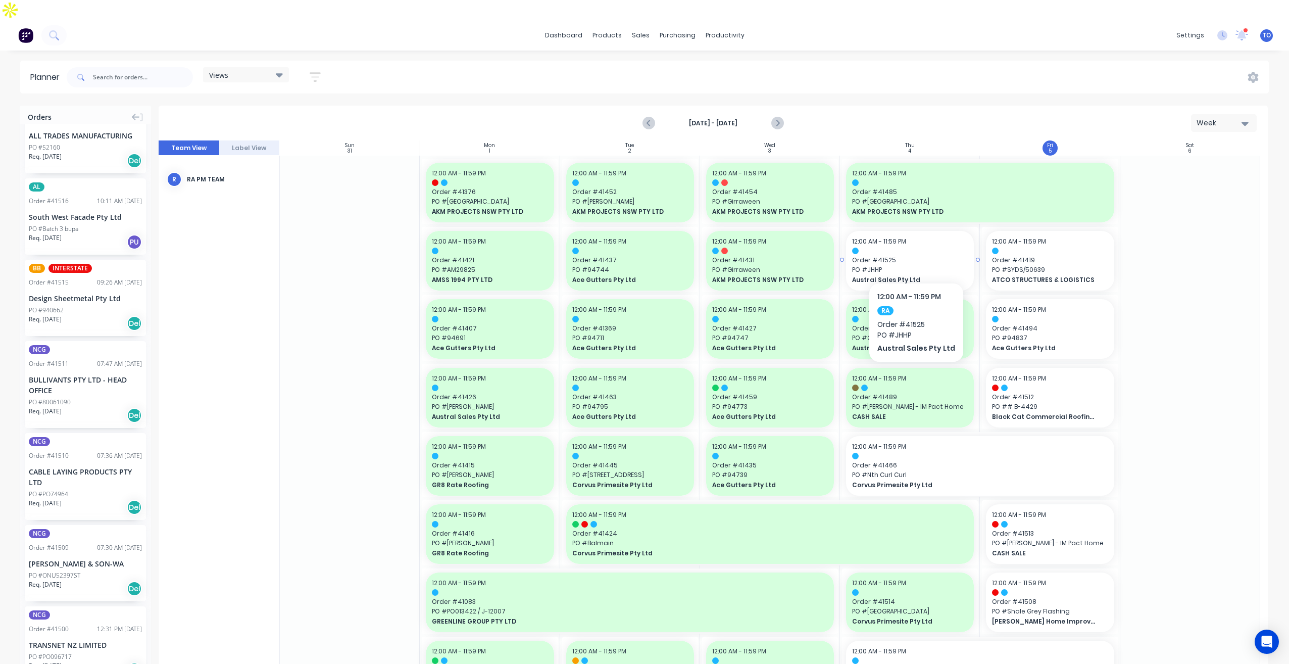
click at [917, 265] on span "PO # JHHP" at bounding box center [910, 269] width 116 height 9
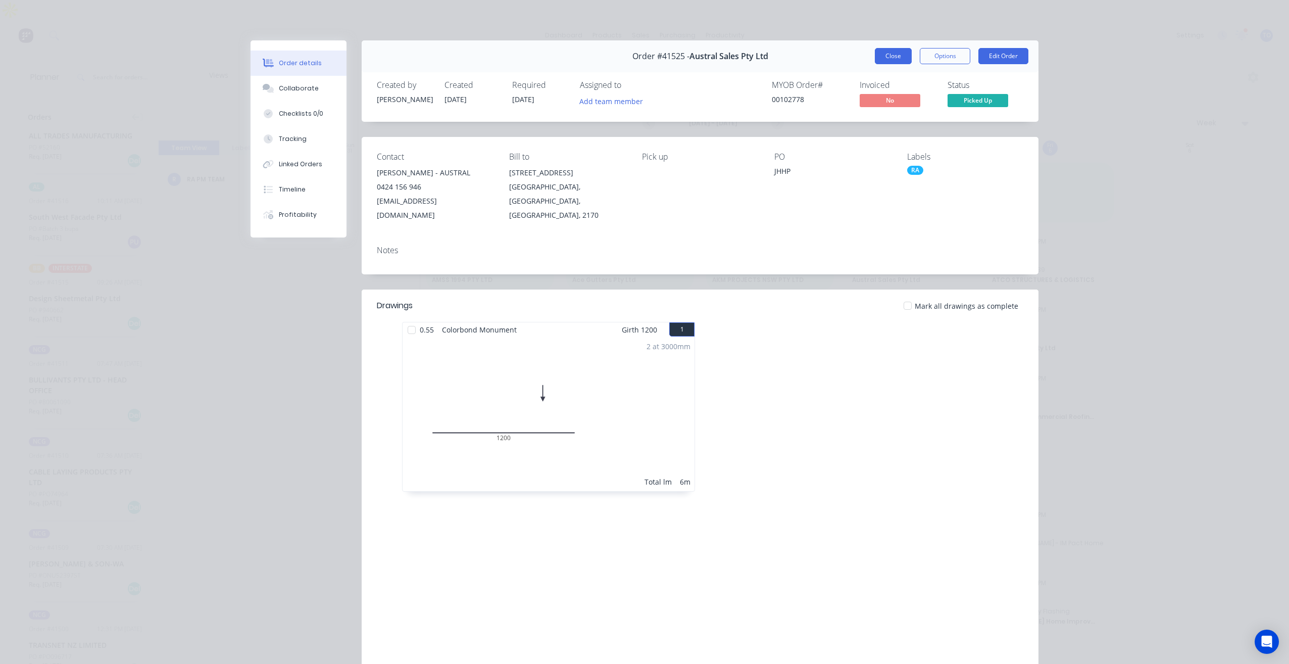
click at [891, 57] on button "Close" at bounding box center [893, 56] width 37 height 16
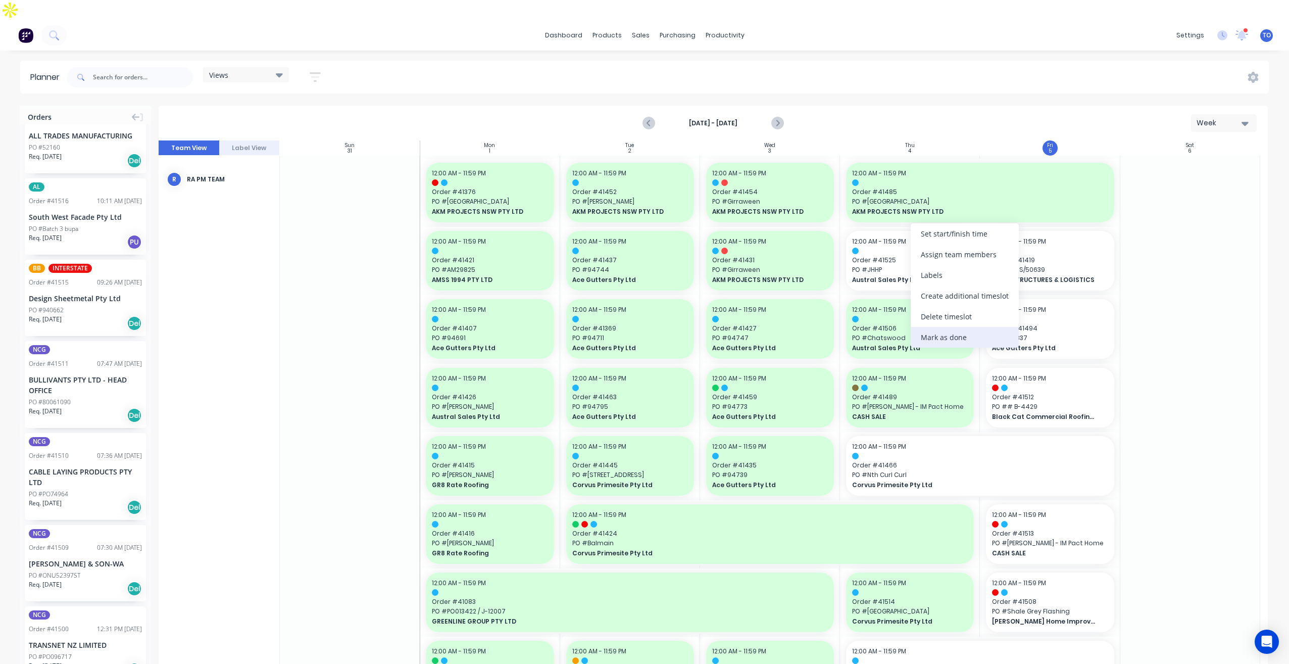
click at [936, 336] on div "Mark as done" at bounding box center [964, 337] width 108 height 21
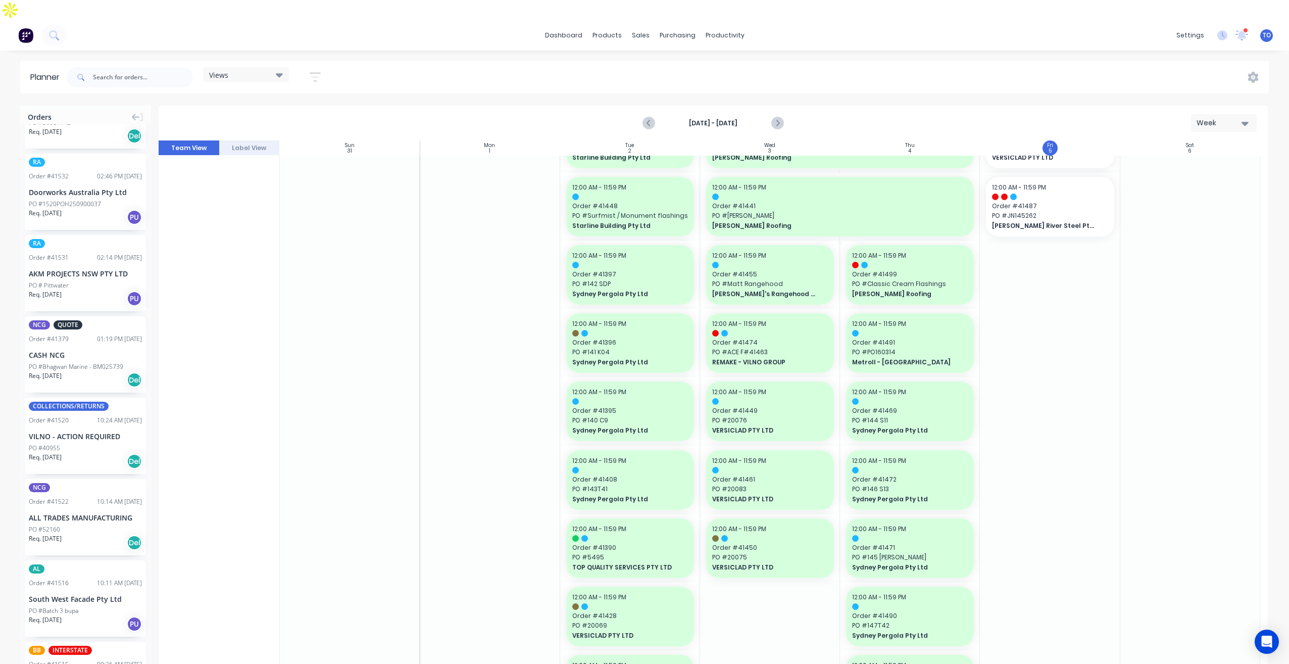
scroll to position [157, 0]
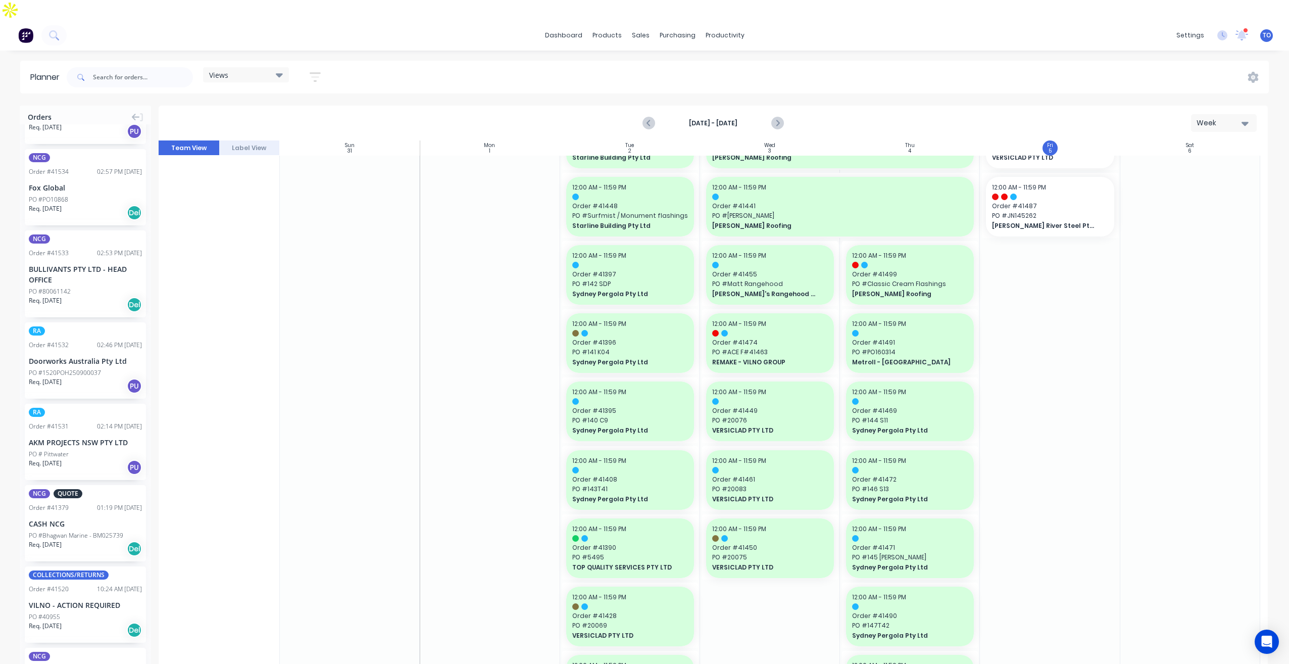
drag, startPoint x: 56, startPoint y: 413, endPoint x: 1012, endPoint y: 290, distance: 964.3
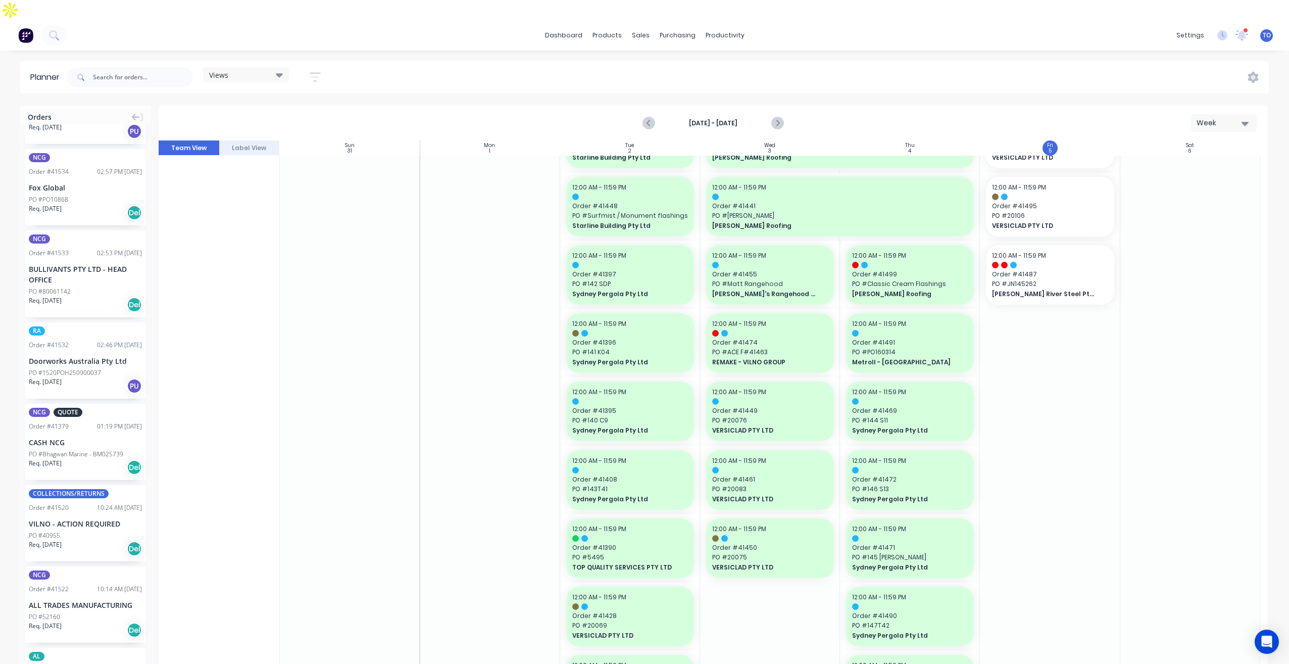
drag, startPoint x: 49, startPoint y: 336, endPoint x: 1015, endPoint y: 311, distance: 966.3
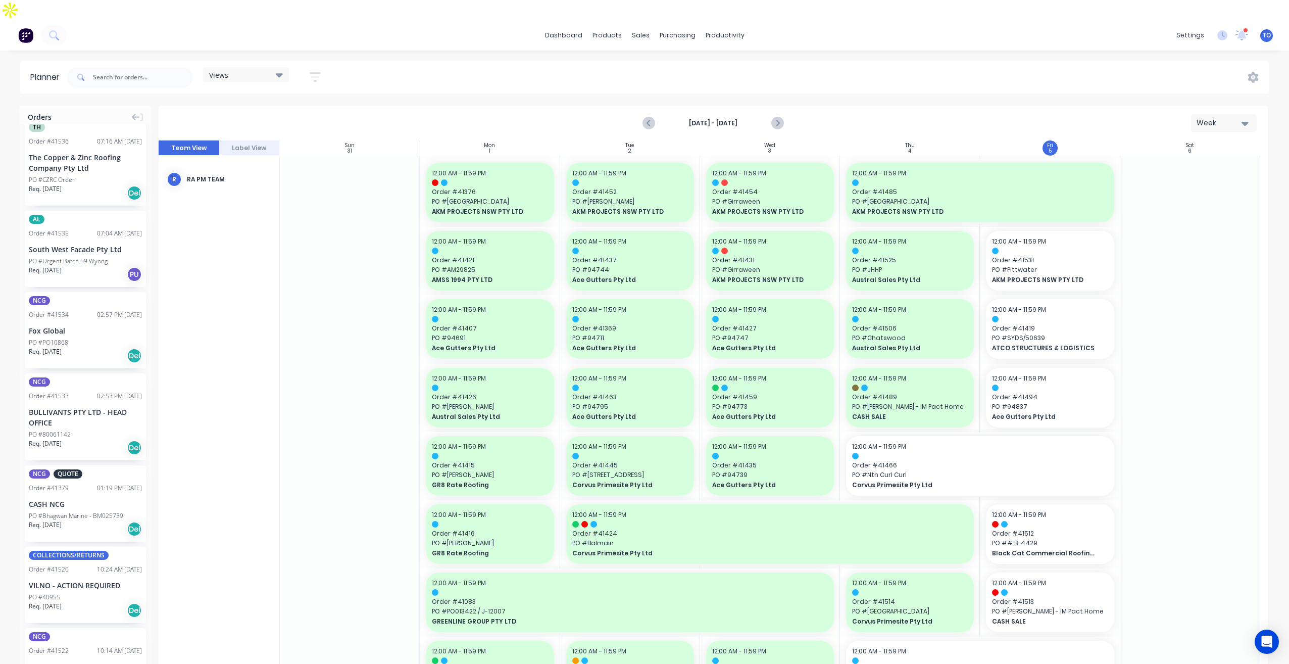
scroll to position [0, 0]
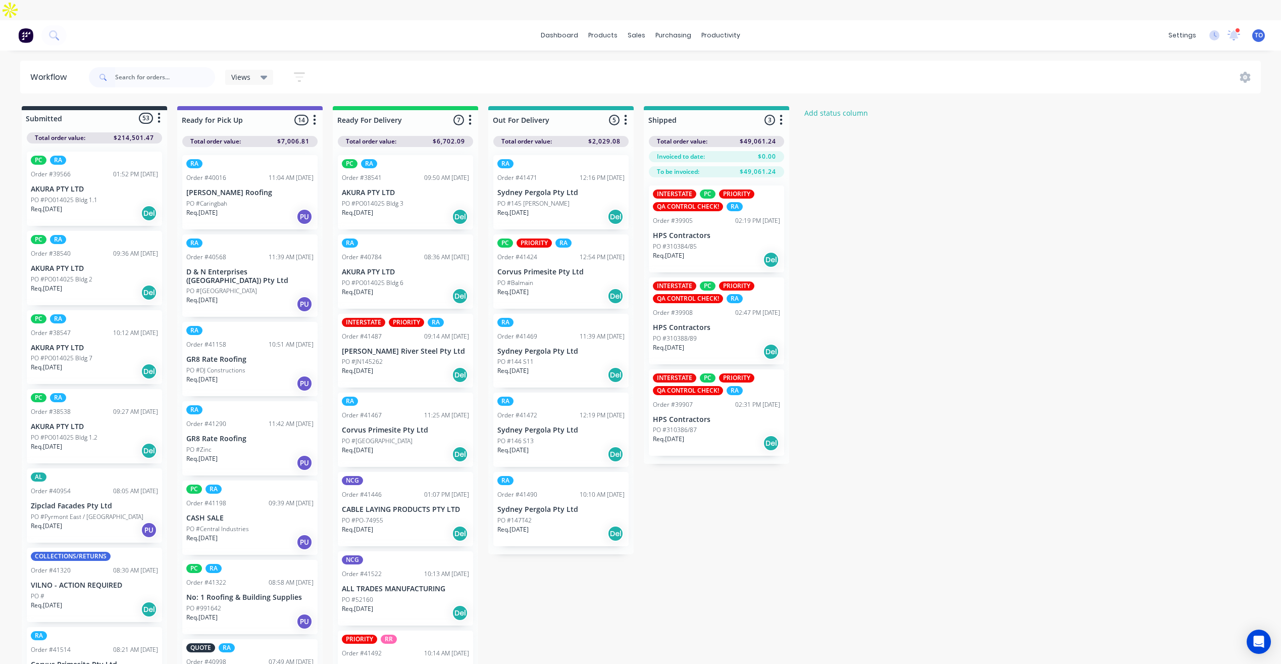
scroll to position [23, 0]
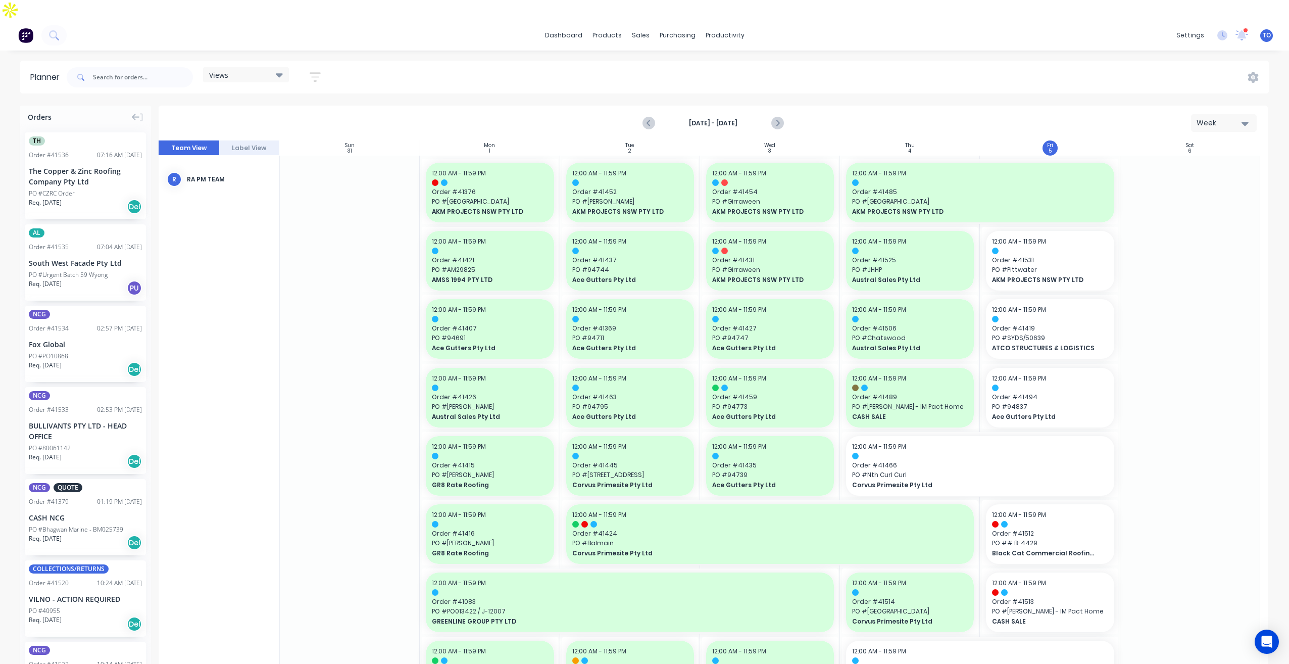
scroll to position [151, 0]
